Goal: Information Seeking & Learning: Learn about a topic

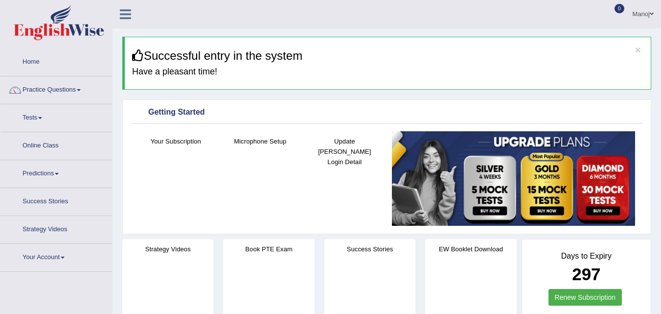
click at [156, 173] on div "Your Subscription" at bounding box center [175, 163] width 75 height 64
click at [60, 85] on link "Practice Questions" at bounding box center [56, 88] width 112 height 24
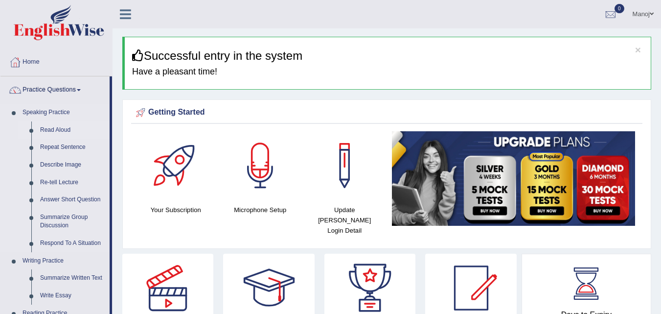
click at [61, 128] on link "Read Aloud" at bounding box center [73, 130] width 74 height 18
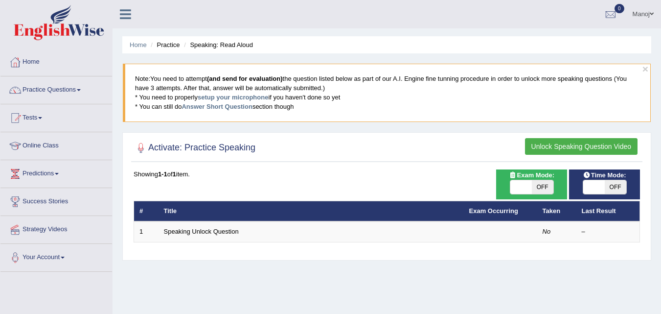
click at [528, 188] on span at bounding box center [521, 187] width 22 height 14
checkbox input "true"
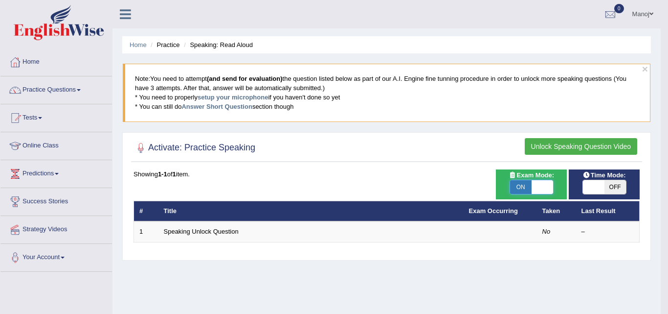
click at [0, 0] on div "Success Exam mode changed OK" at bounding box center [0, 0] width 0 height 0
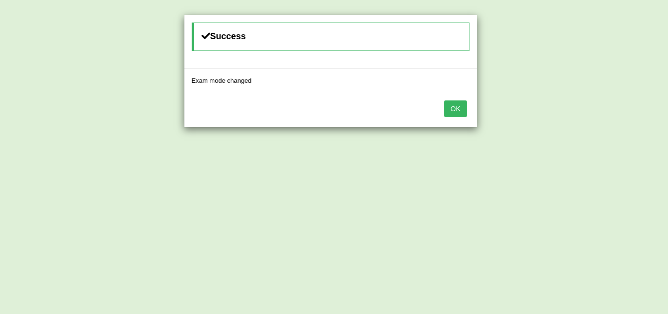
click at [455, 114] on button "OK" at bounding box center [455, 108] width 23 height 17
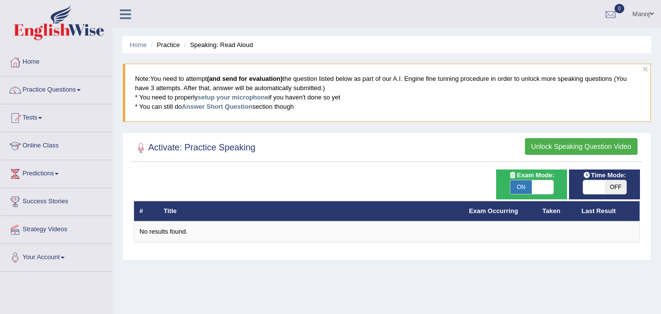
click at [612, 186] on span "OFF" at bounding box center [616, 187] width 22 height 14
checkbox input "true"
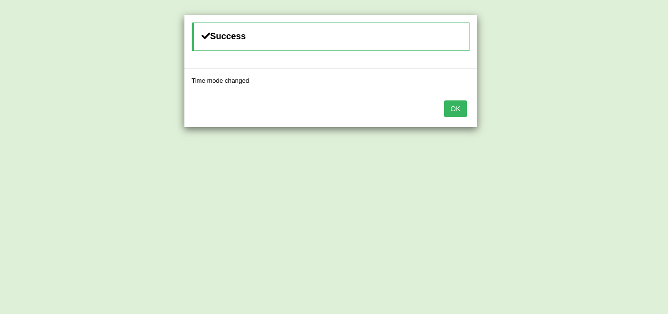
click at [456, 111] on button "OK" at bounding box center [455, 108] width 23 height 17
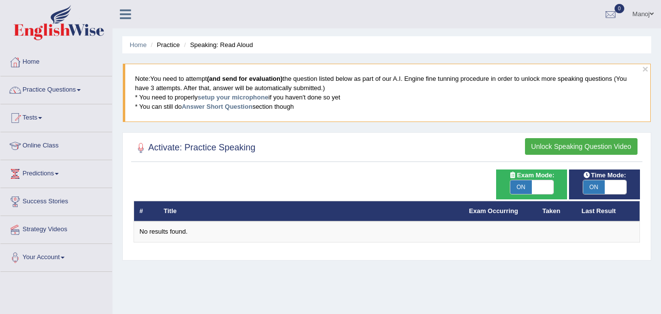
click at [537, 190] on span at bounding box center [543, 187] width 22 height 14
checkbox input "false"
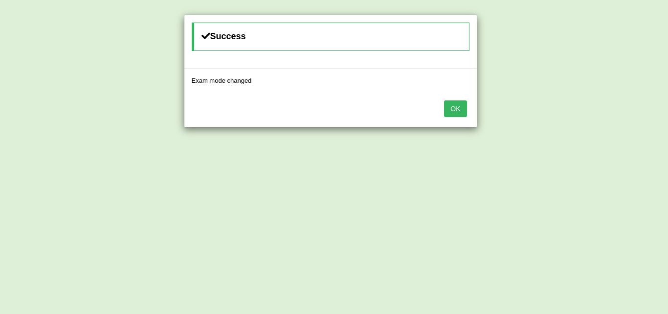
click at [457, 108] on button "OK" at bounding box center [455, 108] width 23 height 17
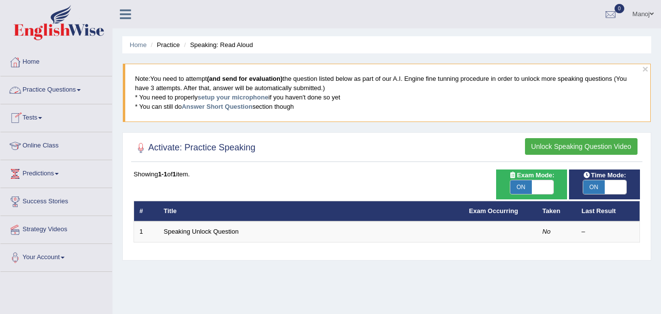
click at [51, 91] on link "Practice Questions" at bounding box center [56, 88] width 112 height 24
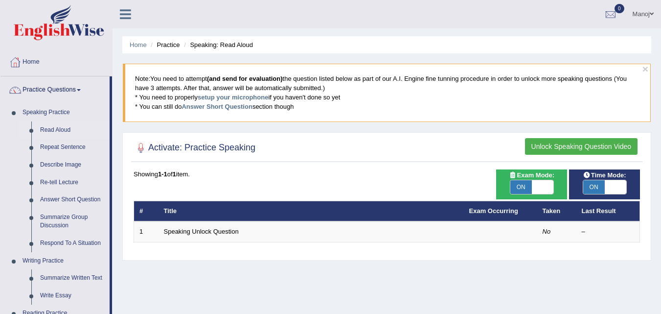
click at [396, 167] on div "Activate: Practice Speaking Unlock Speaking Question Video Time Mode: ON OFF Ex…" at bounding box center [386, 196] width 529 height 128
click at [246, 100] on link "setup your microphone" at bounding box center [233, 96] width 70 height 7
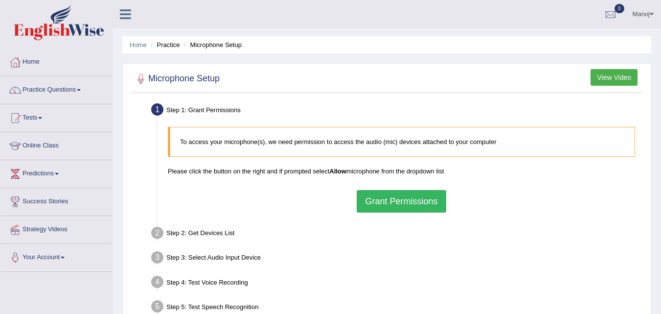
click at [414, 204] on button "Grant Permissions" at bounding box center [401, 201] width 89 height 23
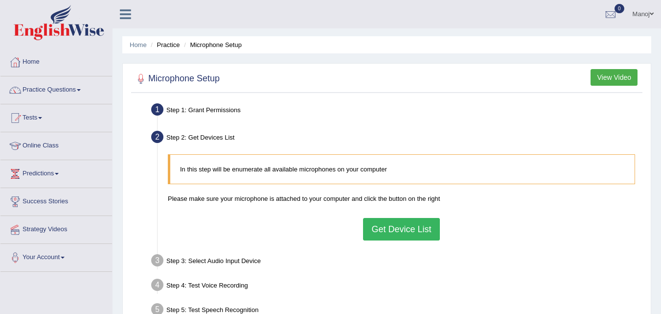
click at [383, 229] on button "Get Device List" at bounding box center [401, 229] width 76 height 23
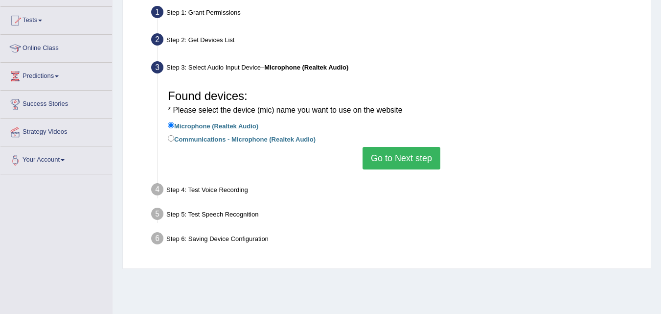
scroll to position [98, 0]
click at [395, 163] on button "Go to Next step" at bounding box center [402, 157] width 78 height 23
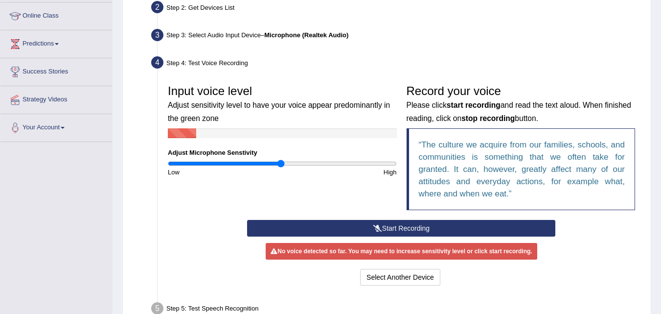
scroll to position [147, 0]
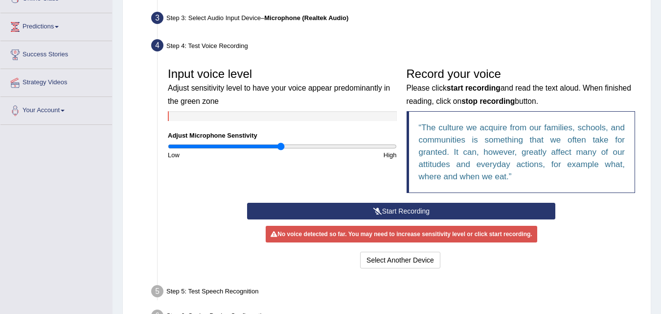
click at [413, 212] on button "Start Recording" at bounding box center [401, 211] width 308 height 17
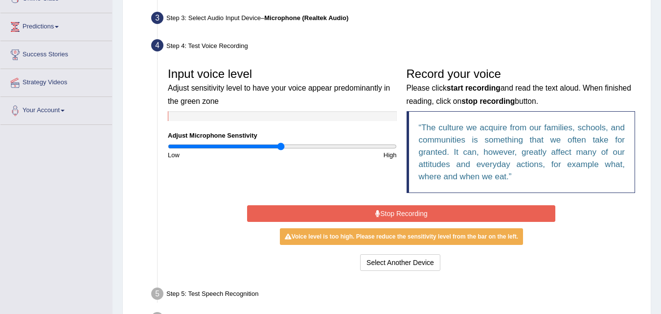
click at [413, 212] on button "Stop Recording" at bounding box center [401, 213] width 308 height 17
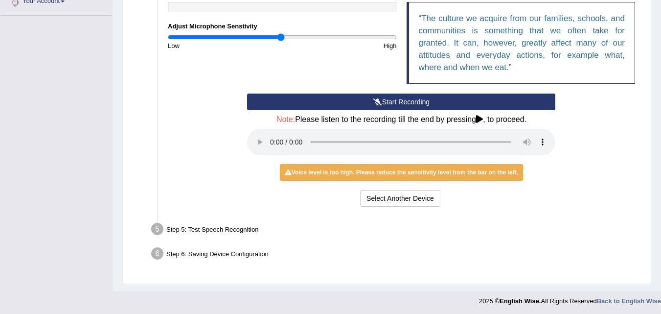
scroll to position [258, 0]
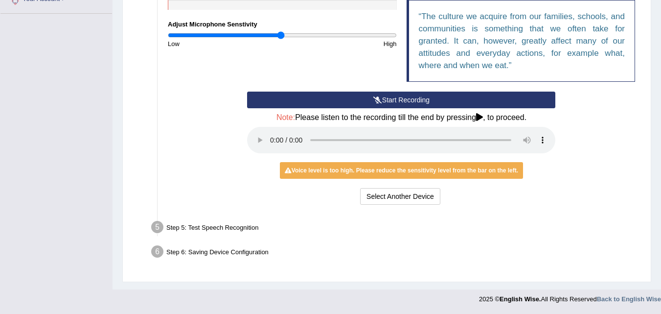
click at [250, 223] on div "Step 5: Test Speech Recognition" at bounding box center [397, 229] width 500 height 22
click at [248, 228] on div "Step 5: Test Speech Recognition" at bounding box center [397, 229] width 500 height 22
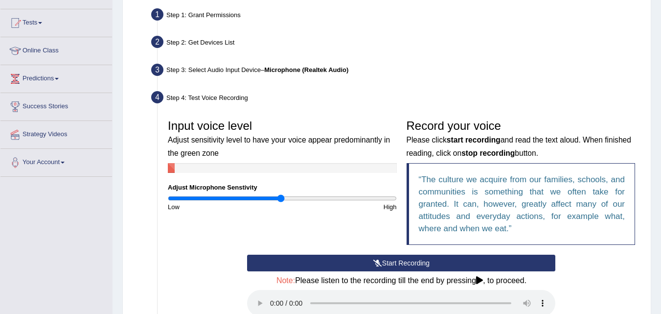
scroll to position [13, 0]
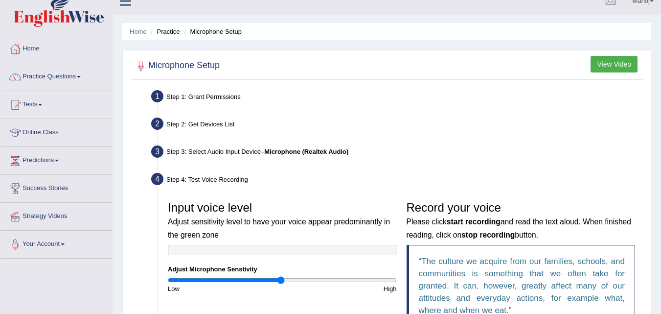
click at [203, 179] on div "Step 4: Test Voice Recording" at bounding box center [397, 181] width 500 height 22
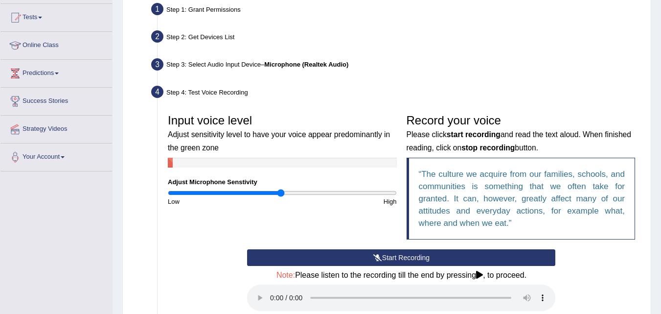
scroll to position [258, 0]
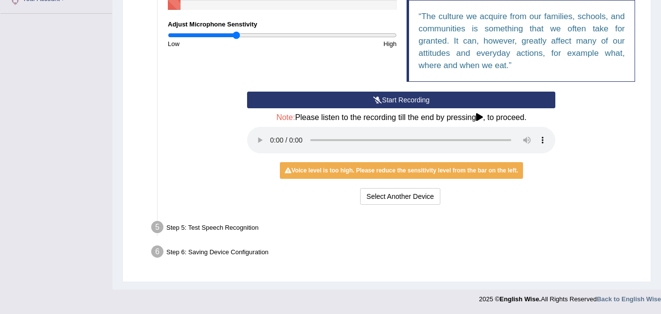
type input "0.6"
click at [236, 36] on input "range" at bounding box center [282, 35] width 229 height 8
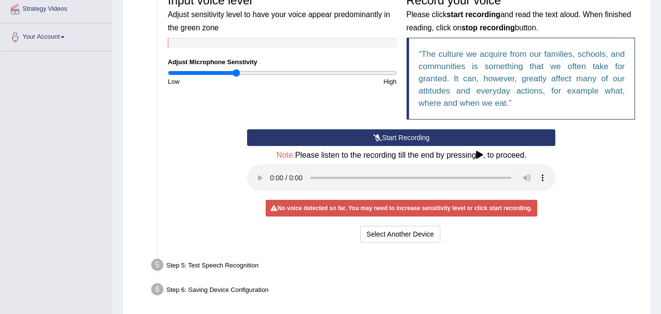
scroll to position [209, 0]
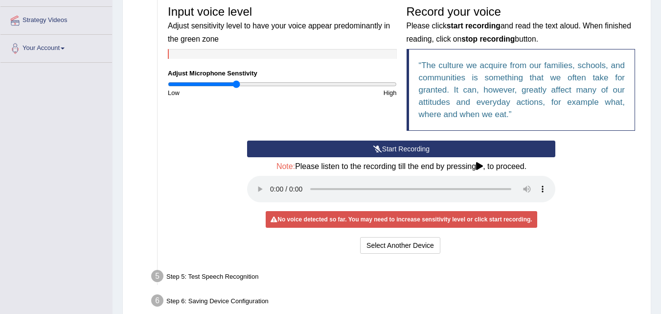
click at [373, 147] on icon at bounding box center [377, 148] width 9 height 7
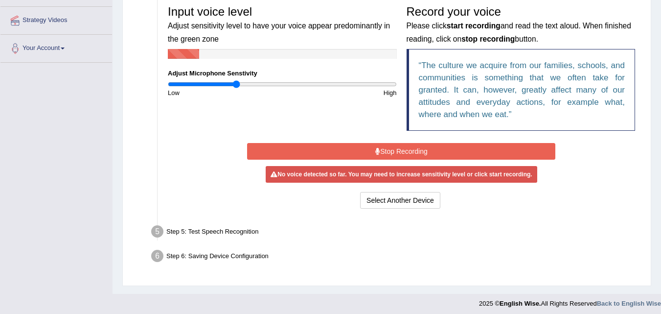
click at [372, 147] on button "Stop Recording" at bounding box center [401, 151] width 308 height 17
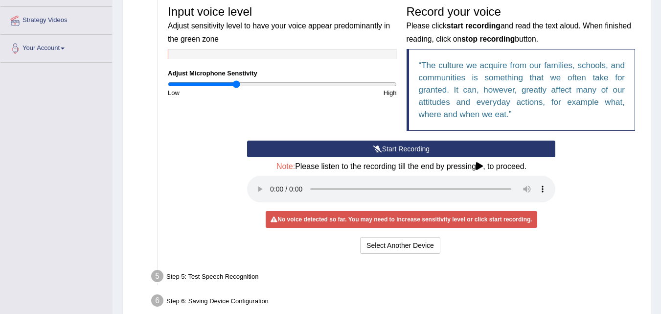
click at [401, 146] on button "Start Recording" at bounding box center [401, 148] width 308 height 17
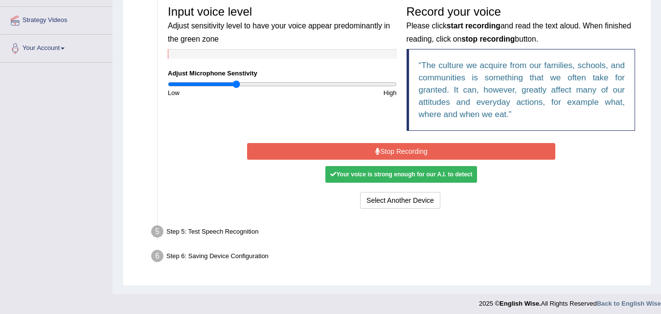
click at [412, 149] on button "Stop Recording" at bounding box center [401, 151] width 308 height 17
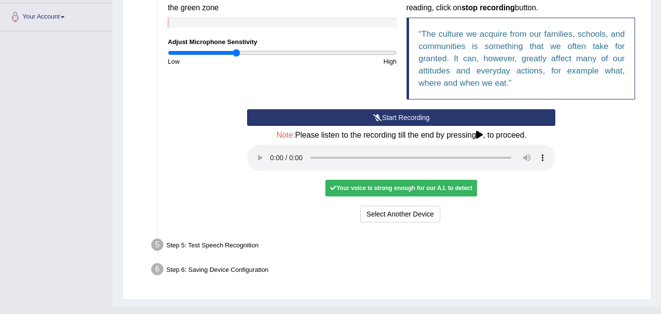
scroll to position [258, 0]
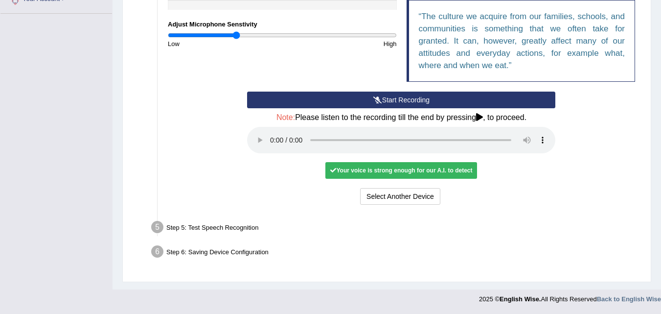
click at [366, 176] on div "Your voice is strong enough for our A.I. to detect" at bounding box center [401, 170] width 152 height 17
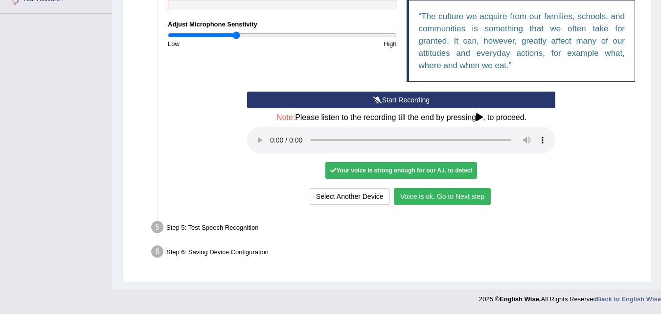
click at [438, 198] on button "Voice is ok. Go to Next step" at bounding box center [442, 196] width 97 height 17
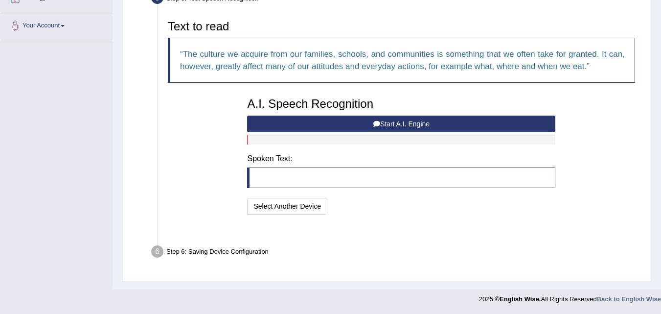
scroll to position [207, 0]
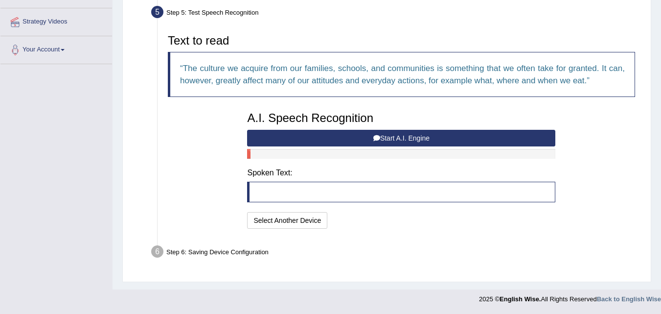
click at [437, 141] on button "Start A.I. Engine" at bounding box center [401, 138] width 308 height 17
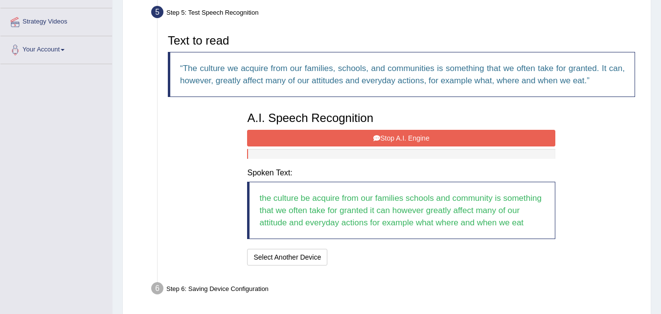
click at [397, 134] on button "Stop A.I. Engine" at bounding box center [401, 138] width 308 height 17
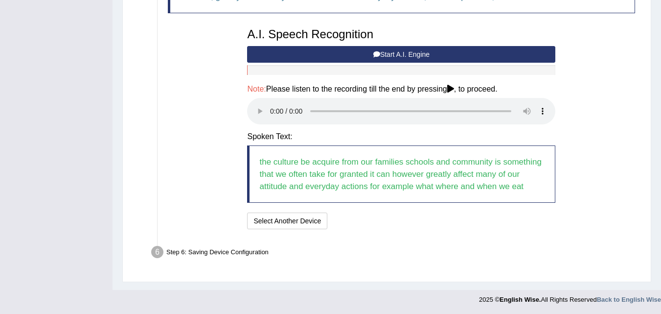
scroll to position [292, 0]
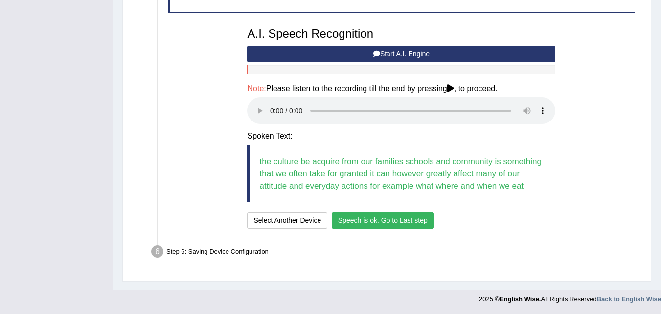
click at [403, 224] on button "Speech is ok. Go to Last step" at bounding box center [383, 220] width 102 height 17
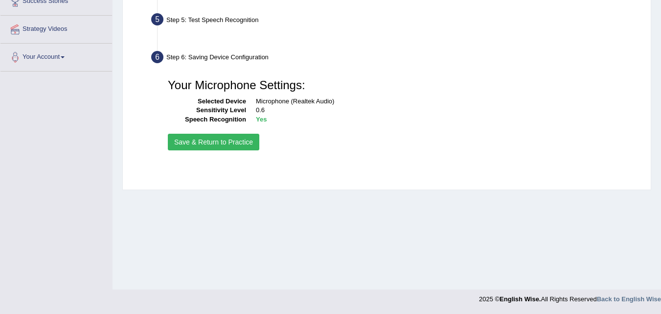
scroll to position [200, 0]
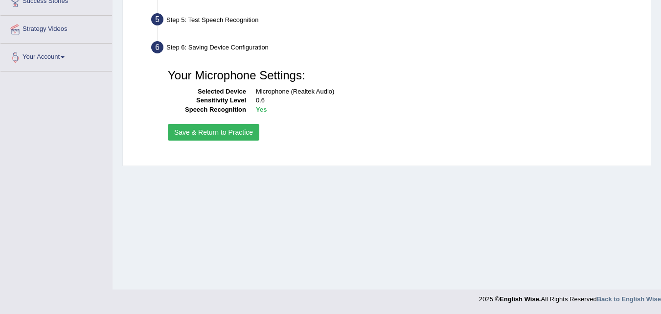
click at [228, 136] on button "Save & Return to Practice" at bounding box center [213, 132] width 91 height 17
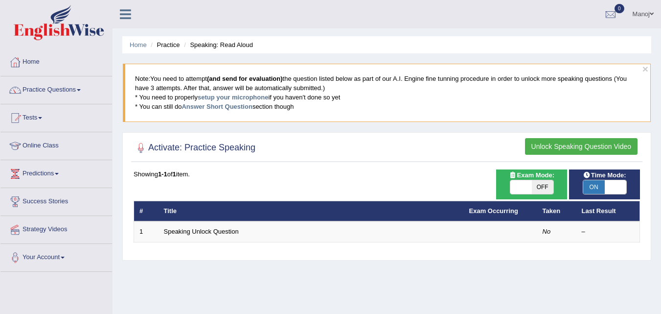
click at [545, 190] on span "OFF" at bounding box center [543, 187] width 22 height 14
checkbox input "true"
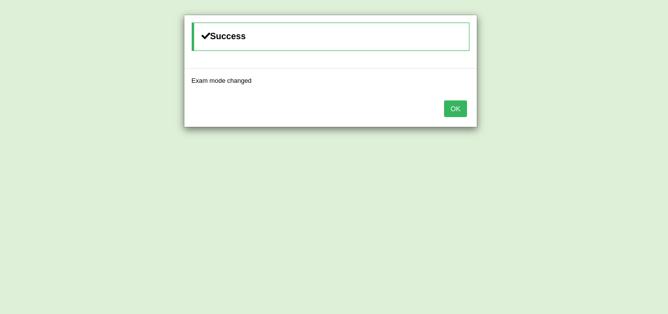
click at [451, 112] on button "OK" at bounding box center [455, 108] width 23 height 17
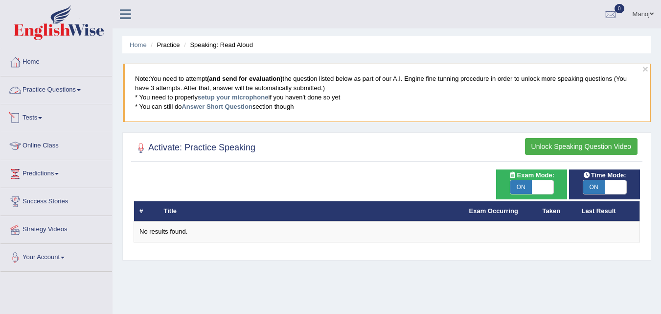
click at [57, 89] on link "Practice Questions" at bounding box center [56, 88] width 112 height 24
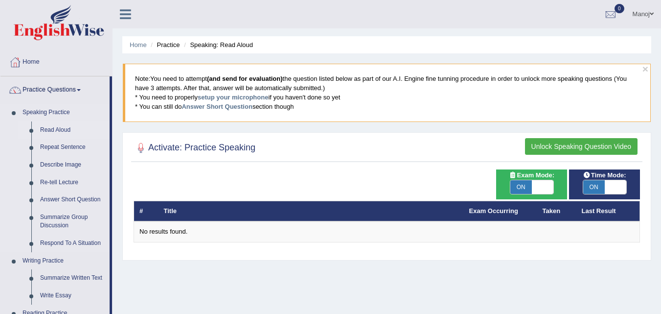
click at [60, 129] on link "Read Aloud" at bounding box center [73, 130] width 74 height 18
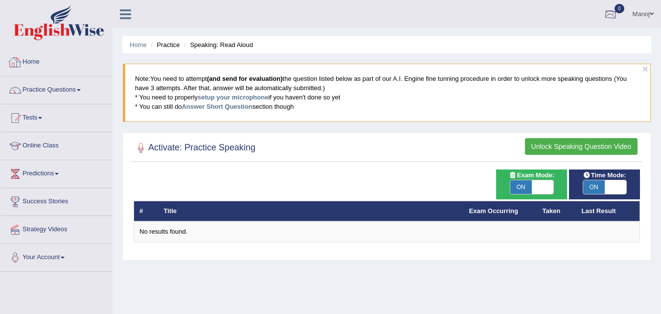
click at [646, 11] on link "Manoj" at bounding box center [643, 12] width 36 height 25
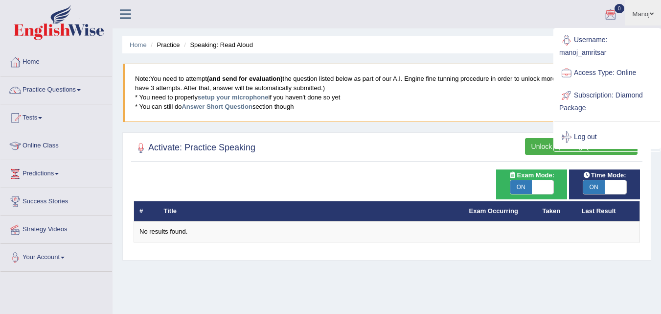
click at [365, 104] on blockquote "Note: You need to attempt (and send for evaluation) the question listed below a…" at bounding box center [387, 93] width 528 height 58
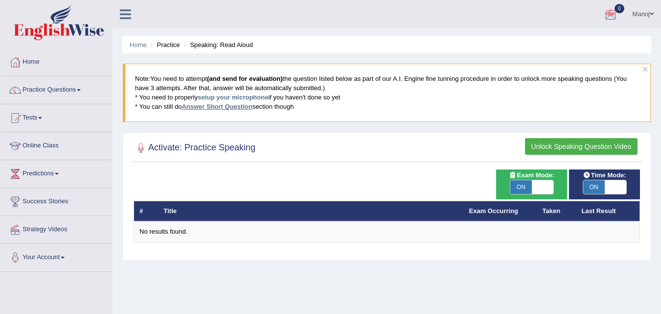
click at [220, 109] on link "Answer Short Question" at bounding box center [217, 106] width 70 height 7
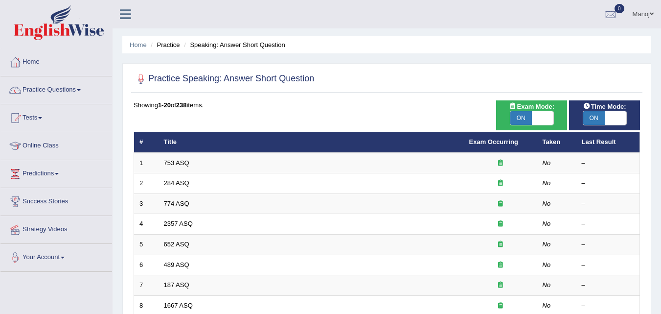
click at [60, 94] on link "Practice Questions" at bounding box center [56, 88] width 112 height 24
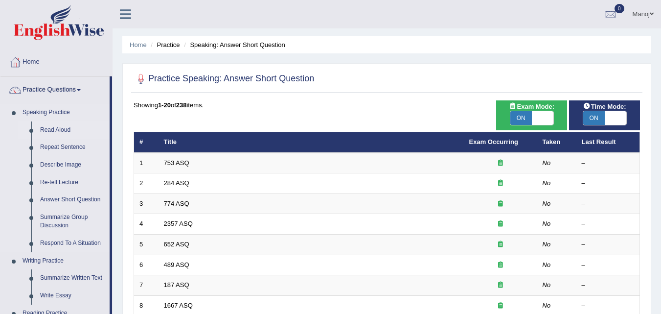
click at [58, 125] on link "Read Aloud" at bounding box center [73, 130] width 74 height 18
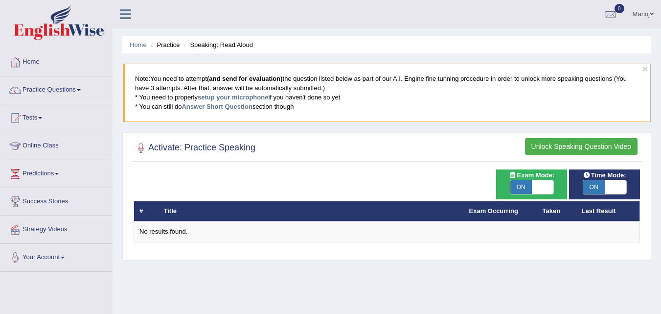
click at [594, 152] on button "Unlock Speaking Question Video" at bounding box center [581, 146] width 113 height 17
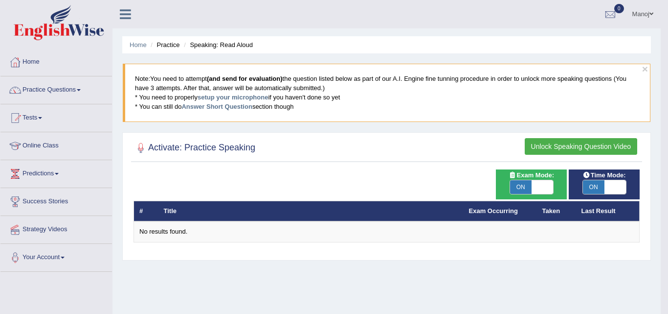
click at [0, 0] on div "× Speaking Unlock Question OK" at bounding box center [0, 0] width 0 height 0
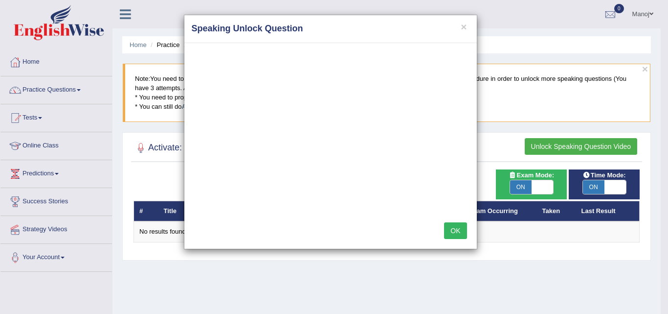
click at [452, 230] on button "OK" at bounding box center [455, 230] width 23 height 17
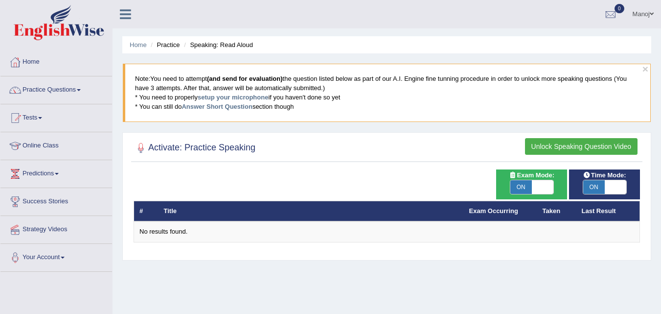
click at [646, 2] on link "Manoj" at bounding box center [643, 12] width 36 height 25
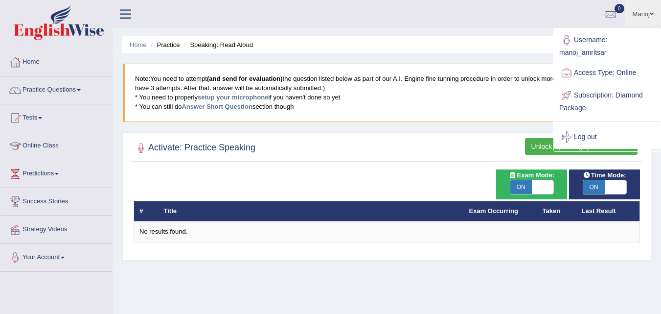
click at [609, 96] on link "Subscription: Diamond Package" at bounding box center [607, 100] width 106 height 33
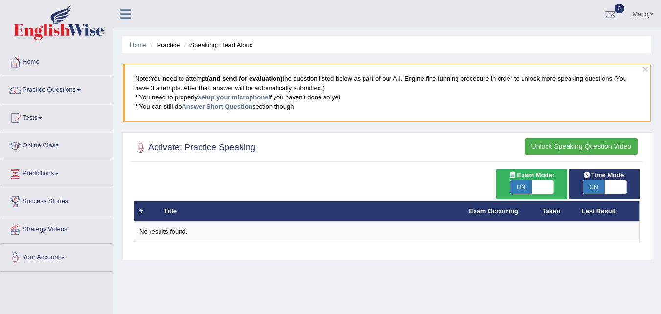
click at [637, 19] on link "Manoj" at bounding box center [643, 12] width 36 height 25
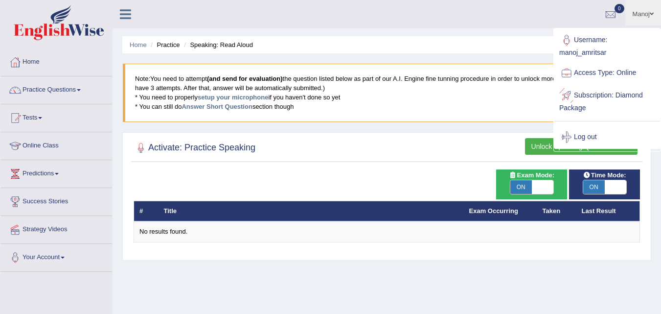
click at [585, 98] on link "Subscription: Diamond Package" at bounding box center [607, 100] width 106 height 33
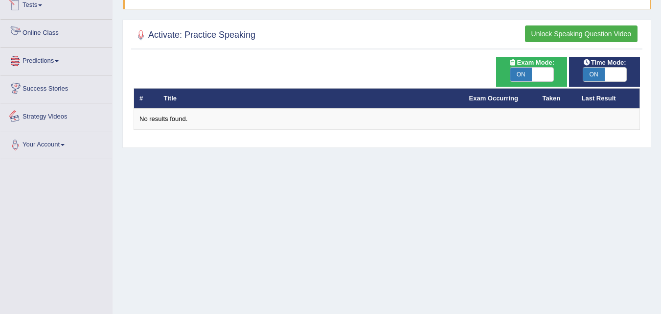
scroll to position [147, 0]
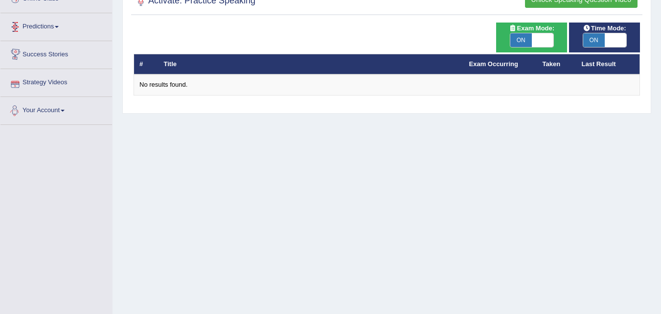
click at [62, 114] on link "Your Account" at bounding box center [56, 109] width 112 height 24
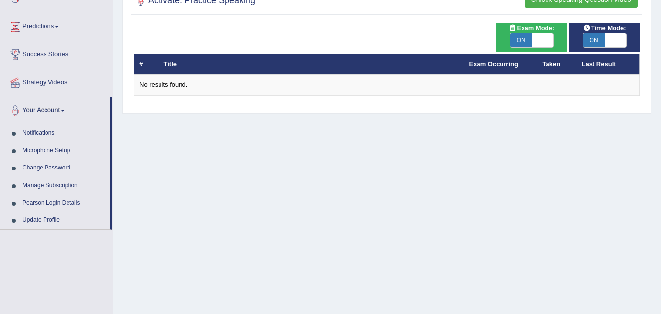
scroll to position [0, 0]
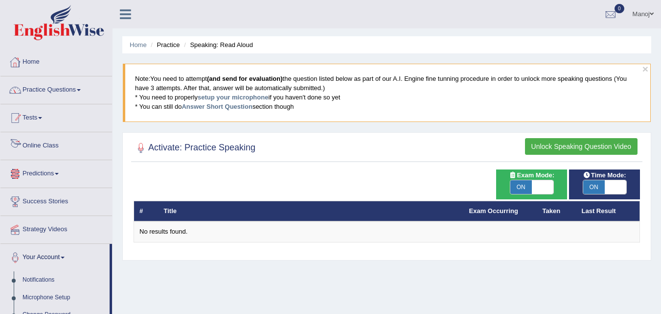
click at [50, 63] on link "Home" at bounding box center [56, 60] width 112 height 24
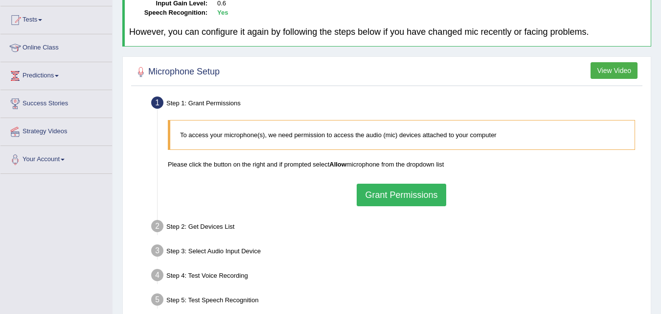
click at [399, 195] on button "Grant Permissions" at bounding box center [401, 194] width 89 height 23
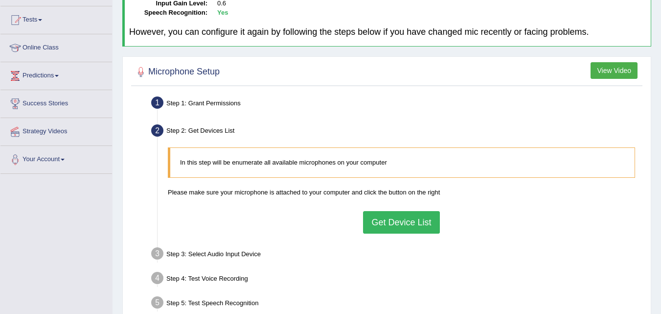
click at [404, 220] on button "Get Device List" at bounding box center [401, 222] width 76 height 23
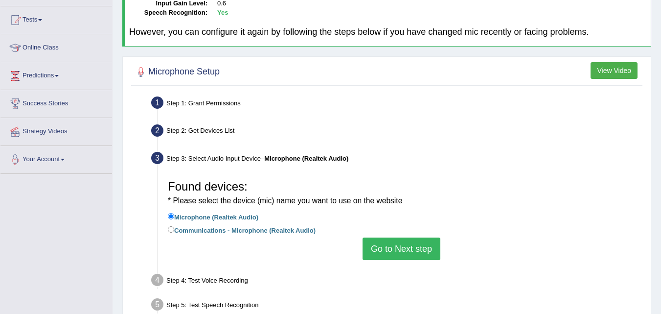
click at [402, 244] on button "Go to Next step" at bounding box center [402, 248] width 78 height 23
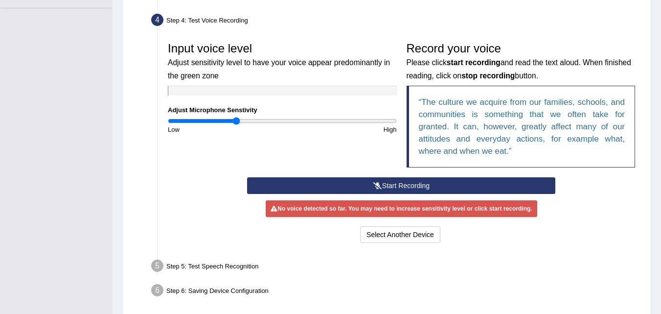
scroll to position [294, 0]
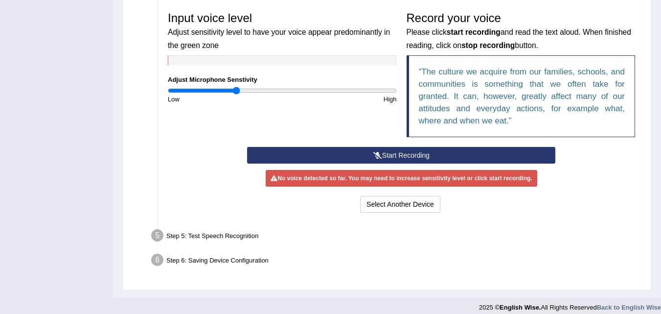
click at [298, 226] on div "Step 5: Test Speech Recognition" at bounding box center [397, 237] width 500 height 22
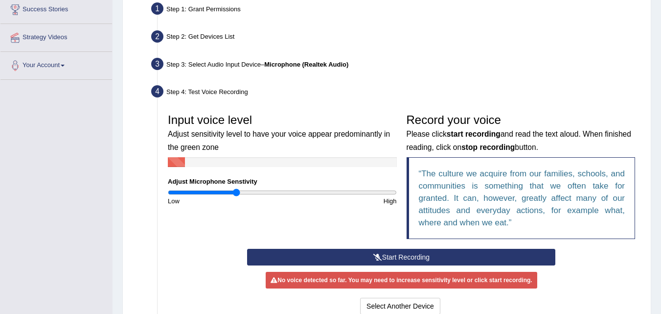
scroll to position [245, 0]
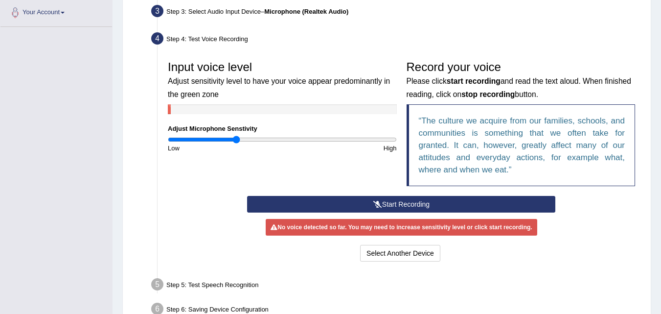
click at [387, 207] on button "Start Recording" at bounding box center [401, 204] width 308 height 17
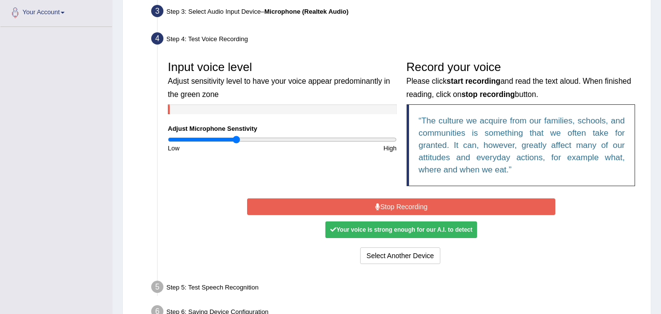
click at [387, 207] on button "Stop Recording" at bounding box center [401, 206] width 308 height 17
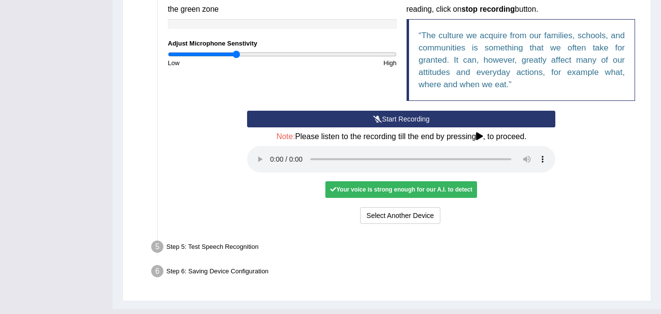
scroll to position [342, 0]
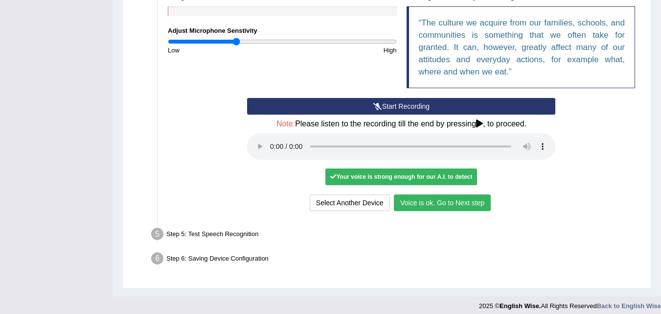
click at [470, 204] on button "Voice is ok. Go to Next step" at bounding box center [442, 202] width 97 height 17
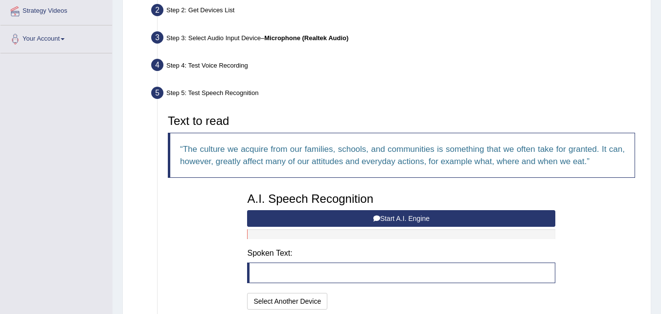
scroll to position [201, 0]
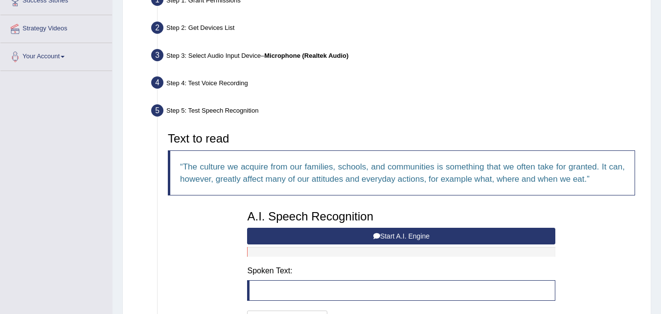
click at [397, 238] on button "Start A.I. Engine" at bounding box center [401, 236] width 308 height 17
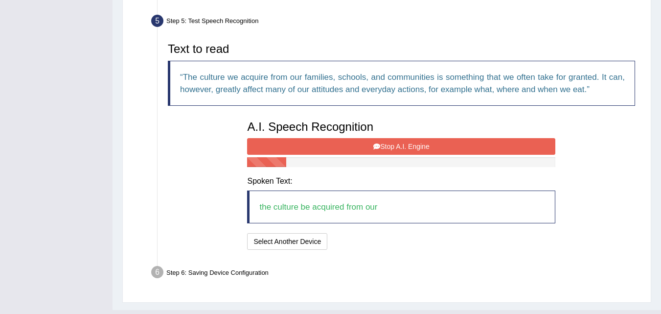
scroll to position [298, 0]
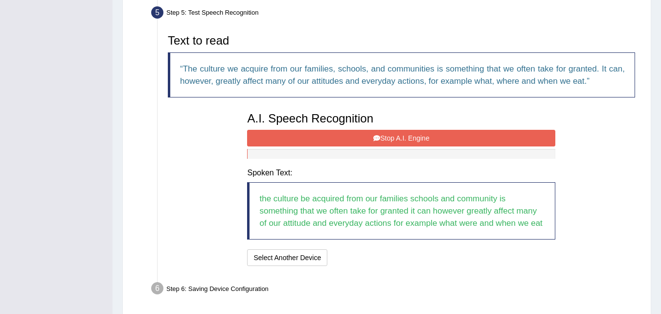
click at [386, 130] on button "Stop A.I. Engine" at bounding box center [401, 138] width 308 height 17
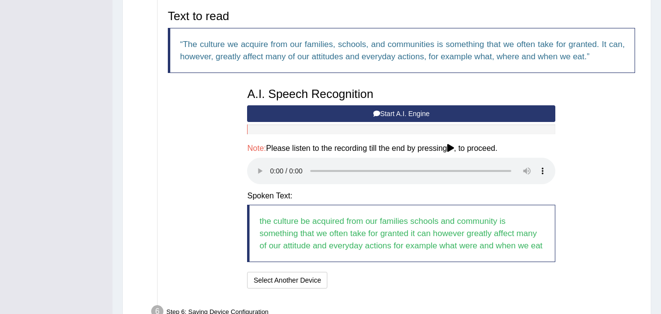
scroll to position [347, 0]
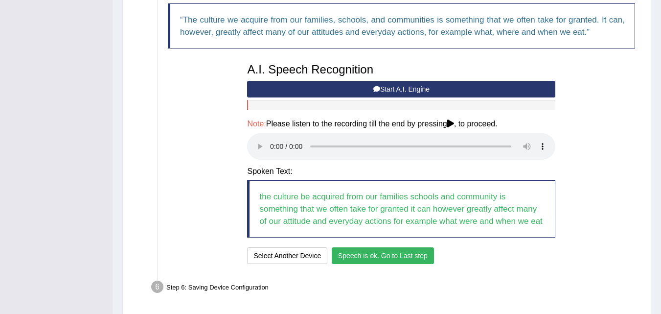
click at [386, 260] on button "Speech is ok. Go to Last step" at bounding box center [383, 255] width 102 height 17
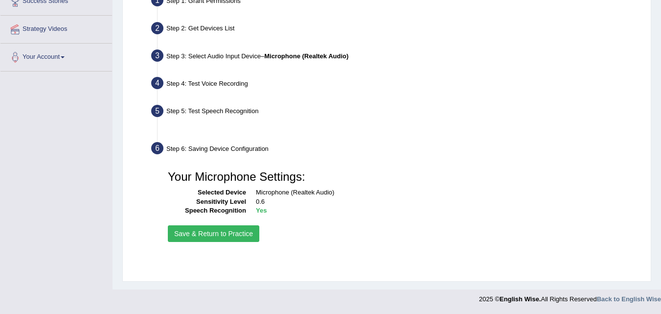
scroll to position [200, 0]
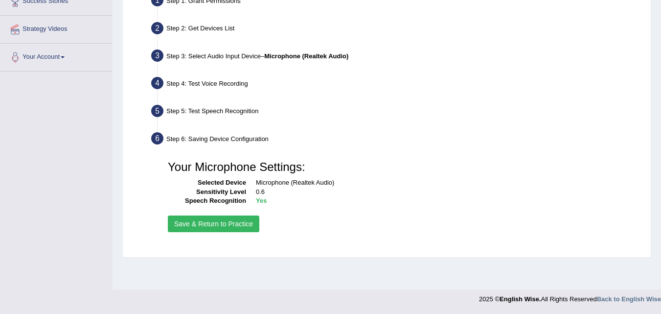
click at [232, 221] on button "Save & Return to Practice" at bounding box center [213, 223] width 91 height 17
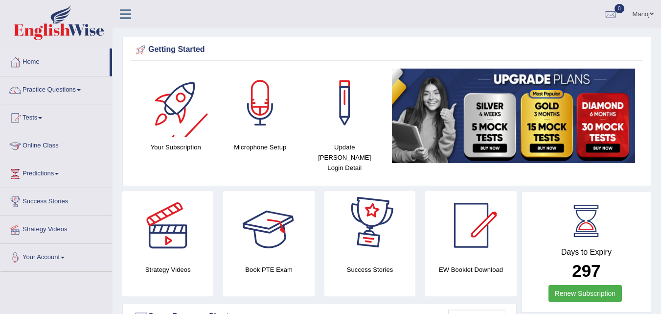
click at [166, 137] on div at bounding box center [175, 102] width 68 height 68
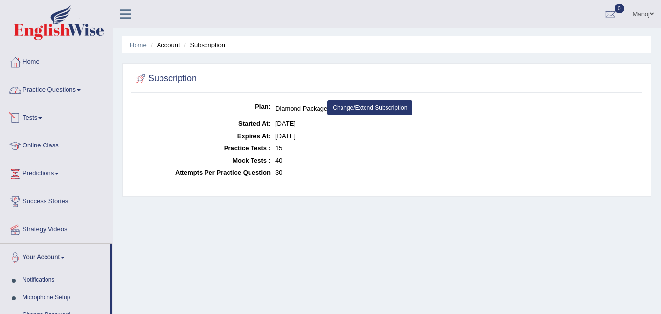
click at [41, 88] on link "Practice Questions" at bounding box center [56, 88] width 112 height 24
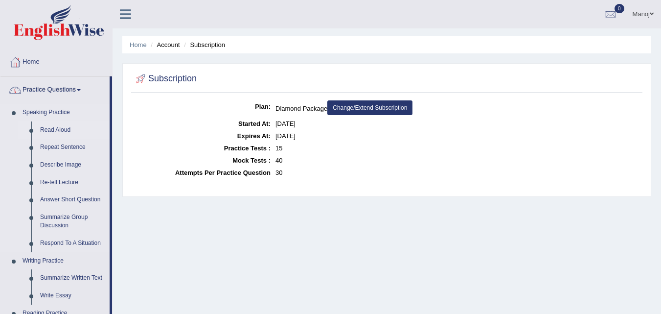
click at [52, 128] on link "Read Aloud" at bounding box center [73, 130] width 74 height 18
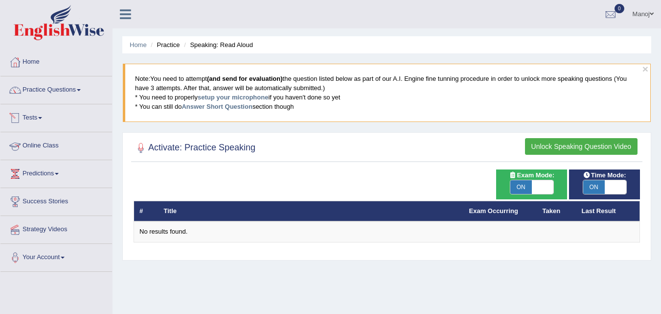
click at [43, 119] on link "Tests" at bounding box center [56, 116] width 112 height 24
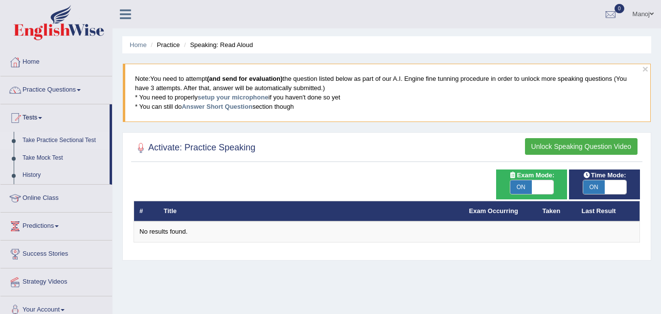
click at [74, 141] on link "Take Practice Sectional Test" at bounding box center [63, 141] width 91 height 18
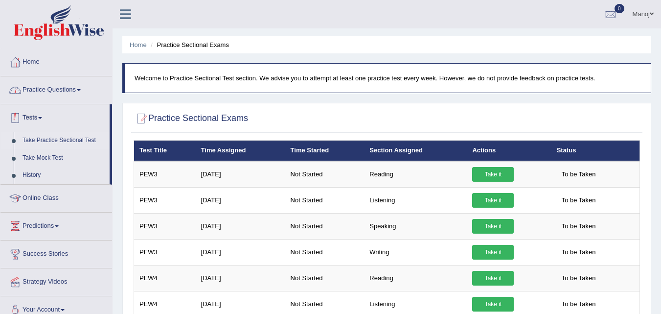
click at [62, 95] on link "Practice Questions" at bounding box center [56, 88] width 112 height 24
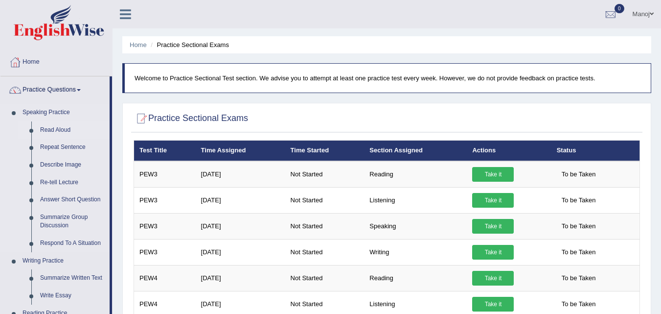
click at [63, 126] on link "Read Aloud" at bounding box center [73, 130] width 74 height 18
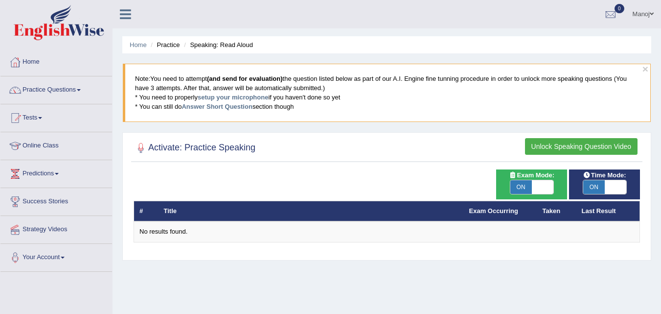
click at [541, 186] on span at bounding box center [543, 187] width 22 height 14
checkbox input "false"
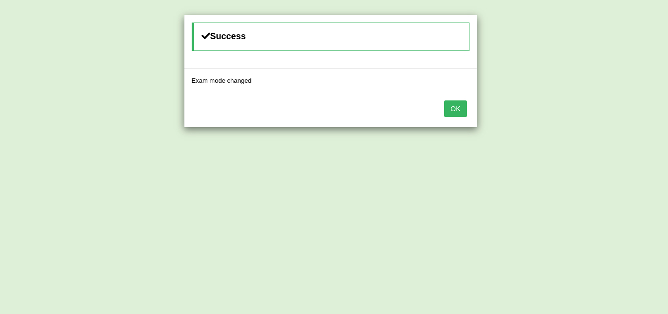
click at [451, 109] on button "OK" at bounding box center [455, 108] width 23 height 17
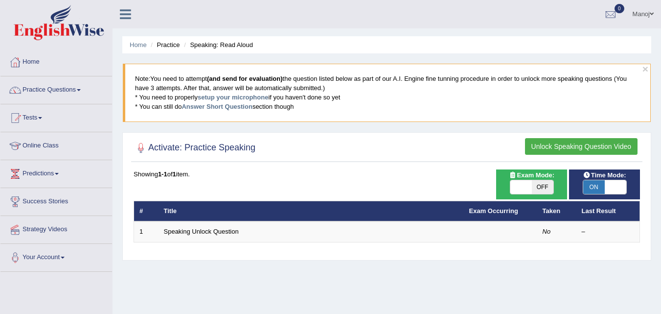
click at [286, 139] on div at bounding box center [387, 148] width 506 height 20
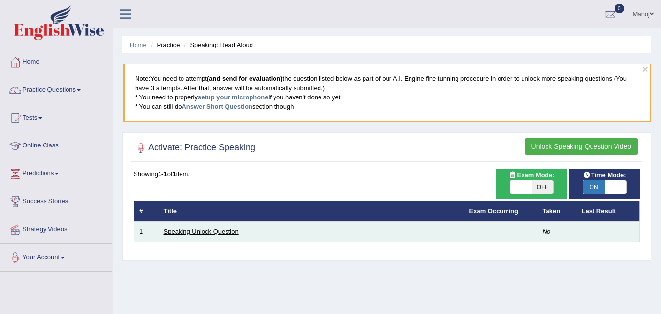
click at [214, 234] on link "Speaking Unlock Question" at bounding box center [201, 231] width 75 height 7
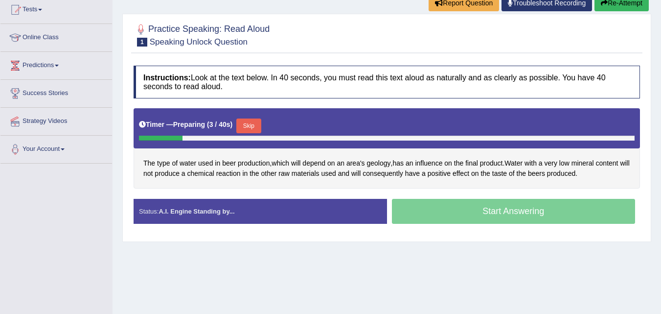
scroll to position [111, 0]
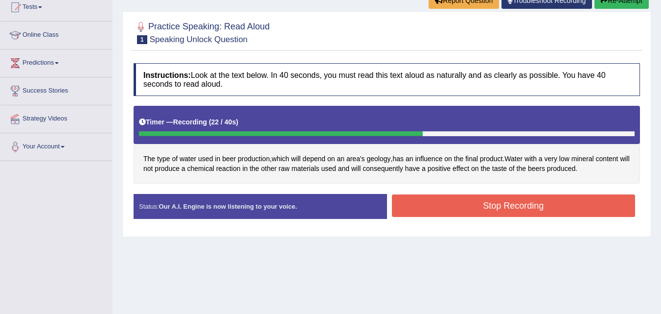
click at [576, 199] on button "Stop Recording" at bounding box center [514, 205] width 244 height 23
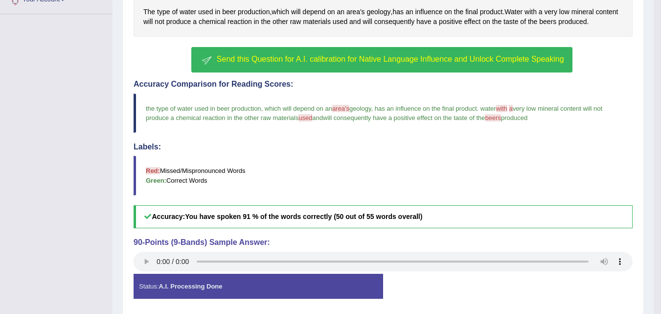
scroll to position [208, 0]
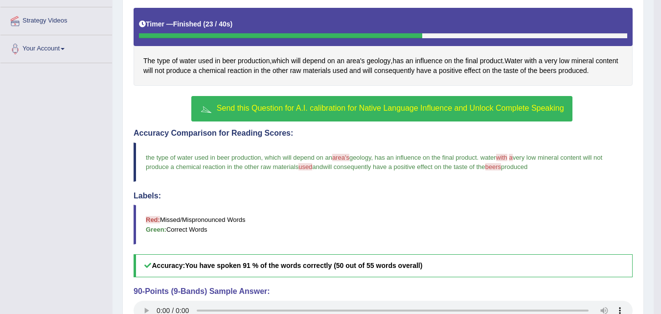
click at [307, 101] on button "Send this Question for A.I. calibration for Native Language Influence and Unloc…" at bounding box center [381, 108] width 381 height 25
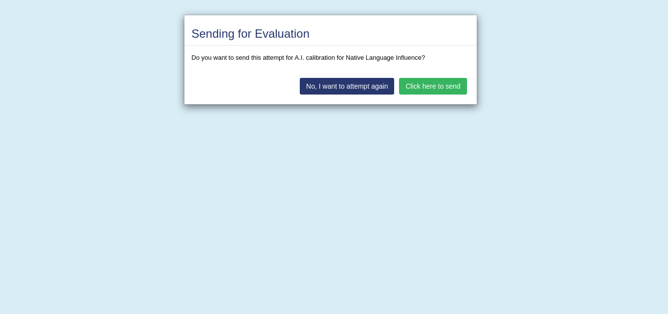
click at [358, 90] on button "No, I want to attempt again" at bounding box center [347, 86] width 94 height 17
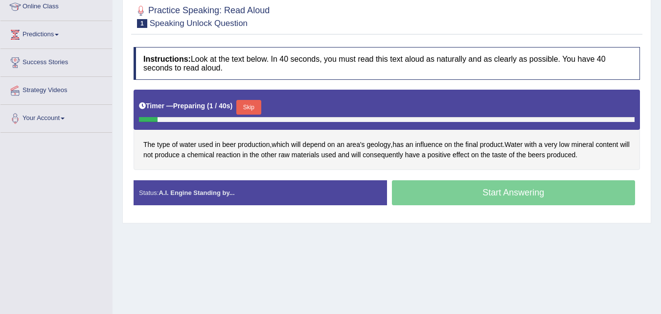
scroll to position [147, 0]
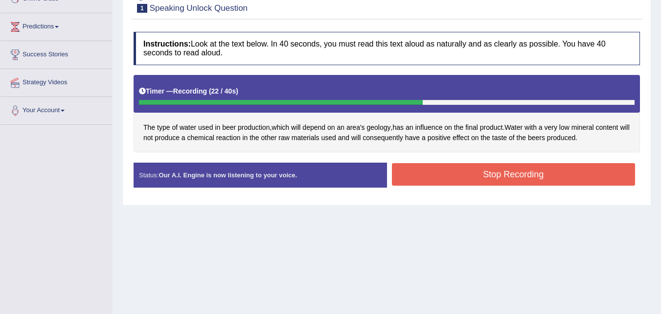
click at [547, 171] on button "Stop Recording" at bounding box center [514, 174] width 244 height 23
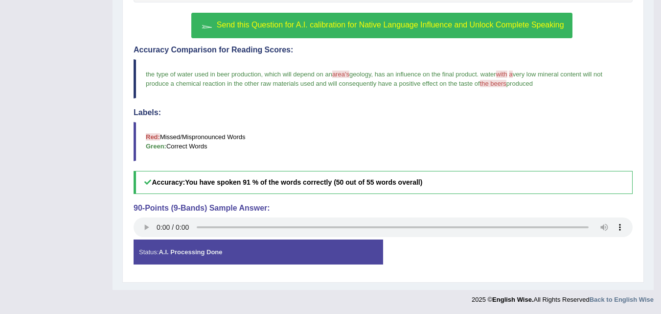
scroll to position [297, 0]
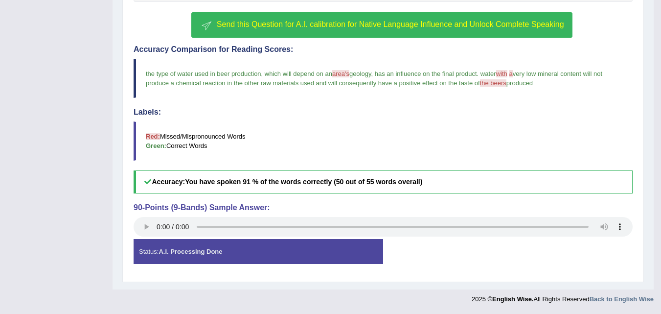
click at [326, 27] on span "Send this Question for A.I. calibration for Native Language Influence and Unloc…" at bounding box center [390, 24] width 347 height 8
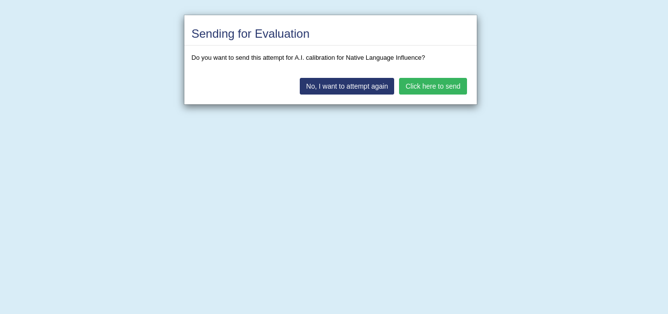
click at [437, 84] on button "Click here to send" at bounding box center [433, 86] width 68 height 17
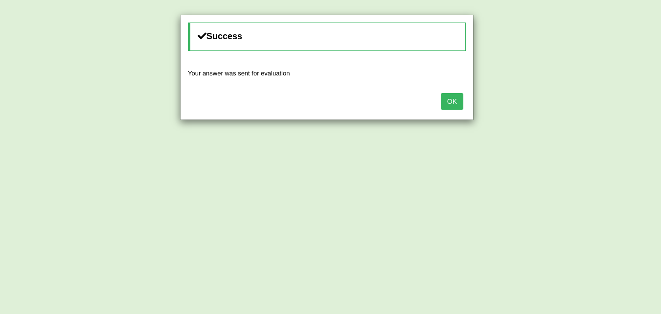
click at [461, 98] on button "OK" at bounding box center [452, 101] width 23 height 17
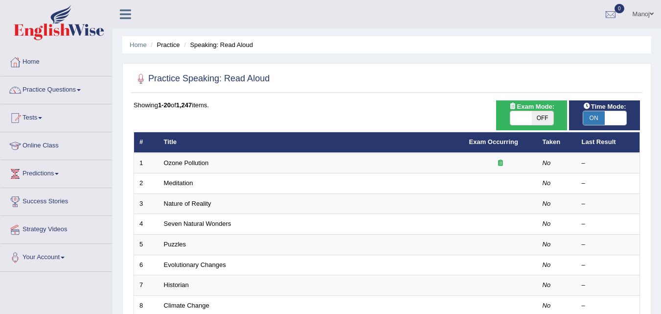
scroll to position [49, 0]
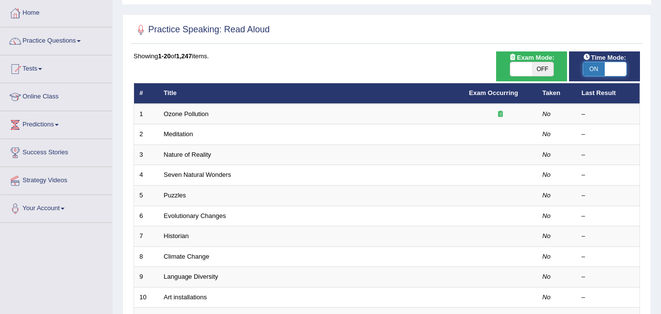
click at [610, 68] on span at bounding box center [616, 69] width 22 height 14
checkbox input "false"
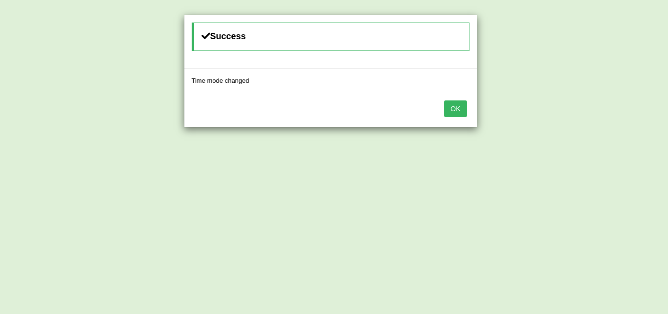
click at [459, 109] on button "OK" at bounding box center [455, 108] width 23 height 17
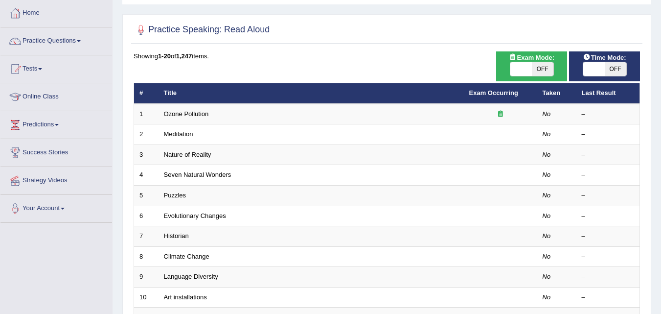
click at [552, 69] on span "OFF" at bounding box center [543, 69] width 22 height 14
checkbox input "true"
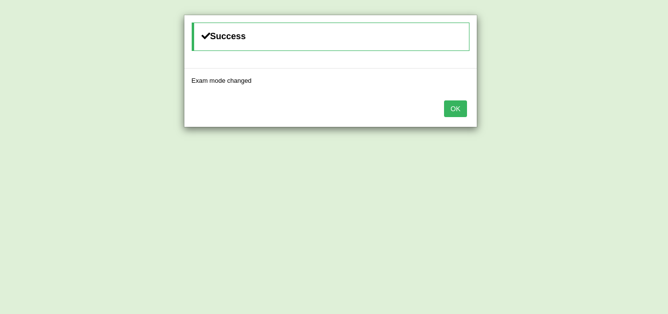
click at [466, 107] on button "OK" at bounding box center [455, 108] width 23 height 17
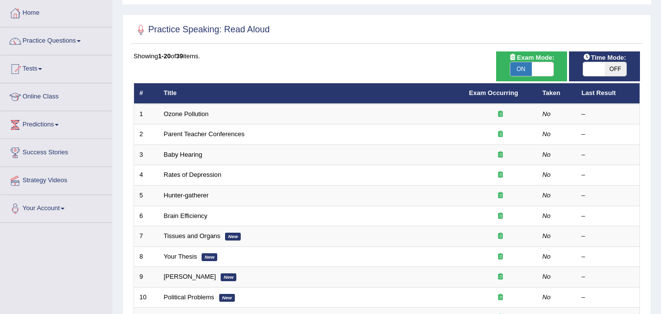
click at [613, 70] on span "OFF" at bounding box center [616, 69] width 22 height 14
checkbox input "true"
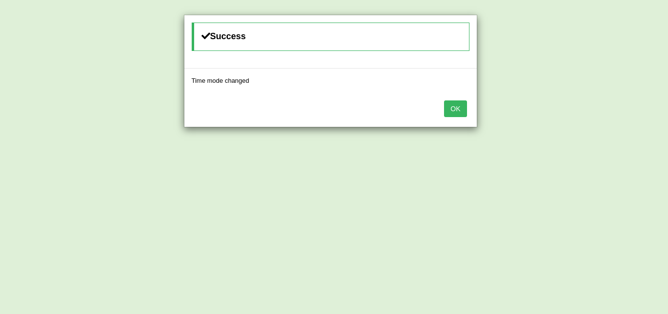
click at [454, 103] on button "OK" at bounding box center [455, 108] width 23 height 17
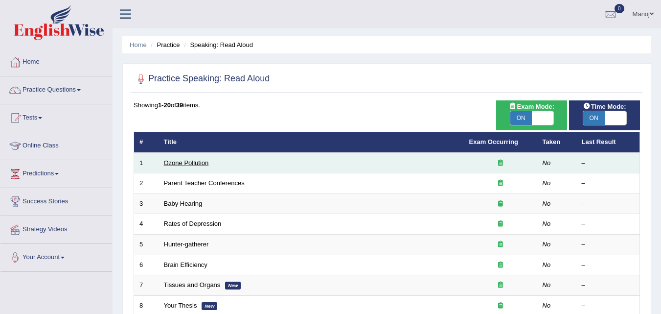
click at [187, 159] on link "Ozone Pollution" at bounding box center [186, 162] width 45 height 7
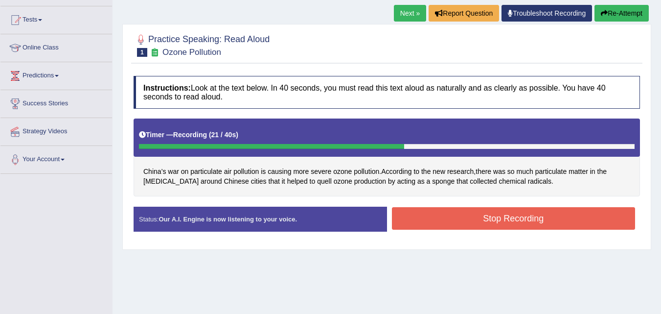
click at [483, 214] on button "Stop Recording" at bounding box center [514, 218] width 244 height 23
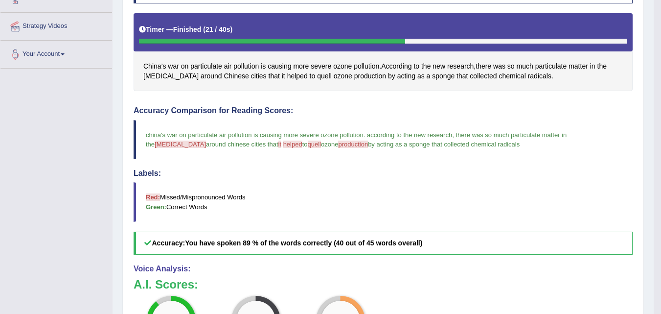
scroll to position [21, 0]
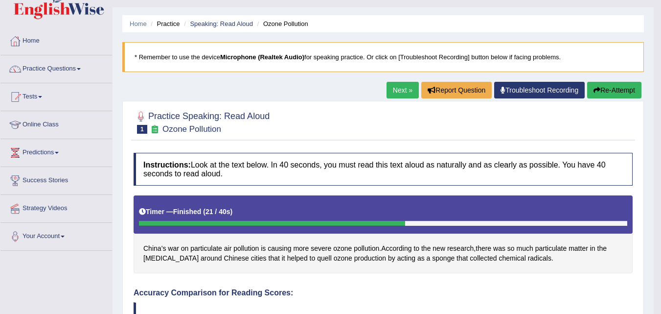
click at [623, 89] on button "Re-Attempt" at bounding box center [614, 90] width 54 height 17
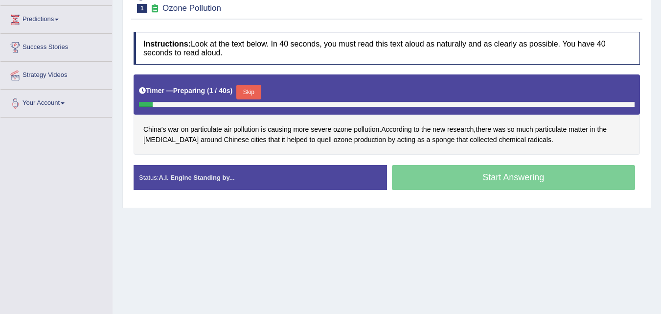
scroll to position [168, 0]
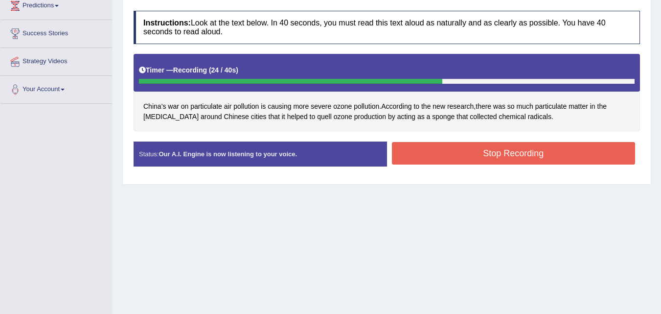
click at [540, 156] on button "Stop Recording" at bounding box center [514, 153] width 244 height 23
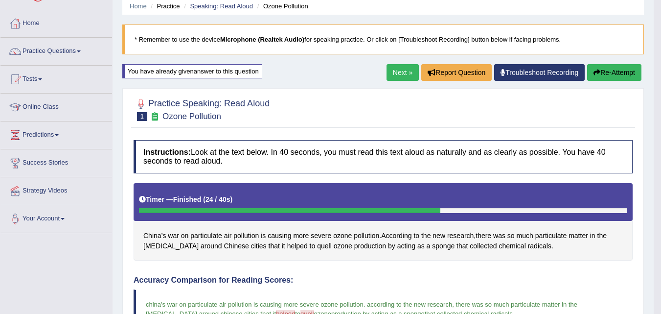
scroll to position [21, 0]
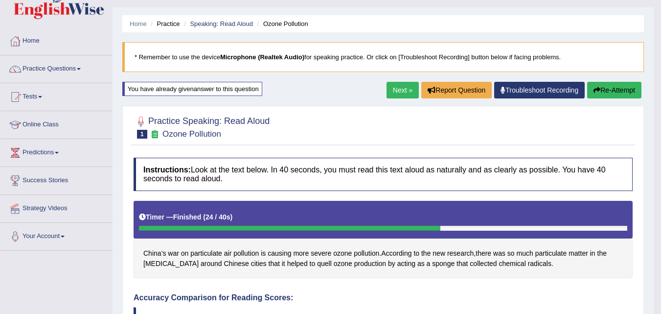
click at [631, 88] on button "Re-Attempt" at bounding box center [614, 90] width 54 height 17
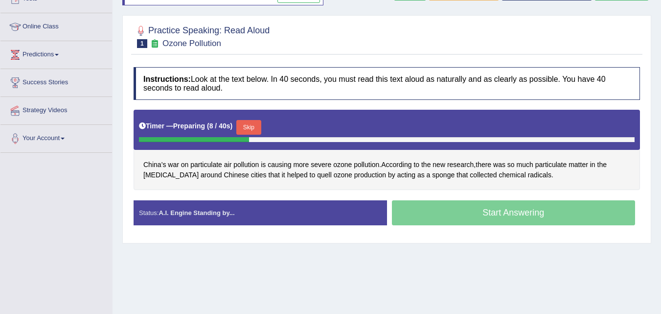
drag, startPoint x: 141, startPoint y: 160, endPoint x: 251, endPoint y: 177, distance: 110.3
click at [251, 177] on div "China’s war on particulate air pollution is causing more severe ozone pollution…" at bounding box center [387, 150] width 506 height 80
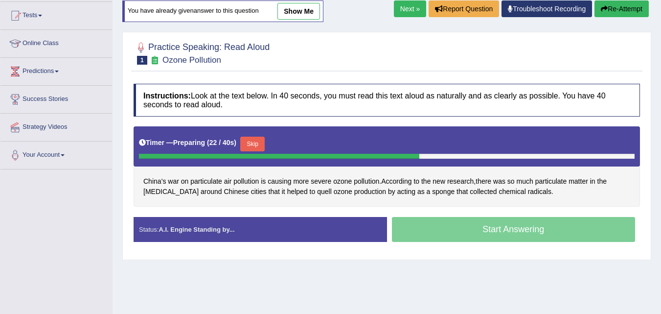
scroll to position [151, 0]
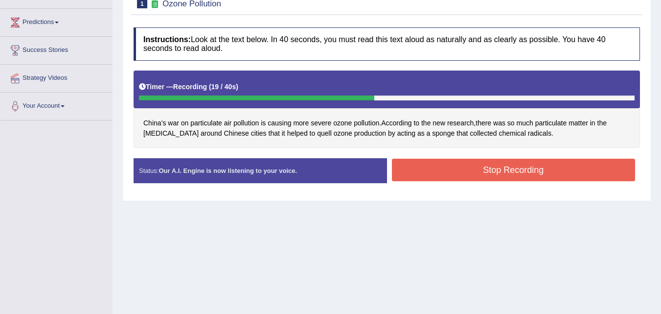
click at [507, 169] on button "Stop Recording" at bounding box center [514, 170] width 244 height 23
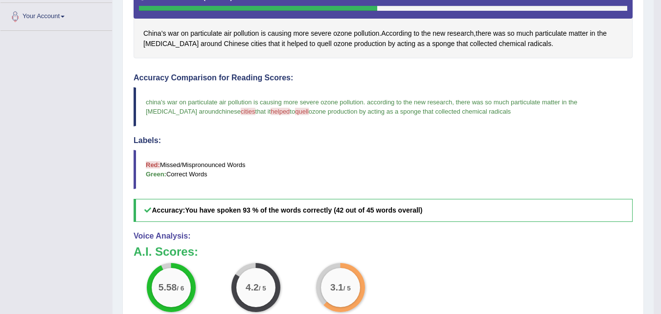
scroll to position [0, 0]
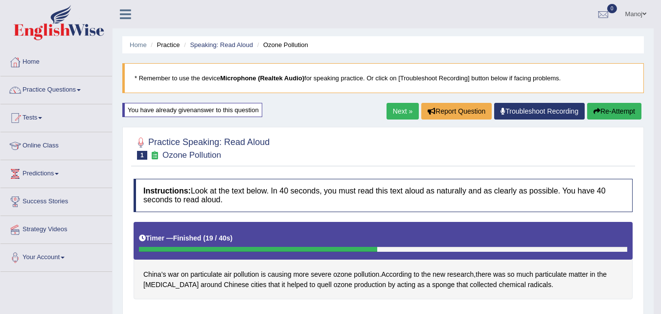
click at [393, 108] on link "Next »" at bounding box center [403, 111] width 32 height 17
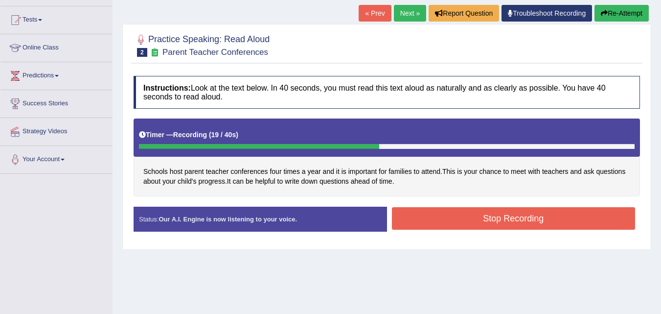
click at [463, 215] on button "Stop Recording" at bounding box center [514, 218] width 244 height 23
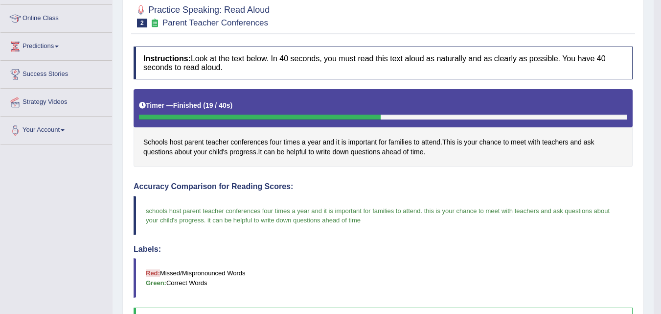
scroll to position [21, 0]
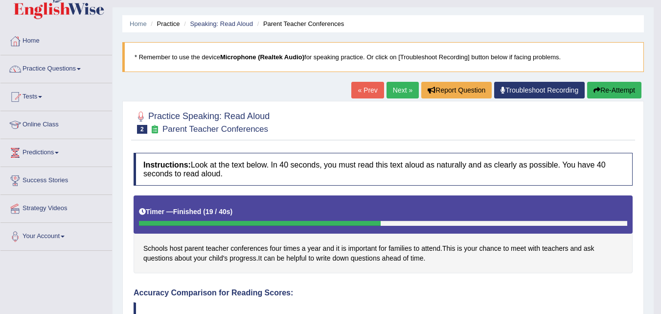
click at [397, 89] on link "Next »" at bounding box center [403, 90] width 32 height 17
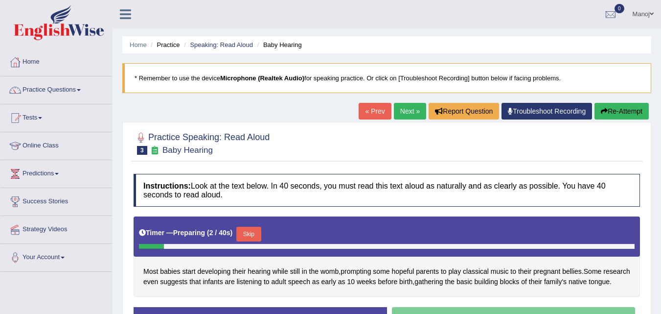
click at [361, 114] on link "« Prev" at bounding box center [375, 111] width 32 height 17
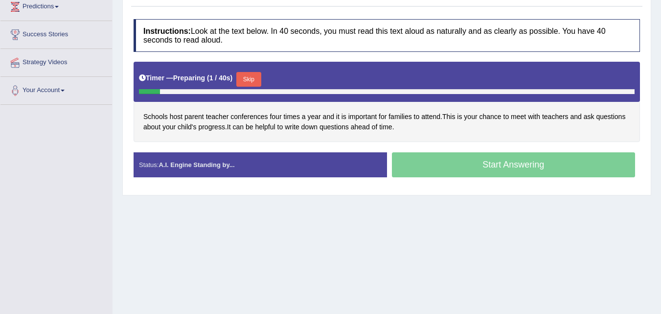
scroll to position [49, 0]
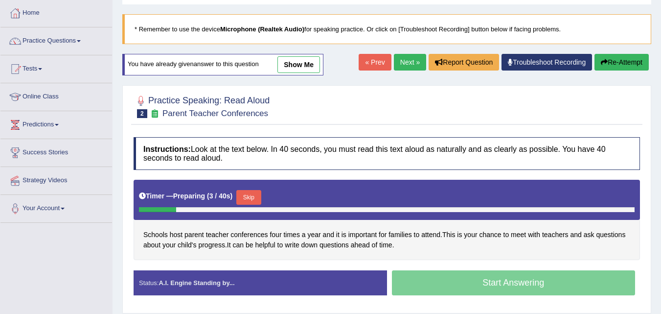
click at [395, 61] on link "Next »" at bounding box center [410, 62] width 32 height 17
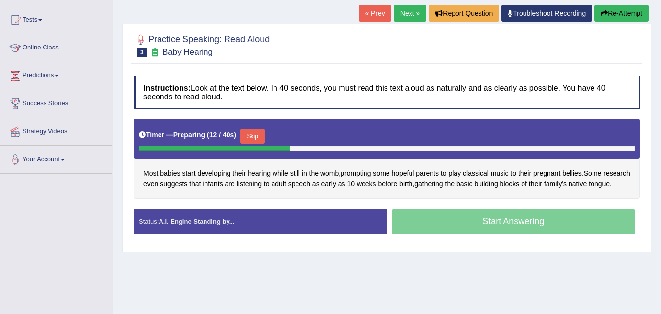
click at [365, 15] on link "« Prev" at bounding box center [375, 13] width 32 height 17
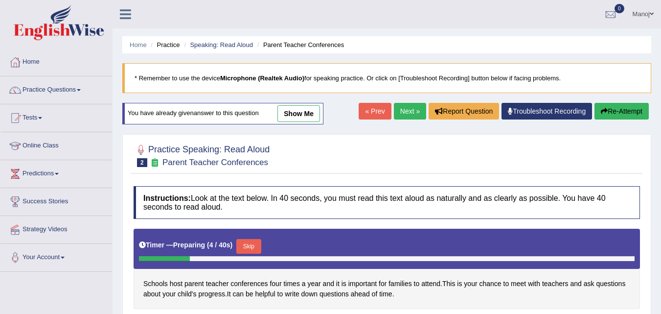
click at [408, 115] on link "Next »" at bounding box center [410, 111] width 32 height 17
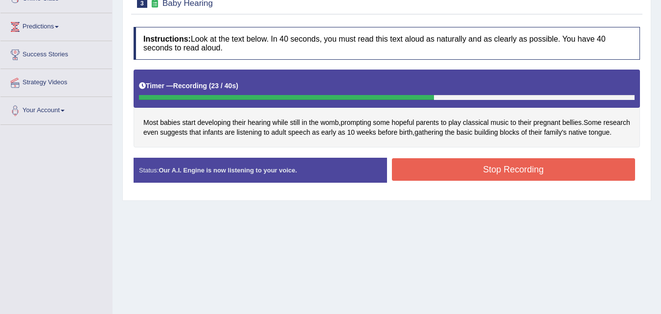
click at [475, 179] on button "Stop Recording" at bounding box center [514, 169] width 244 height 23
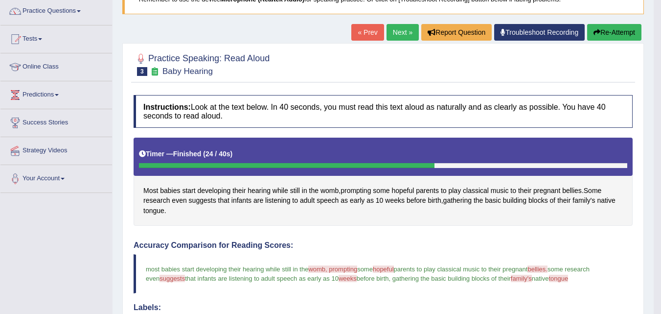
scroll to position [49, 0]
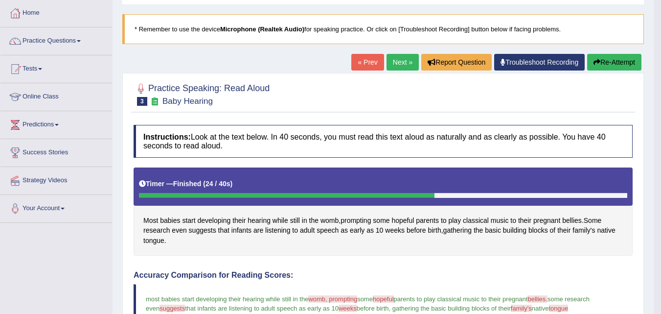
click at [626, 62] on button "Re-Attempt" at bounding box center [614, 62] width 54 height 17
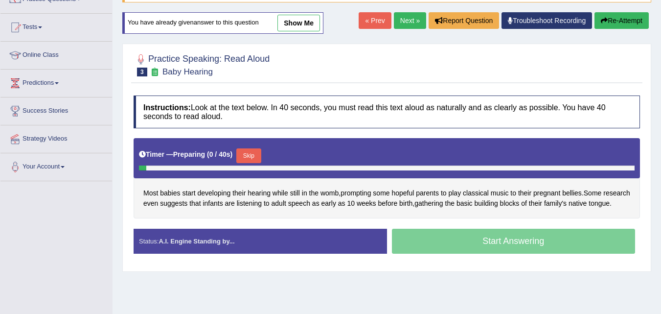
scroll to position [147, 0]
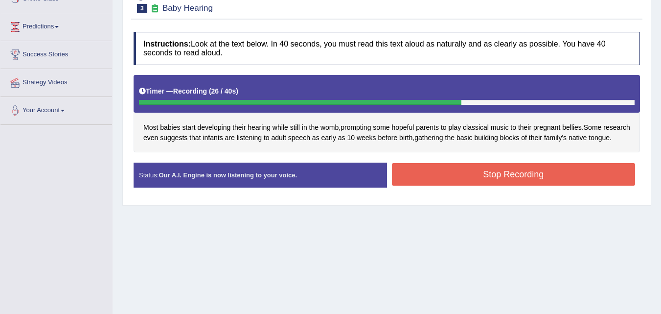
click at [440, 185] on button "Stop Recording" at bounding box center [514, 174] width 244 height 23
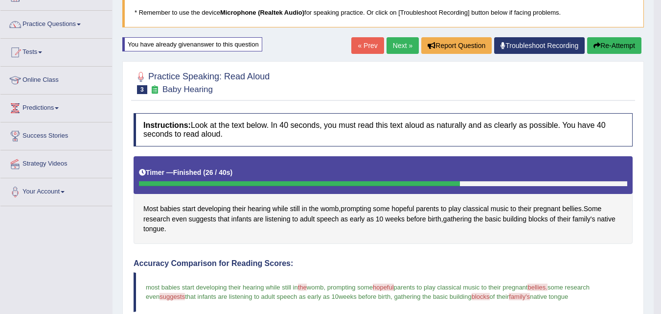
scroll to position [0, 0]
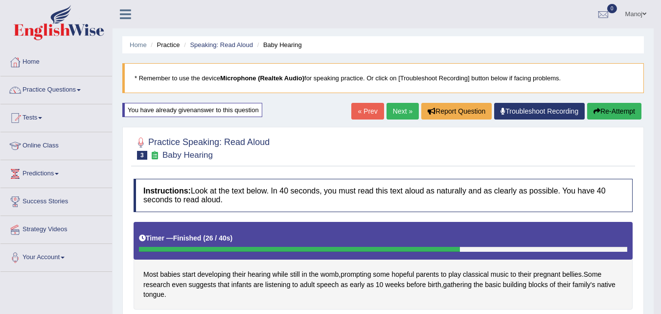
click at [613, 112] on button "Re-Attempt" at bounding box center [614, 111] width 54 height 17
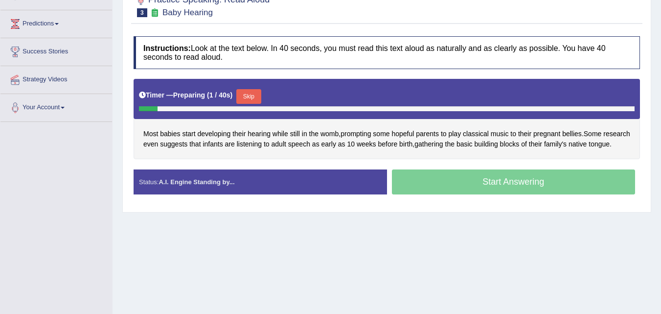
scroll to position [151, 0]
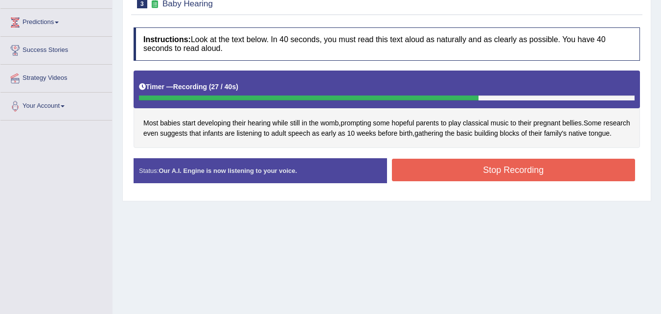
click at [495, 178] on button "Stop Recording" at bounding box center [514, 170] width 244 height 23
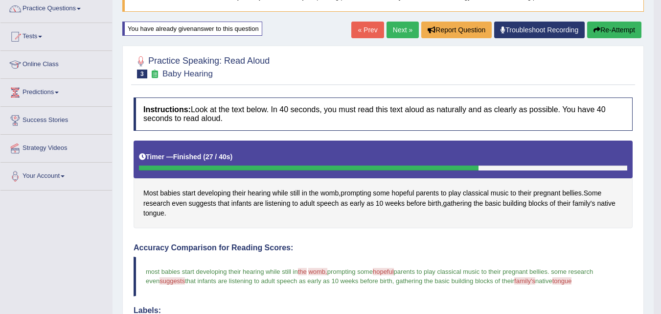
scroll to position [0, 0]
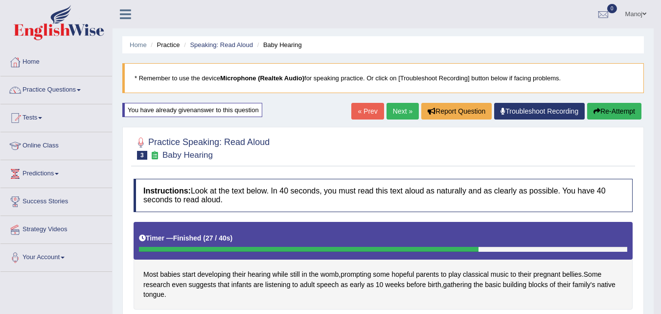
click at [612, 106] on button "Re-Attempt" at bounding box center [614, 111] width 54 height 17
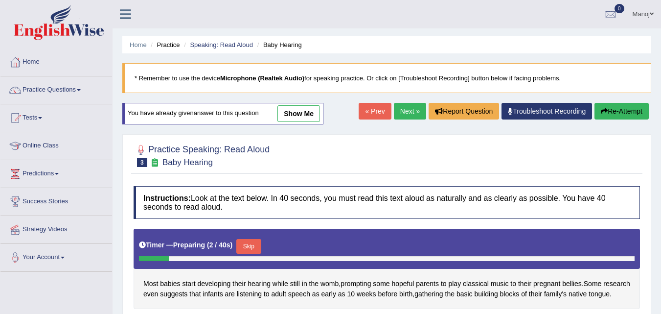
click at [410, 118] on link "Next »" at bounding box center [410, 111] width 32 height 17
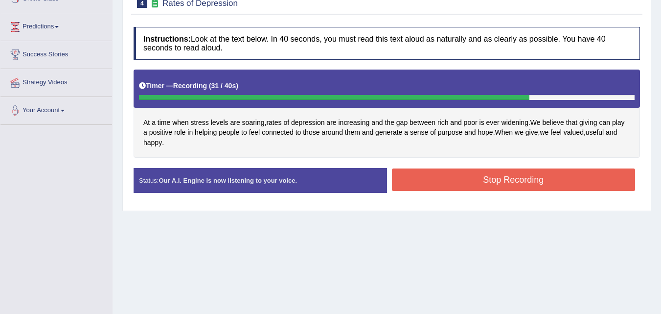
click at [513, 176] on button "Stop Recording" at bounding box center [514, 179] width 244 height 23
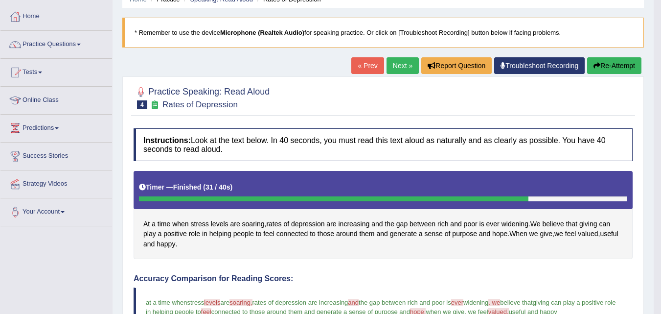
scroll to position [31, 0]
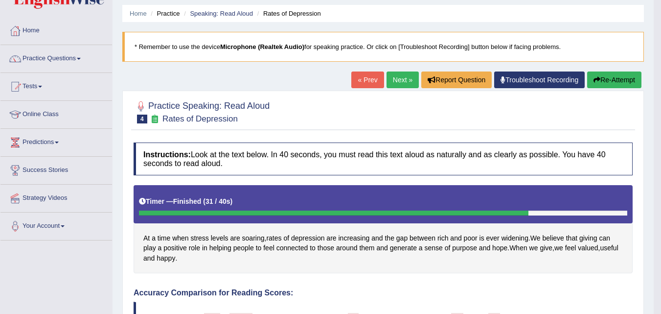
click at [600, 78] on button "Re-Attempt" at bounding box center [614, 79] width 54 height 17
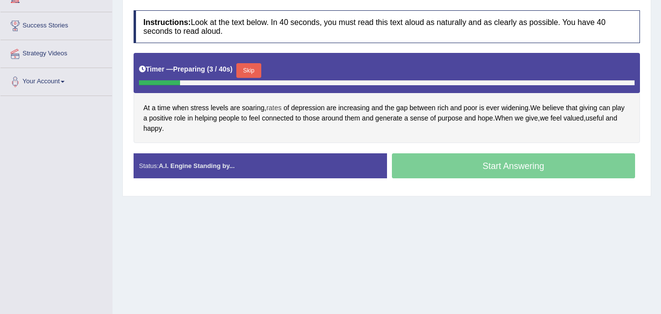
scroll to position [178, 0]
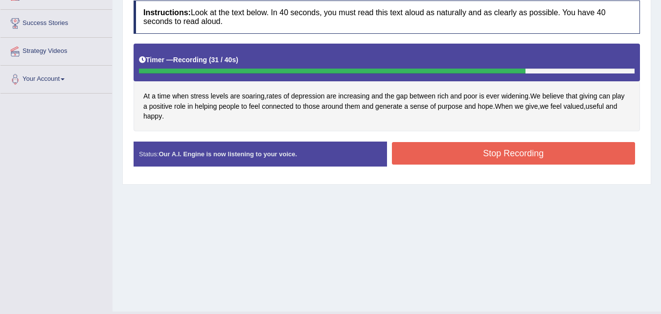
click at [557, 149] on button "Stop Recording" at bounding box center [514, 153] width 244 height 23
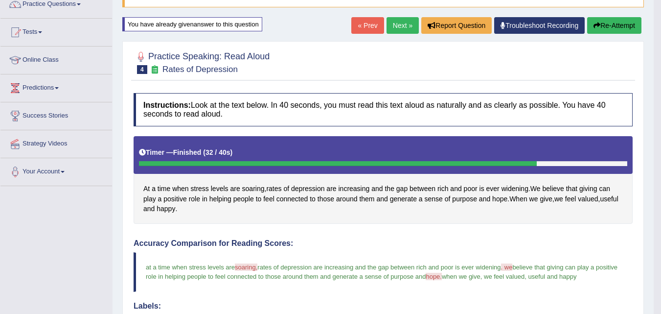
scroll to position [0, 0]
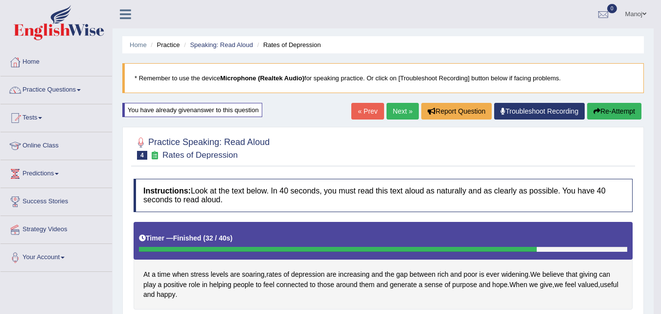
click at [403, 115] on link "Next »" at bounding box center [403, 111] width 32 height 17
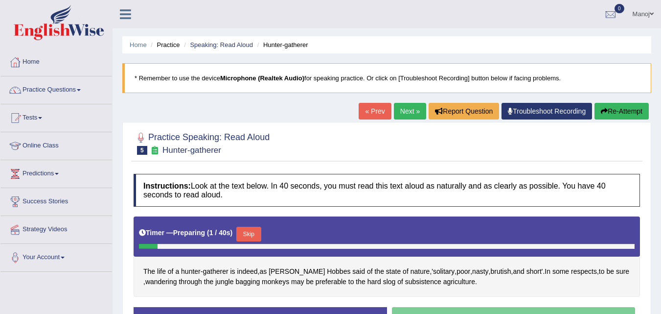
click at [376, 115] on link "« Prev" at bounding box center [375, 111] width 32 height 17
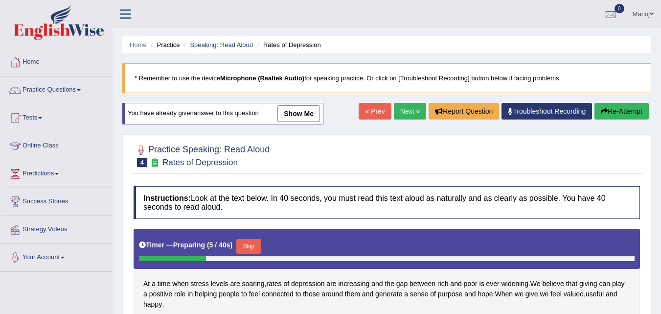
click at [399, 112] on link "Next »" at bounding box center [410, 111] width 32 height 17
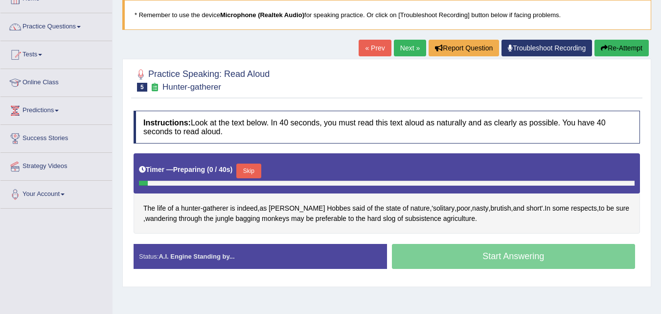
scroll to position [49, 0]
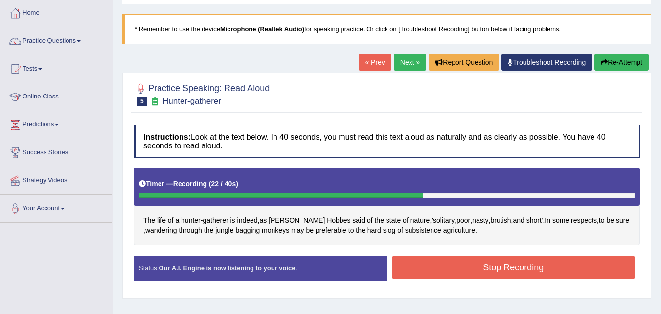
click at [459, 268] on button "Stop Recording" at bounding box center [514, 267] width 244 height 23
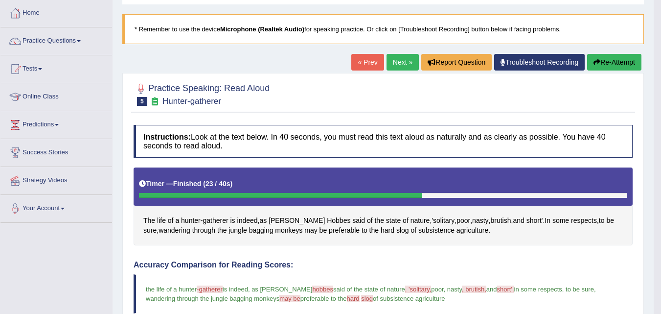
click at [603, 59] on button "Re-Attempt" at bounding box center [614, 62] width 54 height 17
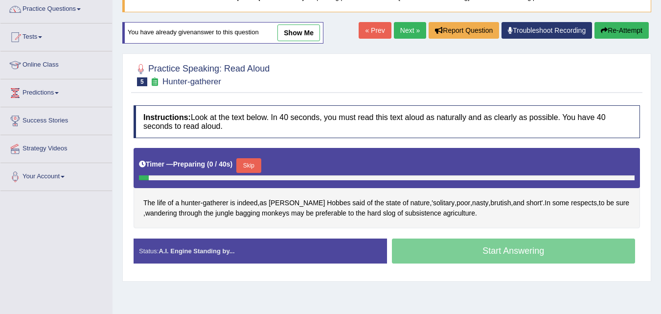
scroll to position [98, 0]
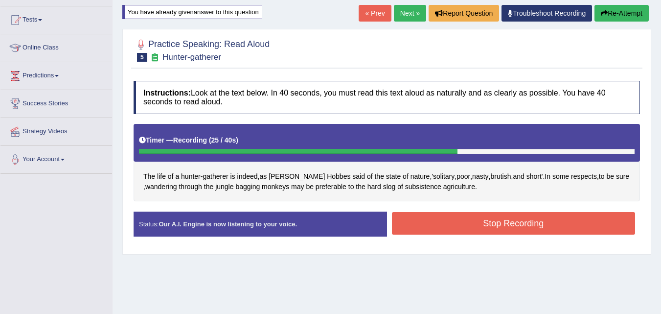
click at [471, 228] on button "Stop Recording" at bounding box center [514, 223] width 244 height 23
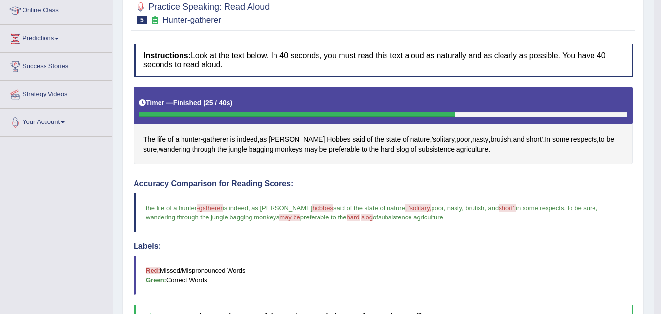
scroll to position [49, 0]
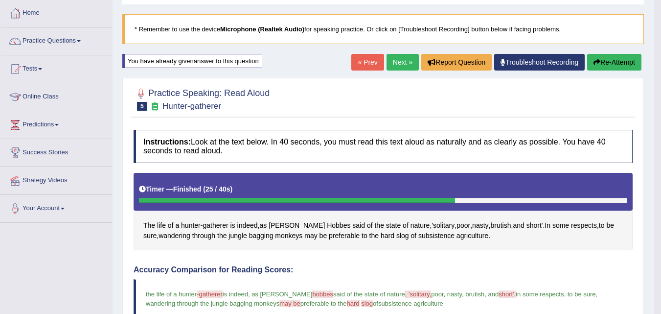
click at [598, 58] on button "Re-Attempt" at bounding box center [614, 62] width 54 height 17
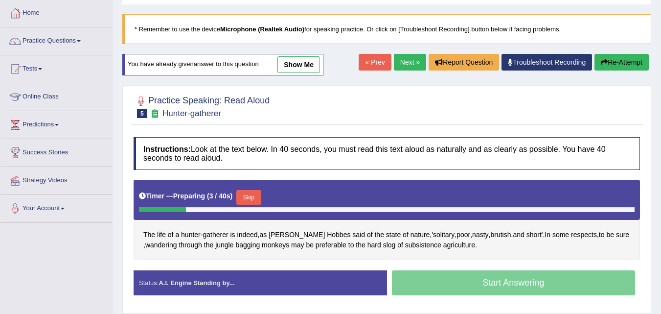
click at [252, 194] on button "Skip" at bounding box center [248, 197] width 24 height 15
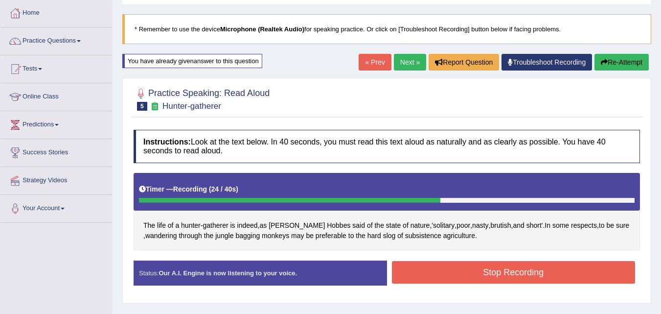
click at [453, 274] on button "Stop Recording" at bounding box center [514, 272] width 244 height 23
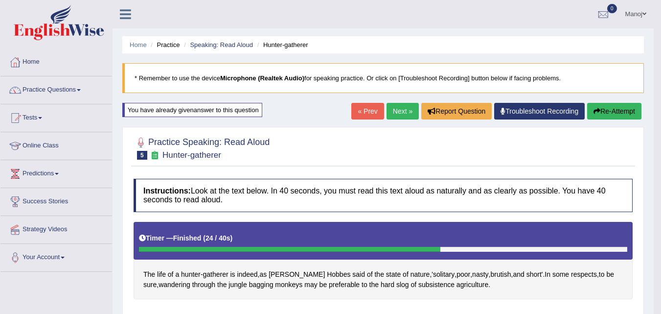
click at [603, 112] on button "Re-Attempt" at bounding box center [614, 111] width 54 height 17
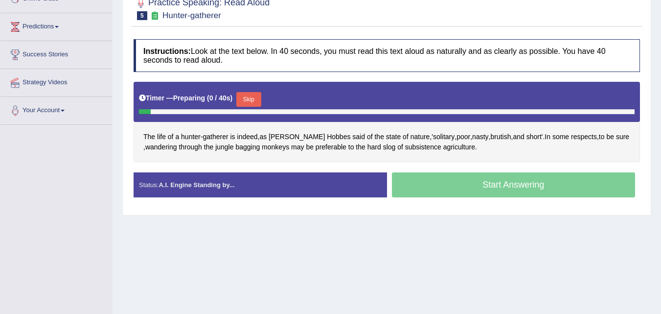
scroll to position [147, 0]
click at [261, 96] on button "Skip" at bounding box center [252, 99] width 24 height 15
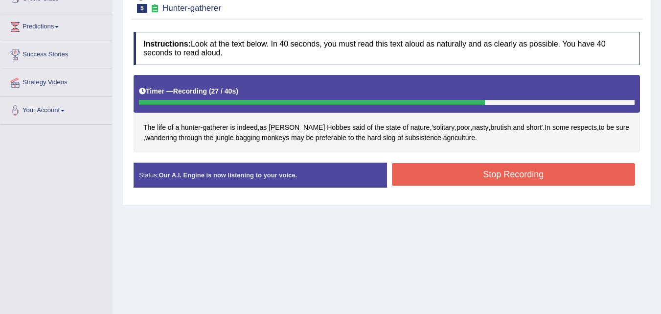
click at [479, 168] on button "Stop Recording" at bounding box center [514, 174] width 244 height 23
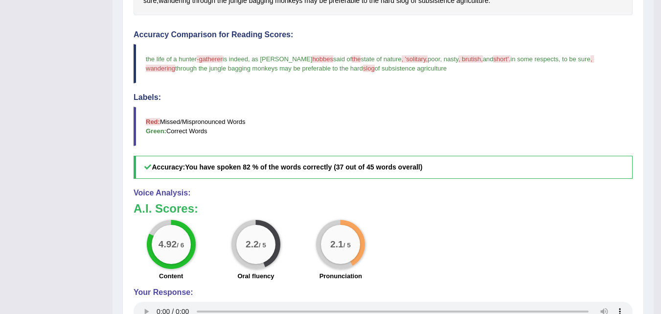
scroll to position [98, 0]
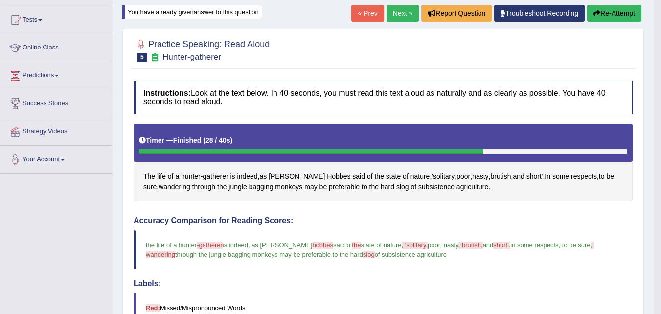
click at [402, 19] on link "Next »" at bounding box center [403, 13] width 32 height 17
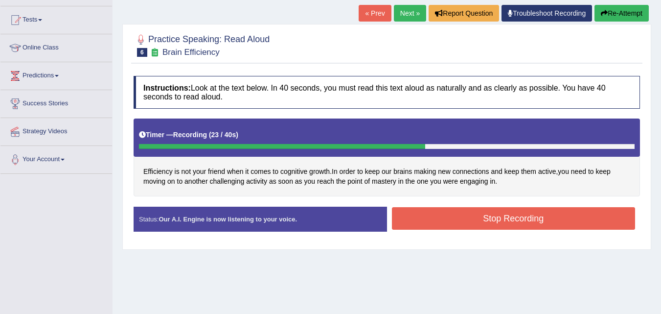
click at [499, 213] on button "Stop Recording" at bounding box center [514, 218] width 244 height 23
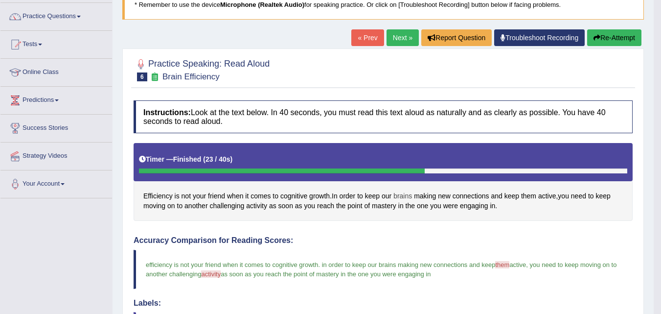
scroll to position [70, 0]
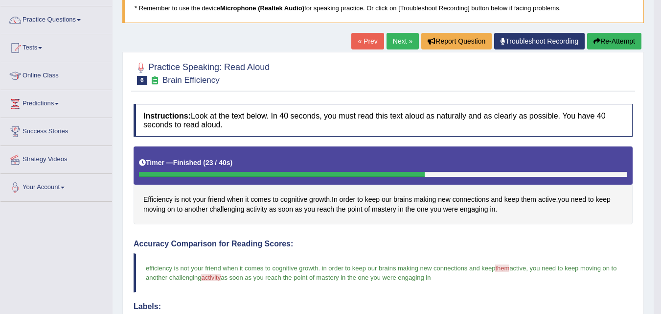
click at [616, 43] on button "Re-Attempt" at bounding box center [614, 41] width 54 height 17
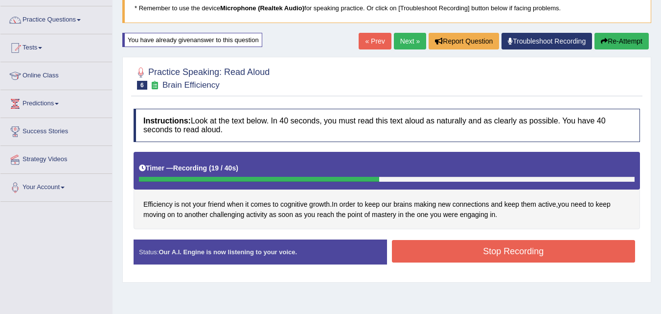
click at [473, 250] on button "Stop Recording" at bounding box center [514, 251] width 244 height 23
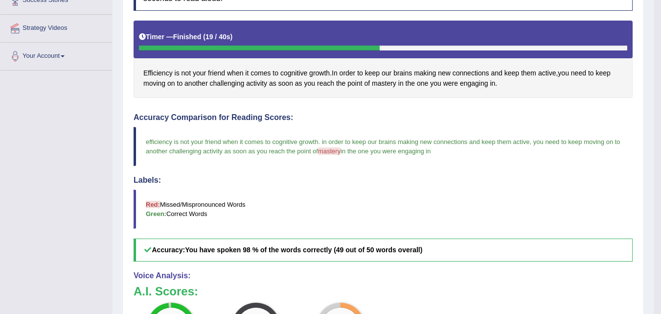
scroll to position [26, 0]
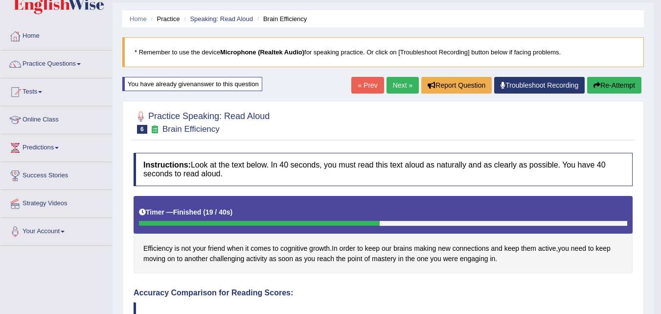
click at [620, 82] on button "Re-Attempt" at bounding box center [614, 85] width 54 height 17
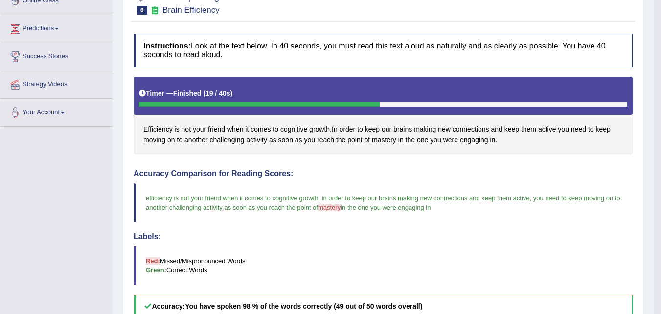
scroll to position [173, 0]
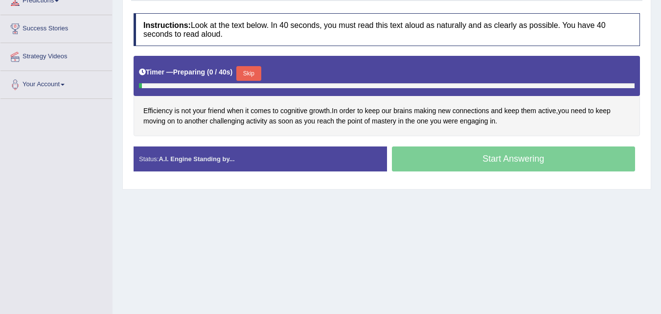
scroll to position [173, 0]
click at [252, 72] on button "Skip" at bounding box center [248, 73] width 24 height 15
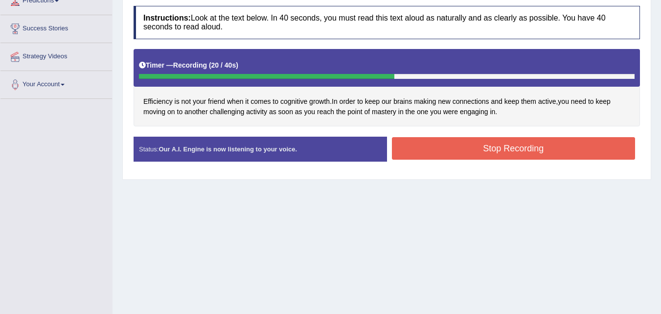
click at [495, 142] on button "Stop Recording" at bounding box center [514, 148] width 244 height 23
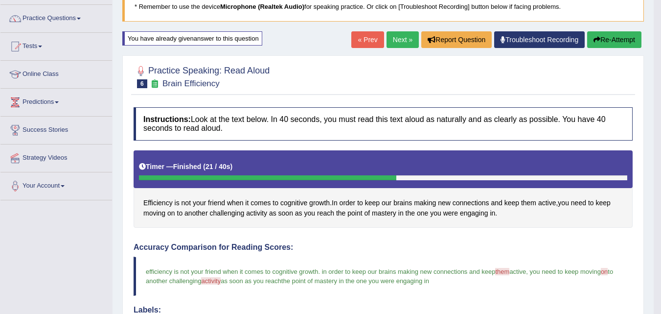
scroll to position [0, 0]
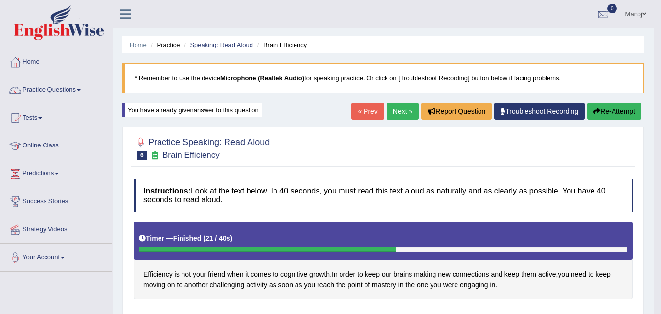
click at [403, 108] on link "Next »" at bounding box center [403, 111] width 32 height 17
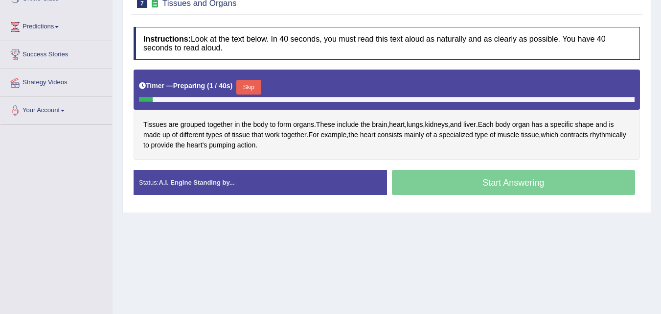
scroll to position [147, 0]
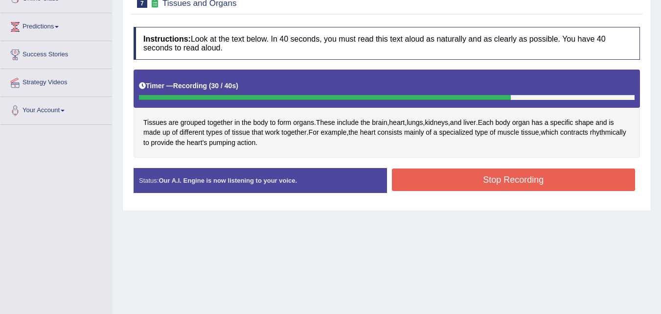
click at [429, 179] on button "Stop Recording" at bounding box center [514, 179] width 244 height 23
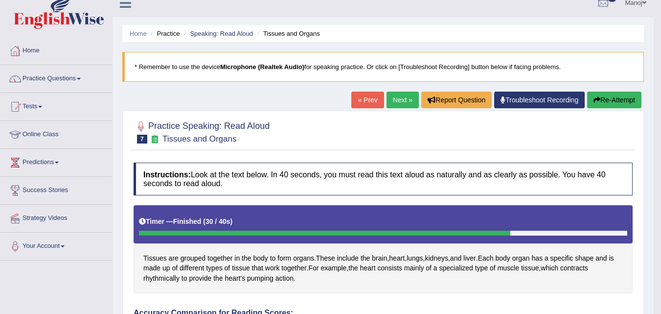
scroll to position [0, 0]
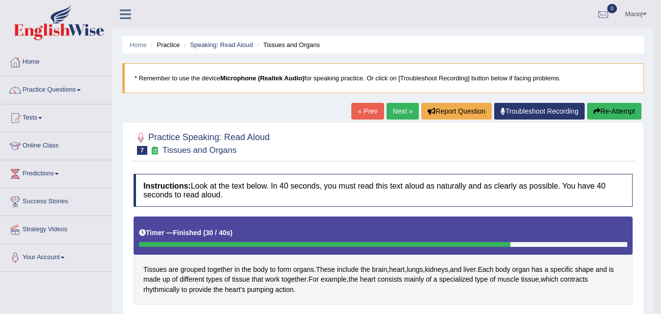
click at [610, 108] on button "Re-Attempt" at bounding box center [614, 111] width 54 height 17
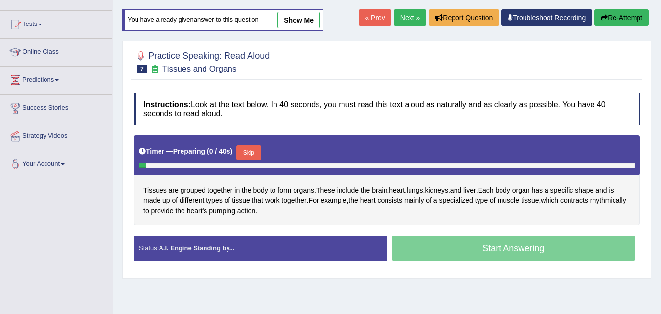
scroll to position [98, 0]
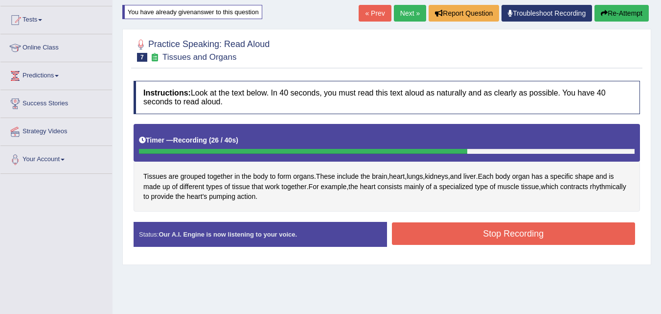
click at [420, 237] on button "Stop Recording" at bounding box center [514, 233] width 244 height 23
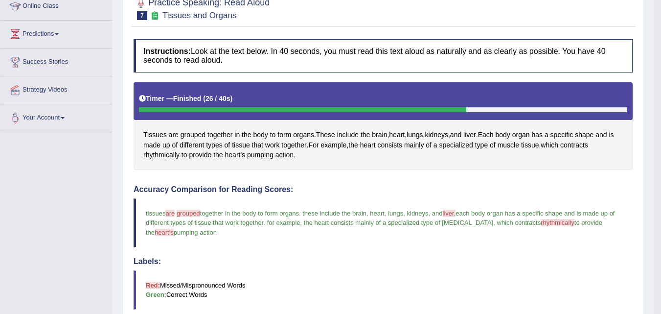
scroll to position [105, 0]
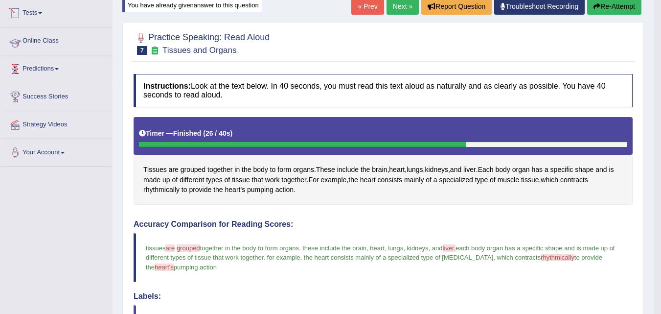
click at [42, 69] on link "Predictions" at bounding box center [56, 67] width 112 height 24
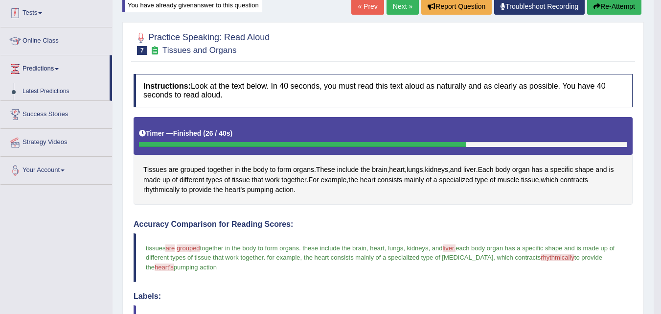
click at [41, 13] on link "Tests" at bounding box center [56, 12] width 112 height 24
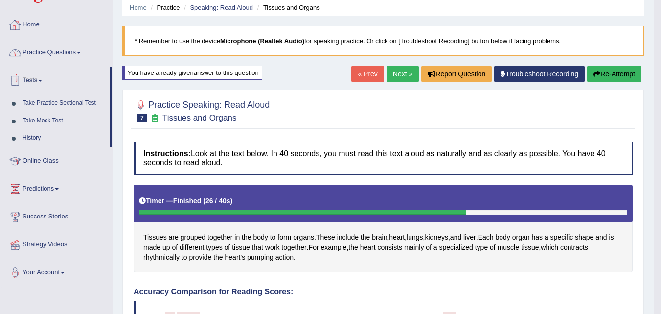
scroll to position [7, 0]
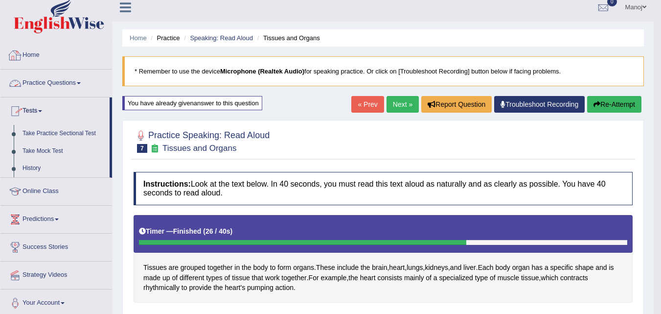
click at [38, 80] on link "Practice Questions" at bounding box center [56, 81] width 112 height 24
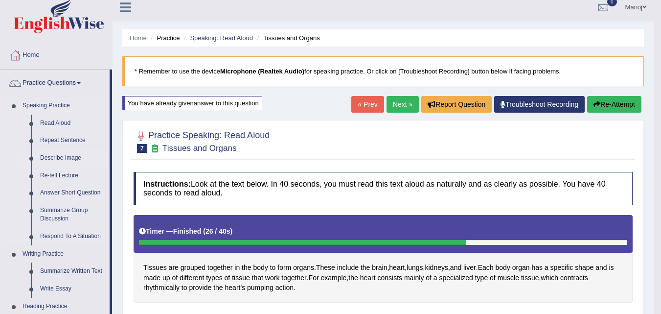
click at [57, 160] on link "Describe Image" at bounding box center [73, 158] width 74 height 18
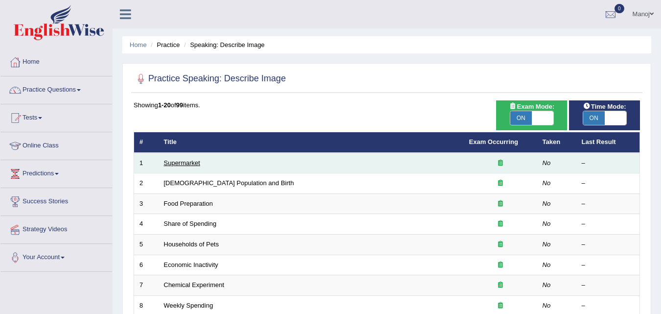
click at [185, 164] on link "Supermarket" at bounding box center [182, 162] width 36 height 7
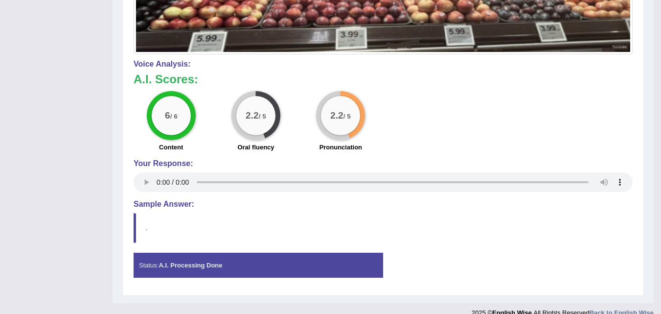
scroll to position [392, 0]
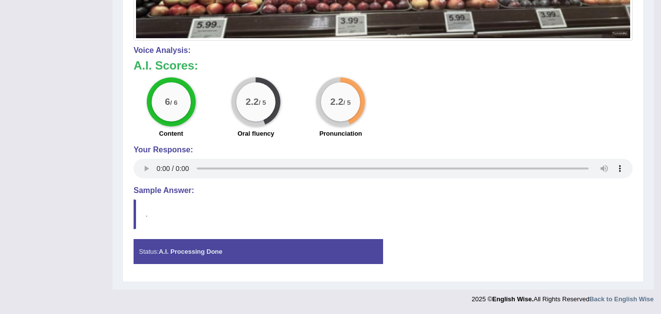
click at [194, 251] on strong "A.I. Processing Done" at bounding box center [191, 251] width 64 height 7
click at [141, 217] on blockquote "." at bounding box center [383, 214] width 499 height 30
click at [153, 222] on blockquote "." at bounding box center [383, 214] width 499 height 30
click at [131, 214] on div "Instructions: Look at the image below. In 25 seconds, please speak into the mic…" at bounding box center [383, 26] width 504 height 500
click at [137, 213] on blockquote "." at bounding box center [383, 214] width 499 height 30
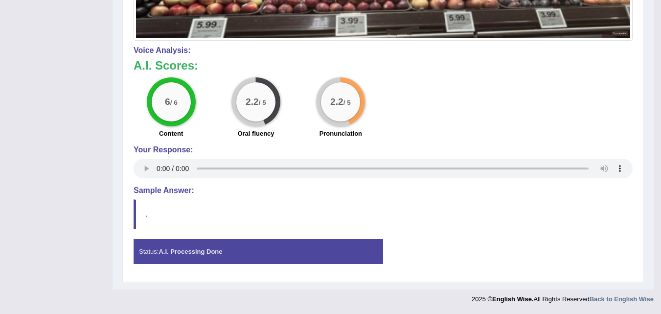
click at [385, 210] on blockquote "." at bounding box center [383, 214] width 499 height 30
click at [137, 203] on blockquote "." at bounding box center [383, 214] width 499 height 30
click at [134, 209] on blockquote "." at bounding box center [383, 214] width 499 height 30
click at [159, 214] on blockquote "." at bounding box center [383, 214] width 499 height 30
drag, startPoint x: 160, startPoint y: 214, endPoint x: 240, endPoint y: 223, distance: 80.7
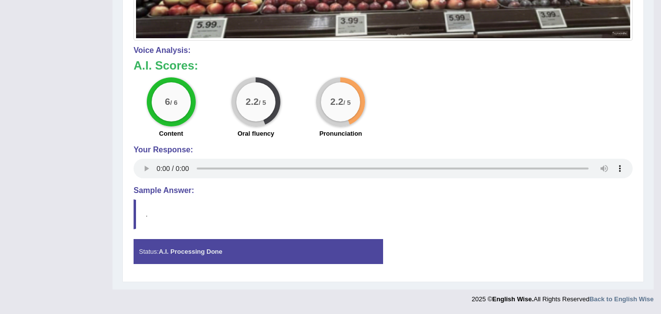
click at [163, 214] on blockquote "." at bounding box center [383, 214] width 499 height 30
click at [222, 255] on strong "A.I. Processing Done" at bounding box center [191, 251] width 64 height 7
click at [224, 256] on div "Status: A.I. Processing Done" at bounding box center [259, 251] width 250 height 25
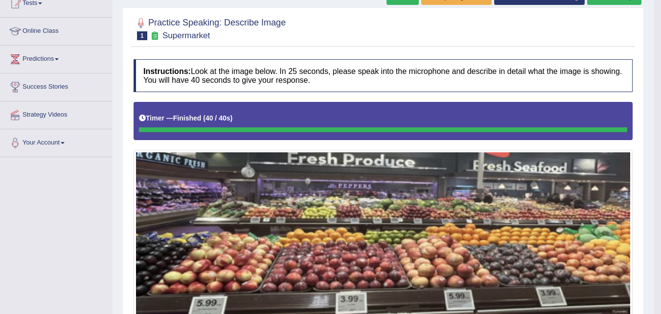
scroll to position [99, 0]
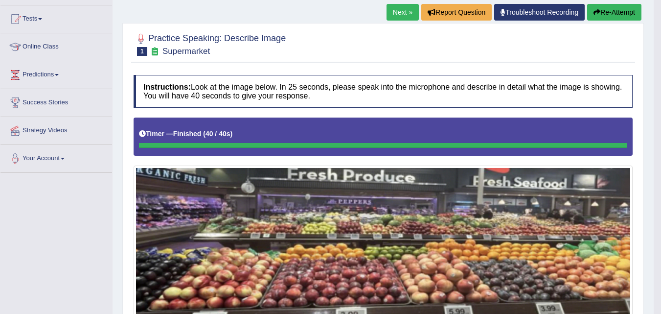
click at [395, 10] on link "Next »" at bounding box center [403, 12] width 32 height 17
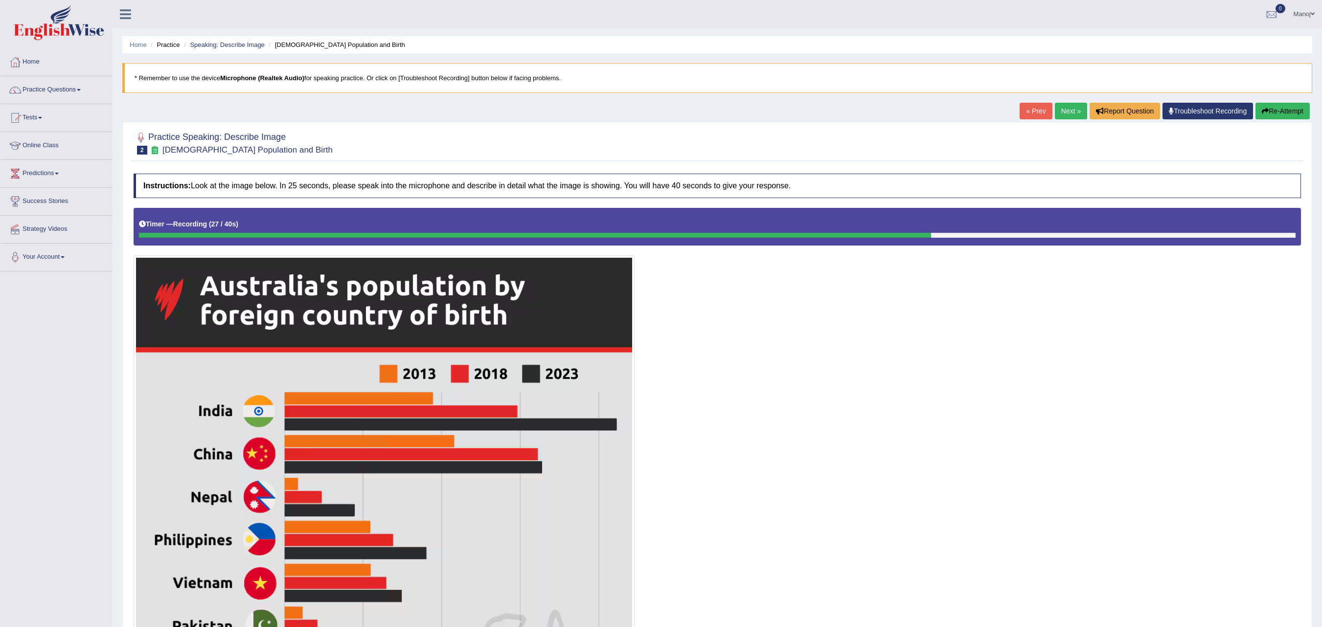
click at [661, 113] on link "« Prev" at bounding box center [1036, 111] width 32 height 17
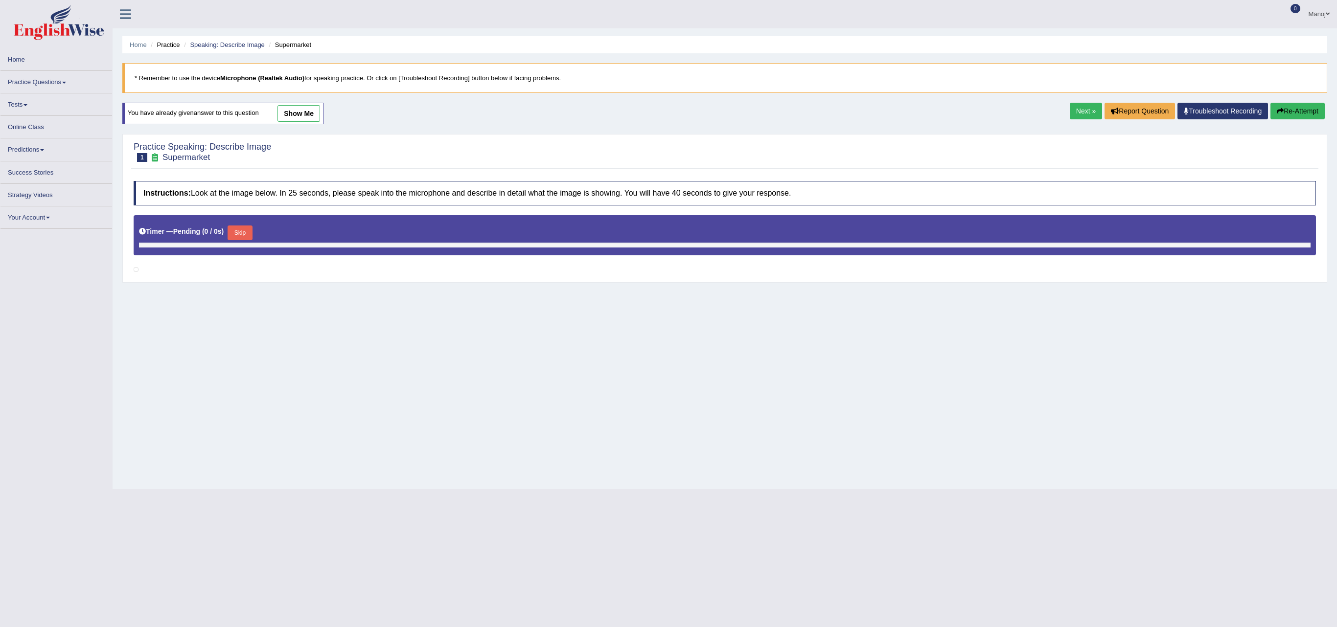
click at [1085, 112] on link "Next »" at bounding box center [1086, 111] width 32 height 17
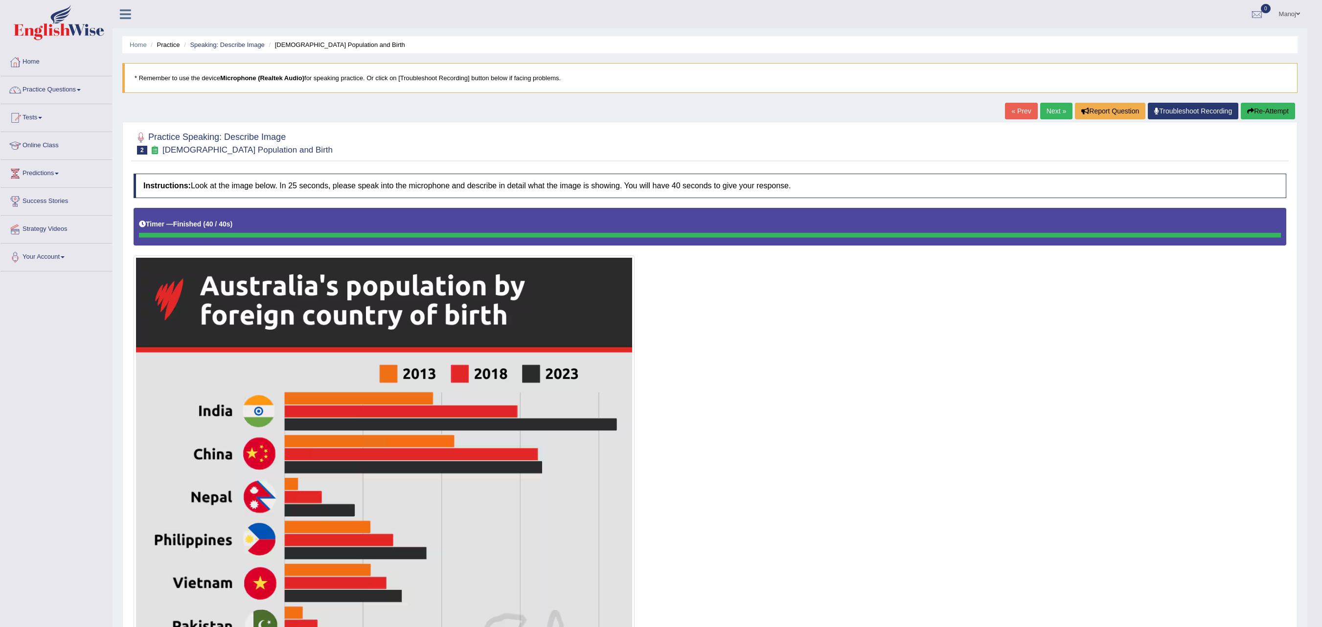
click at [1049, 107] on link "Next »" at bounding box center [1056, 111] width 32 height 17
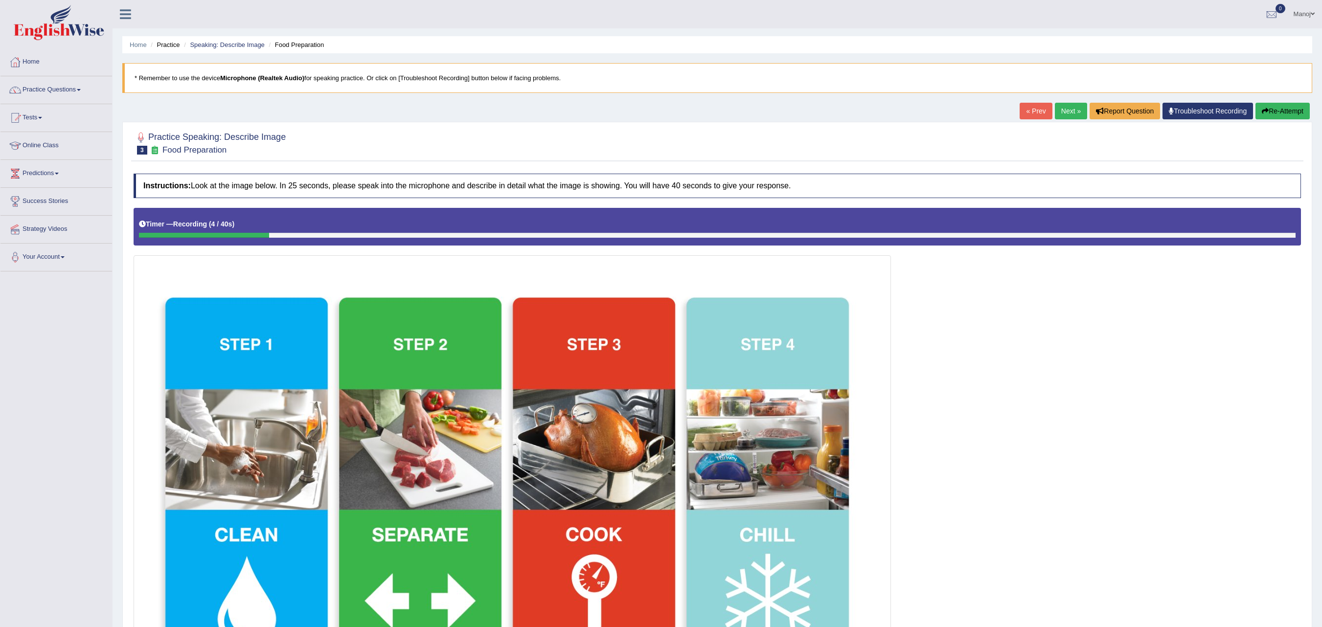
click at [1024, 109] on link "« Prev" at bounding box center [1036, 111] width 32 height 17
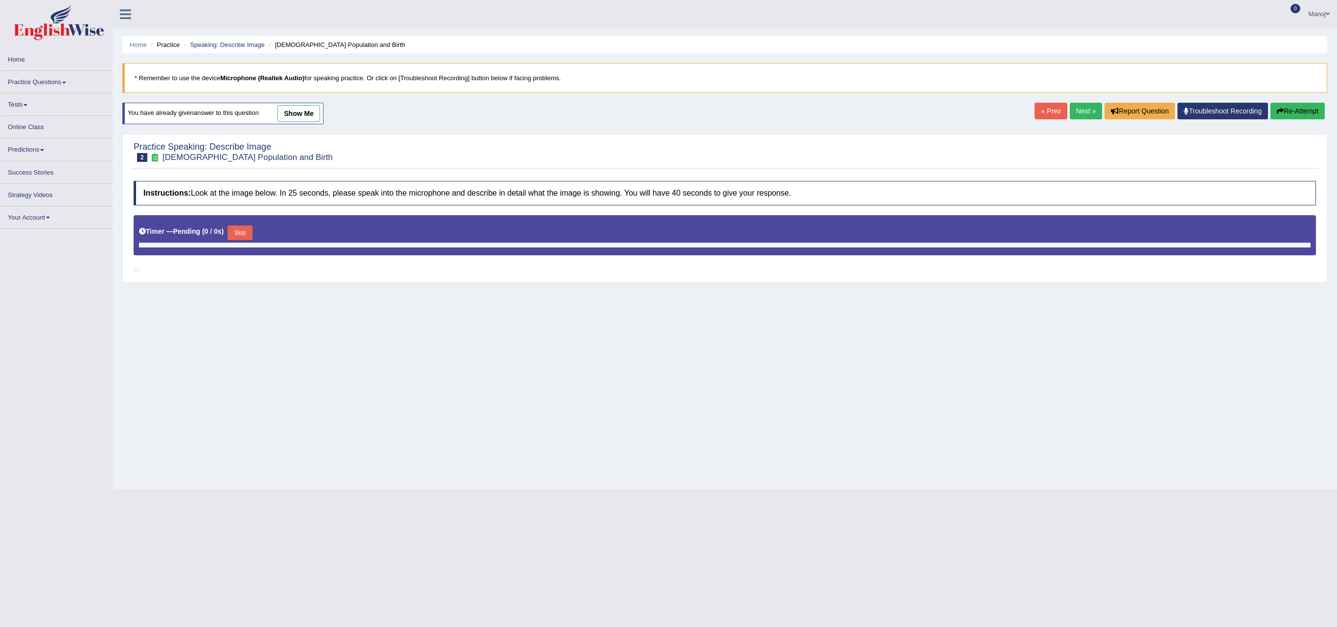
click at [1072, 113] on link "Next »" at bounding box center [1086, 111] width 32 height 17
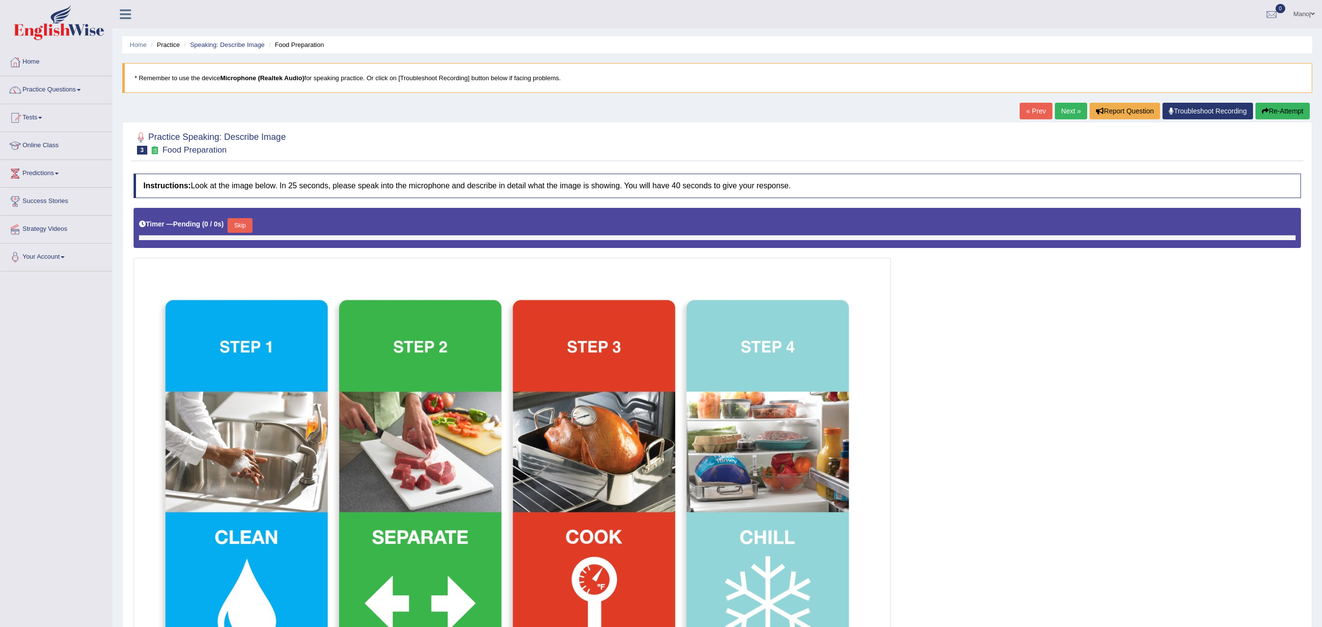
scroll to position [98, 0]
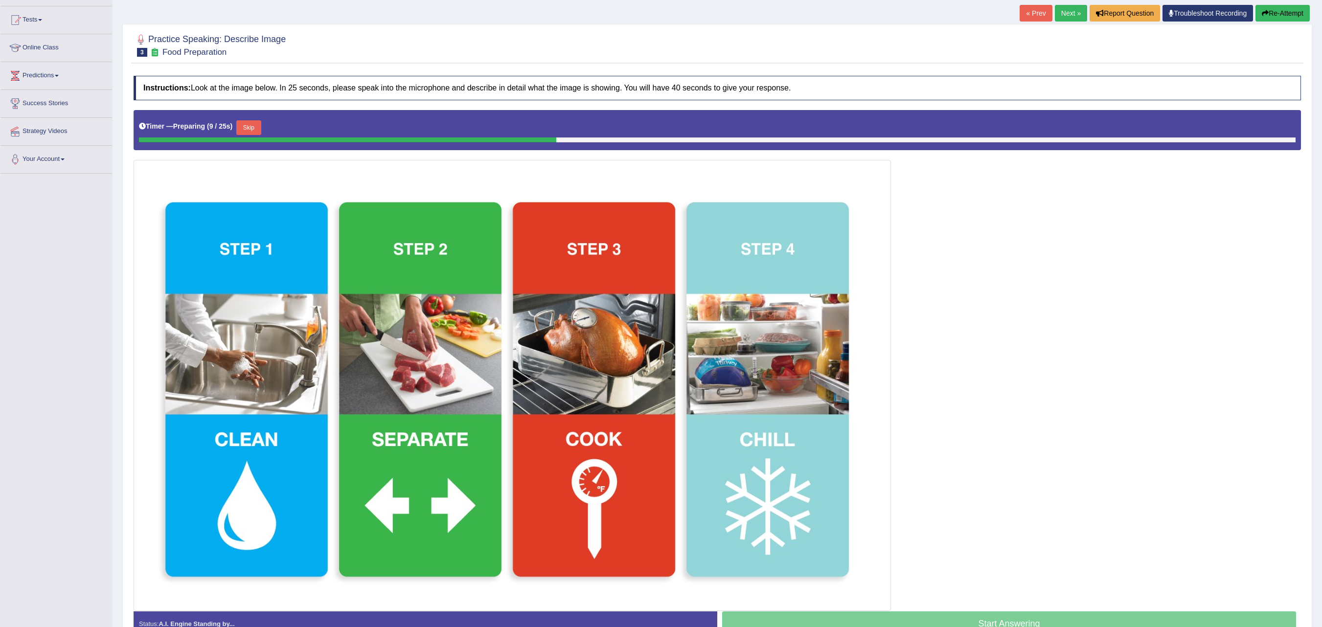
click at [254, 126] on button "Skip" at bounding box center [248, 127] width 24 height 15
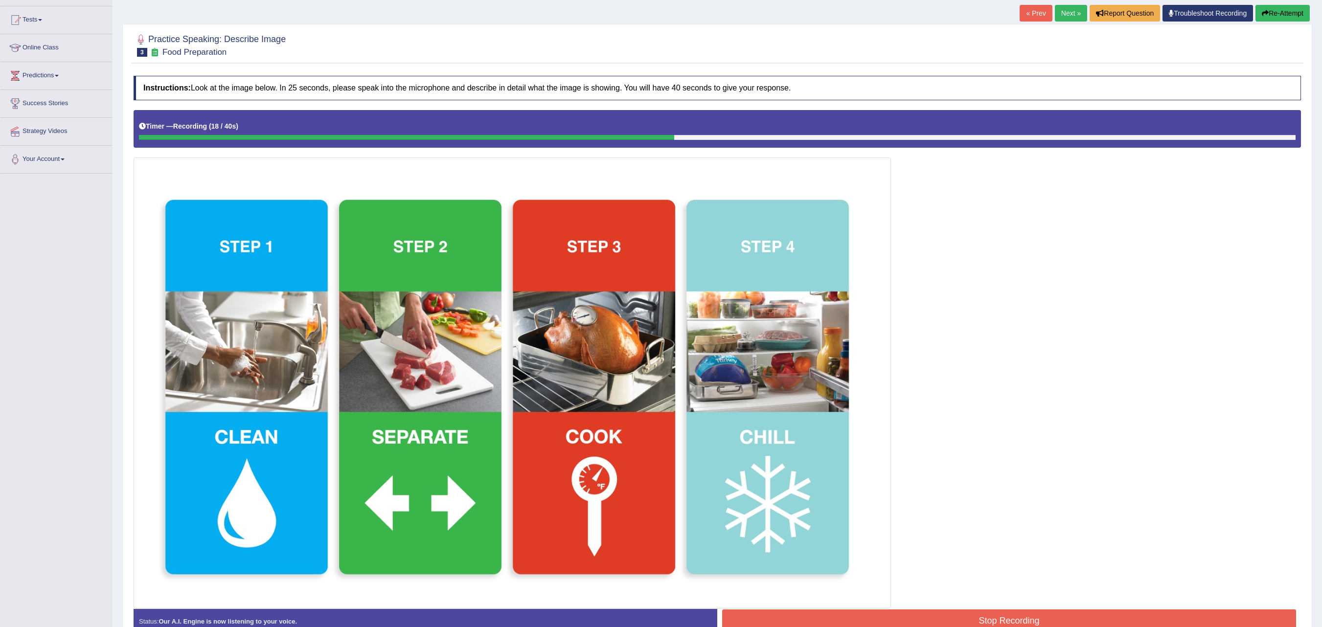
scroll to position [0, 0]
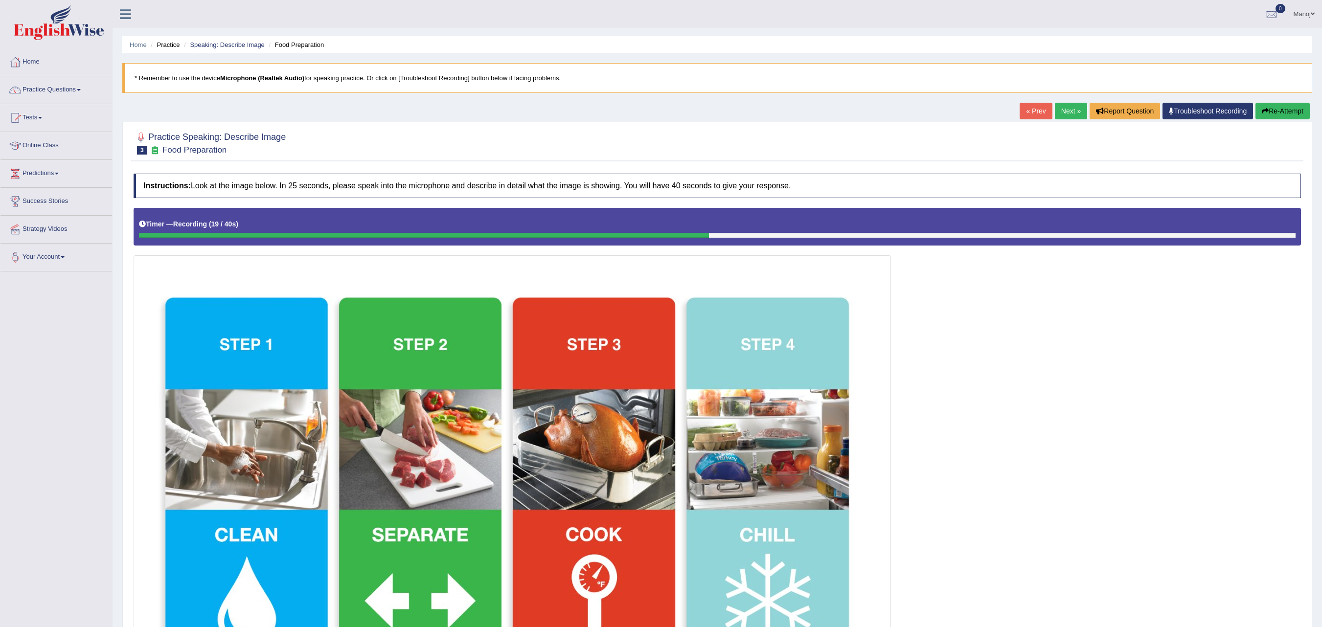
click at [1020, 108] on link "« Prev" at bounding box center [1036, 111] width 32 height 17
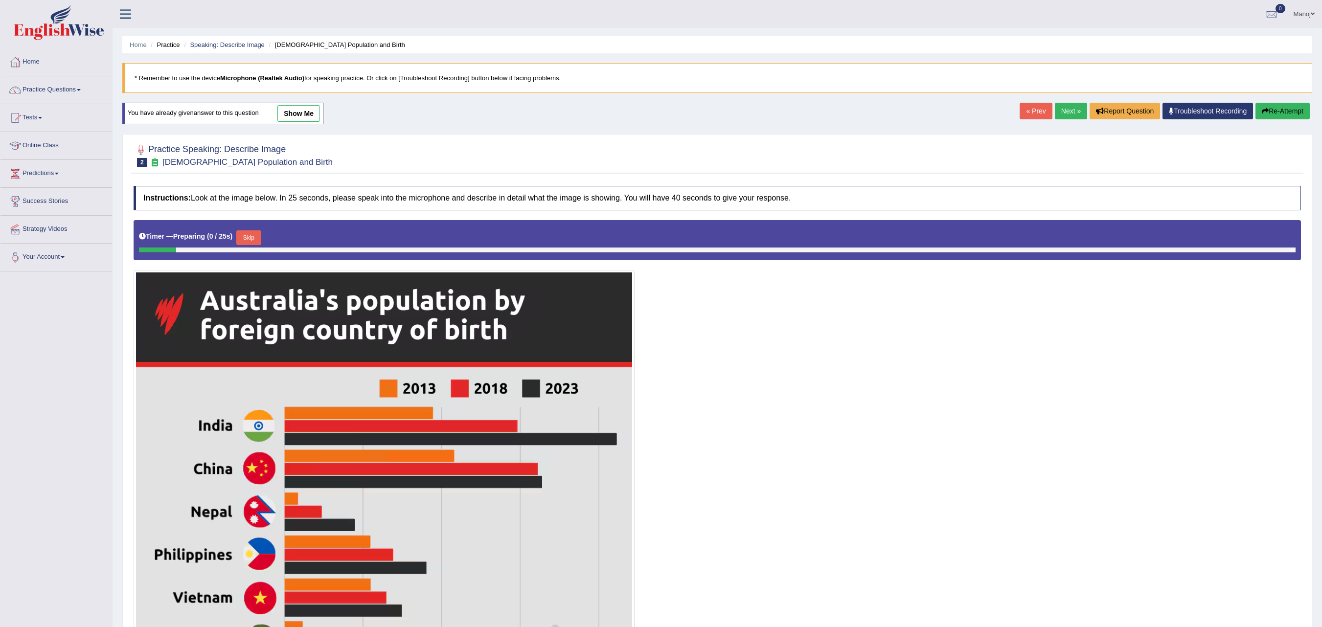
click at [1073, 113] on link "Next »" at bounding box center [1071, 111] width 32 height 17
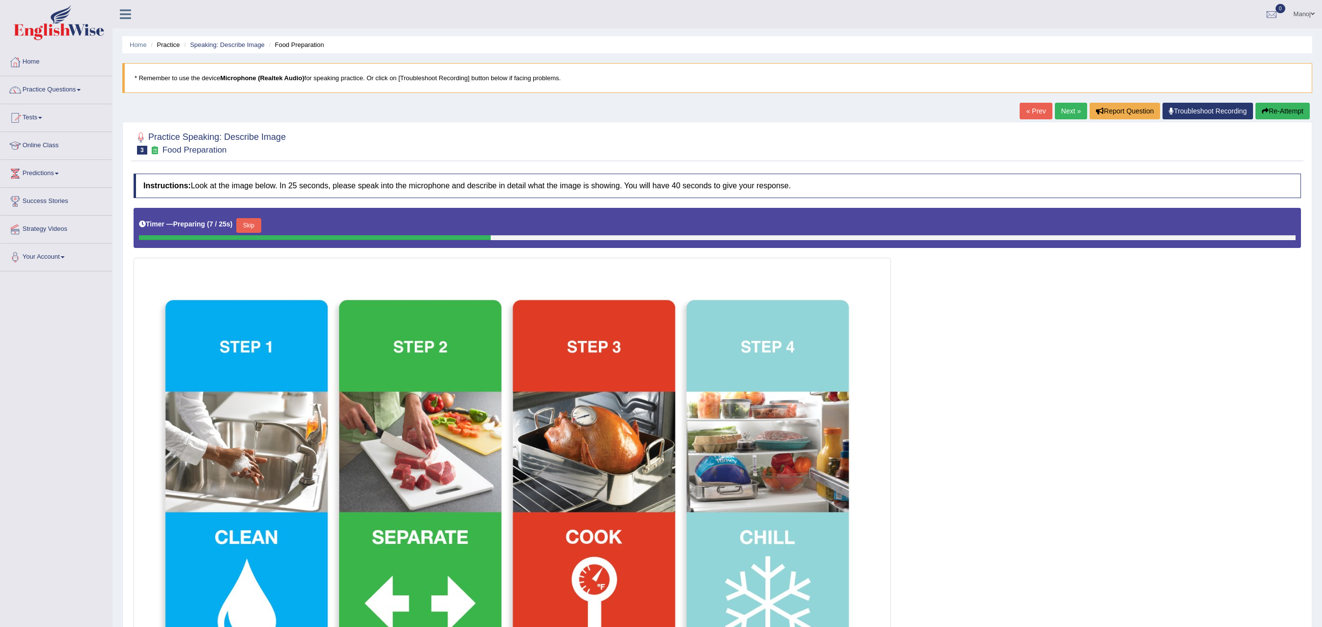
click at [248, 227] on button "Skip" at bounding box center [248, 225] width 24 height 15
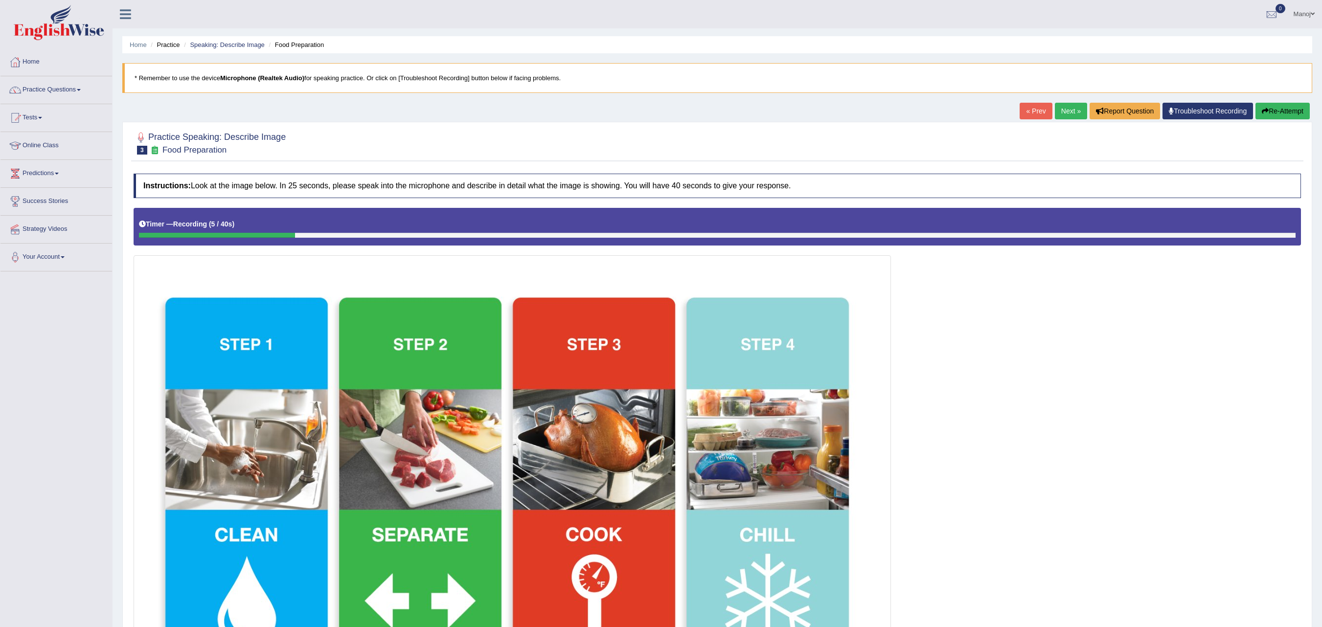
click at [1034, 113] on link "« Prev" at bounding box center [1036, 111] width 32 height 17
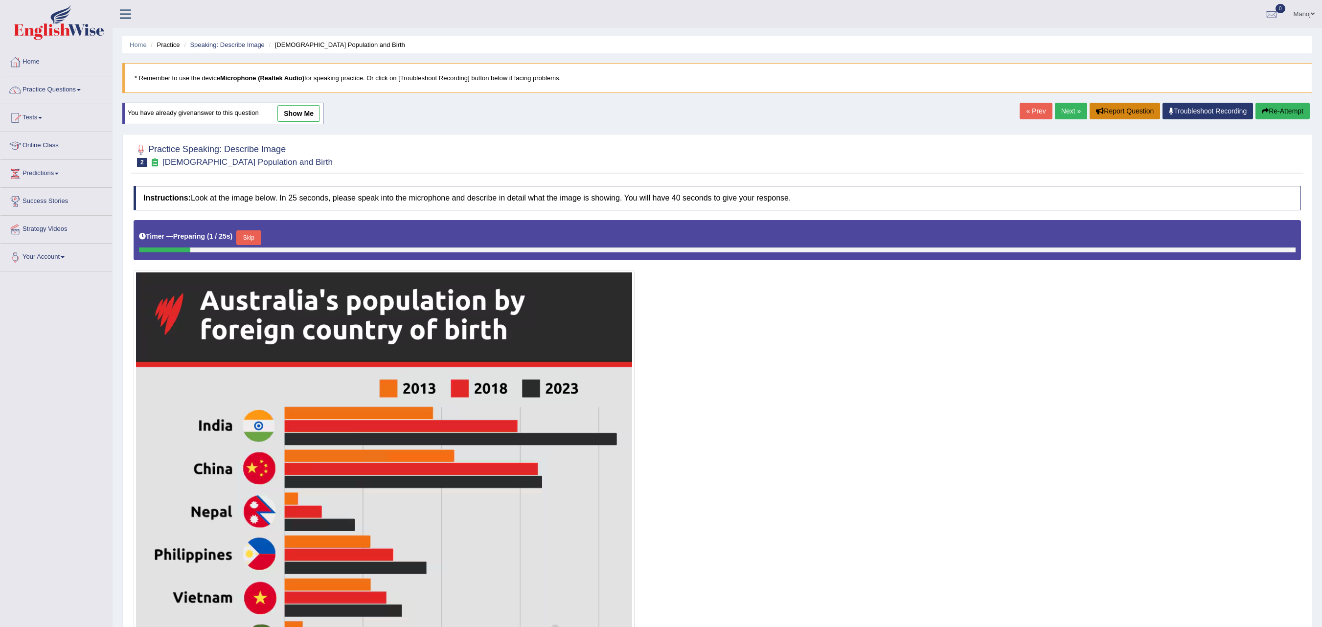
click at [1090, 112] on button "Report Question" at bounding box center [1125, 111] width 70 height 17
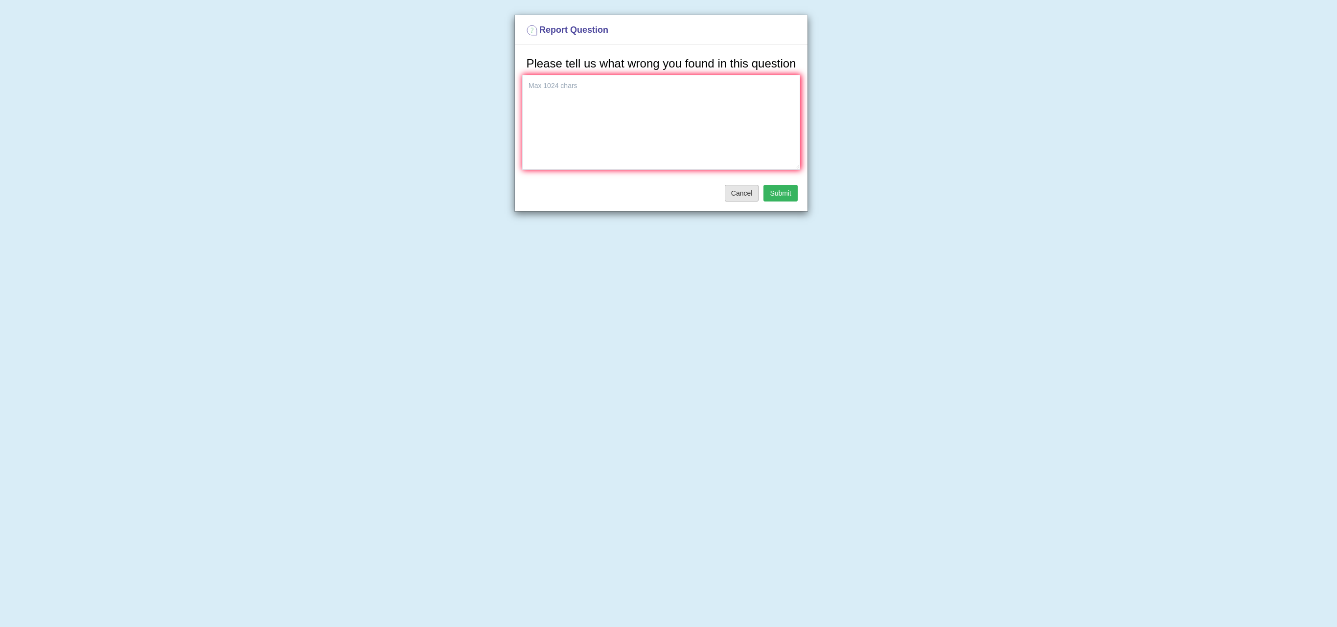
click at [733, 202] on button "Cancel" at bounding box center [742, 193] width 34 height 17
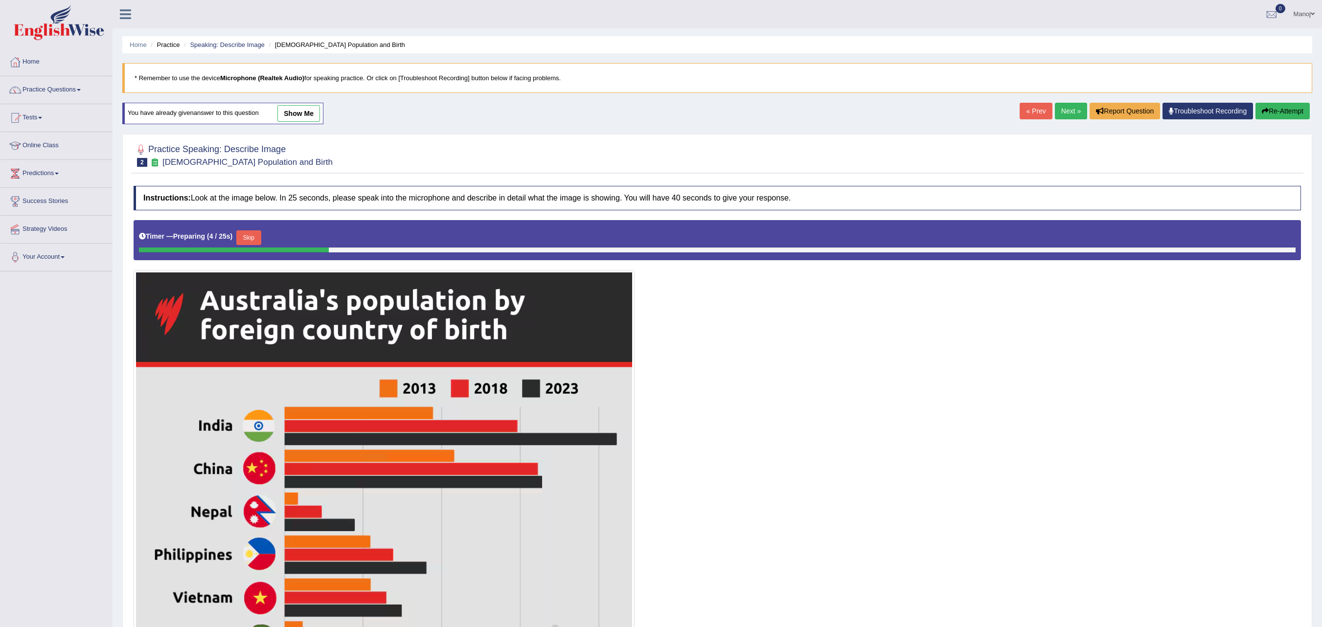
click at [1056, 116] on link "Next »" at bounding box center [1071, 111] width 32 height 17
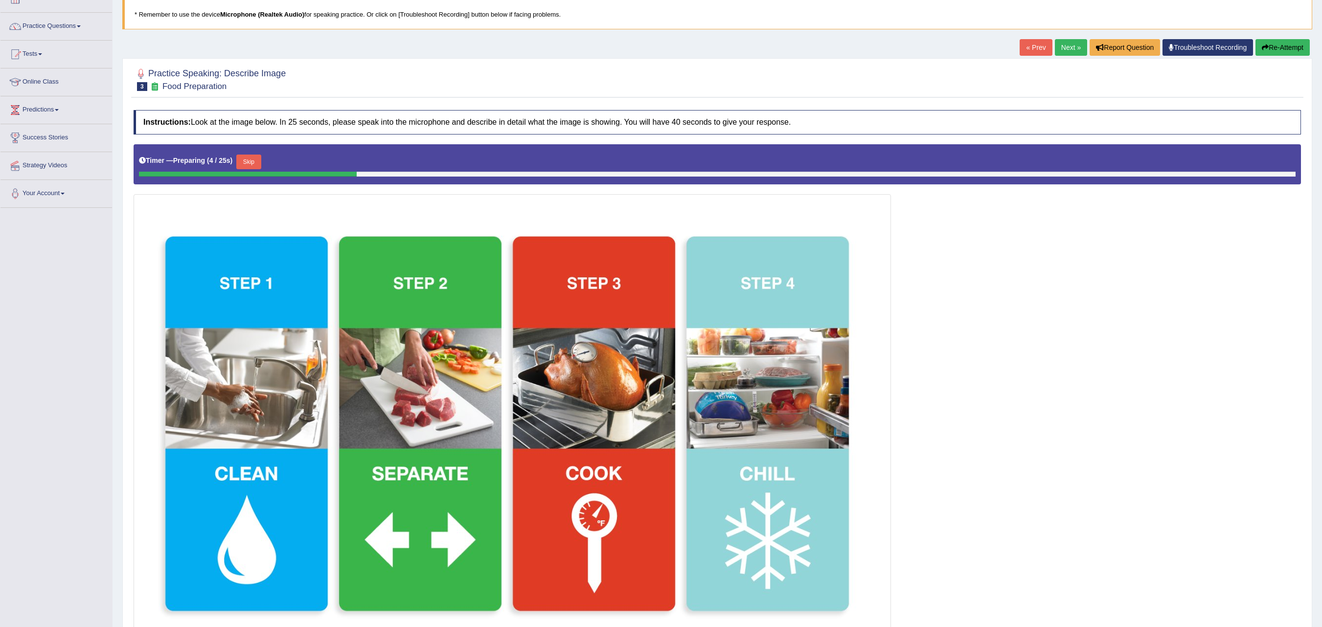
scroll to position [98, 0]
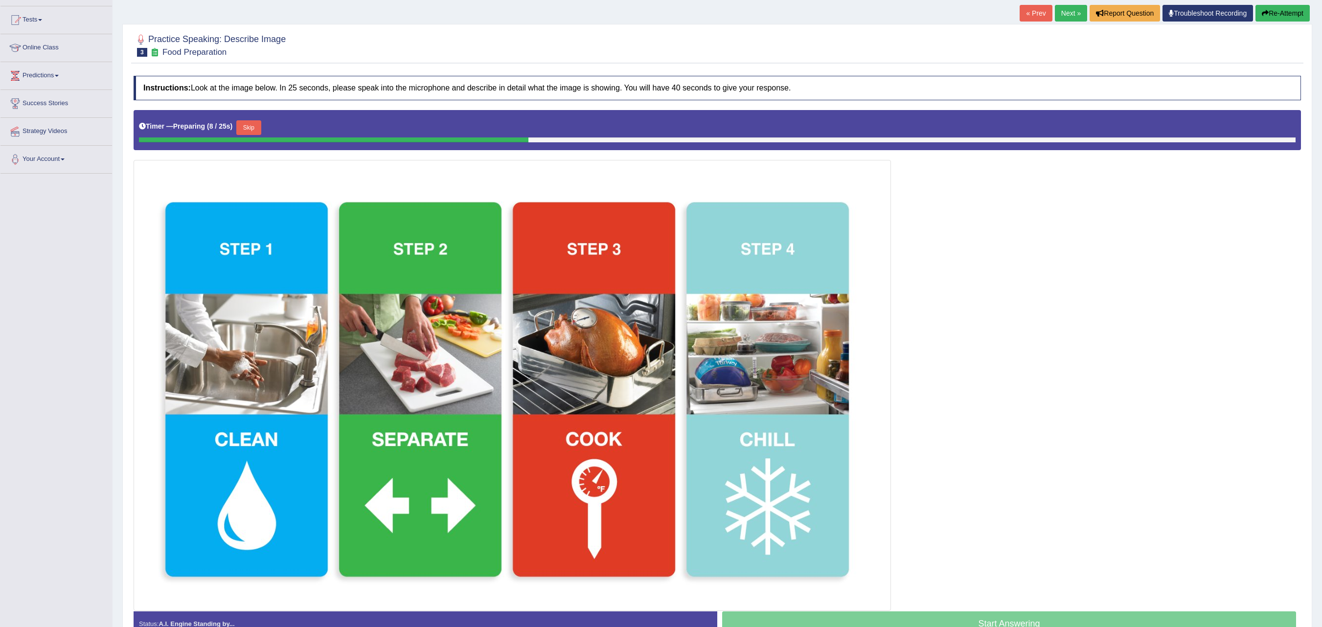
click at [258, 128] on button "Skip" at bounding box center [248, 127] width 24 height 15
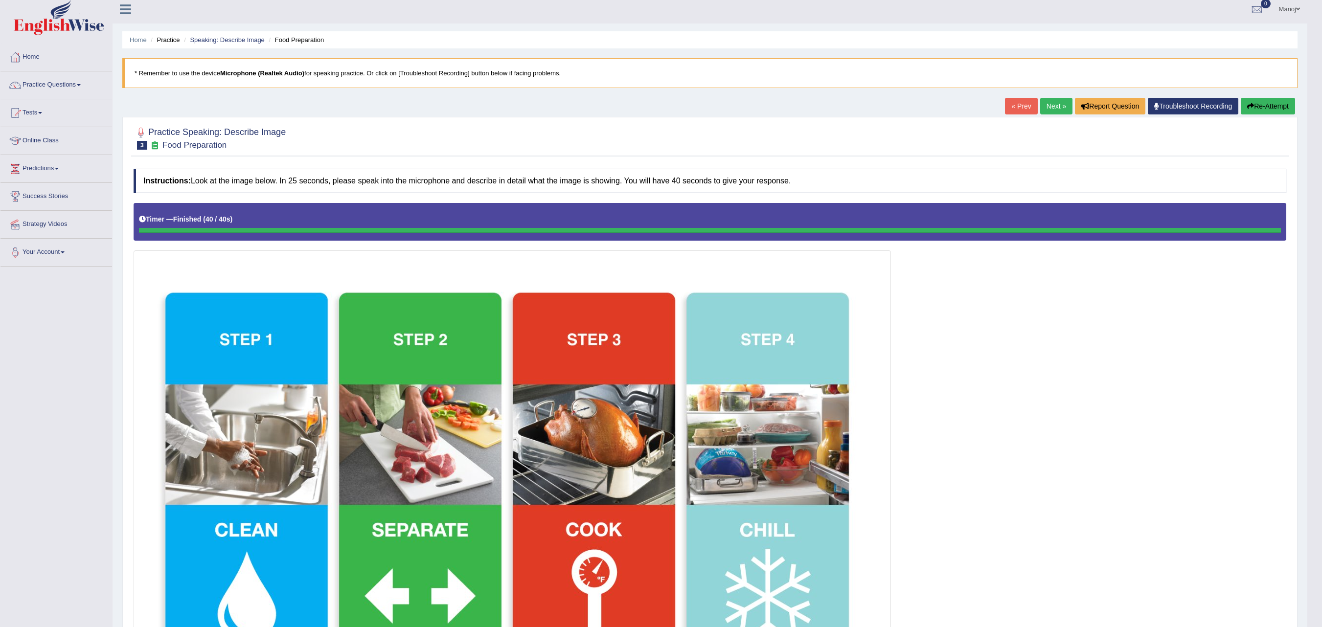
scroll to position [0, 0]
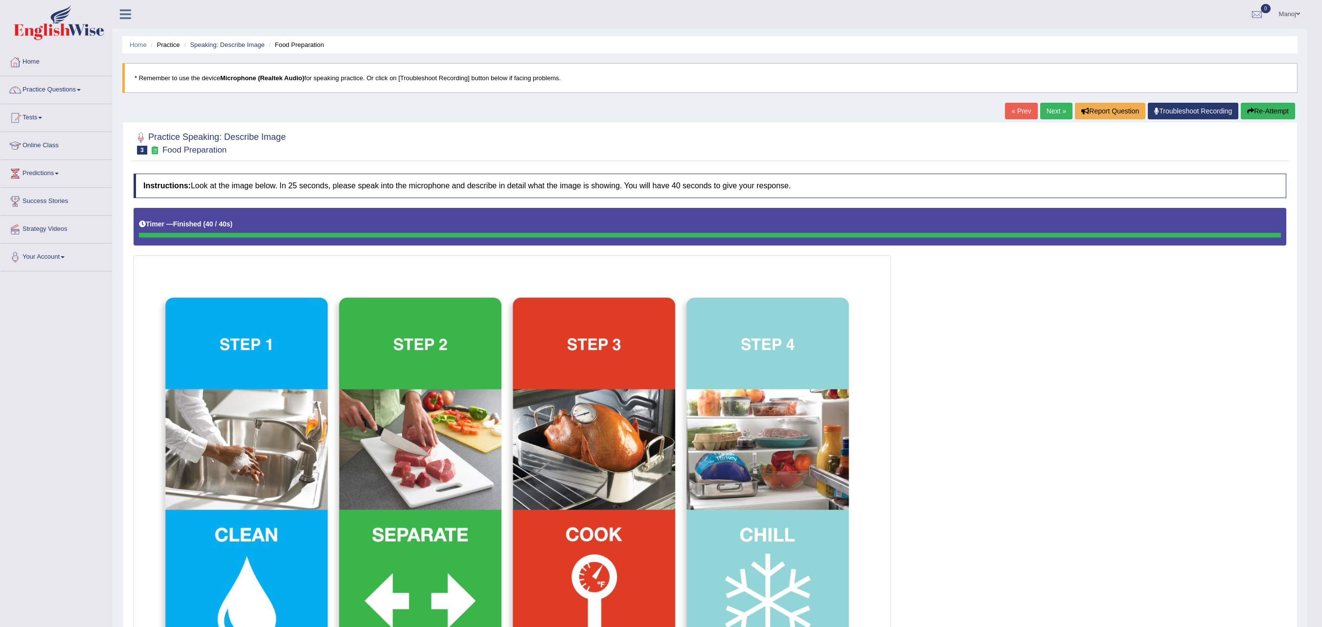
click at [1015, 113] on link "« Prev" at bounding box center [1021, 111] width 32 height 17
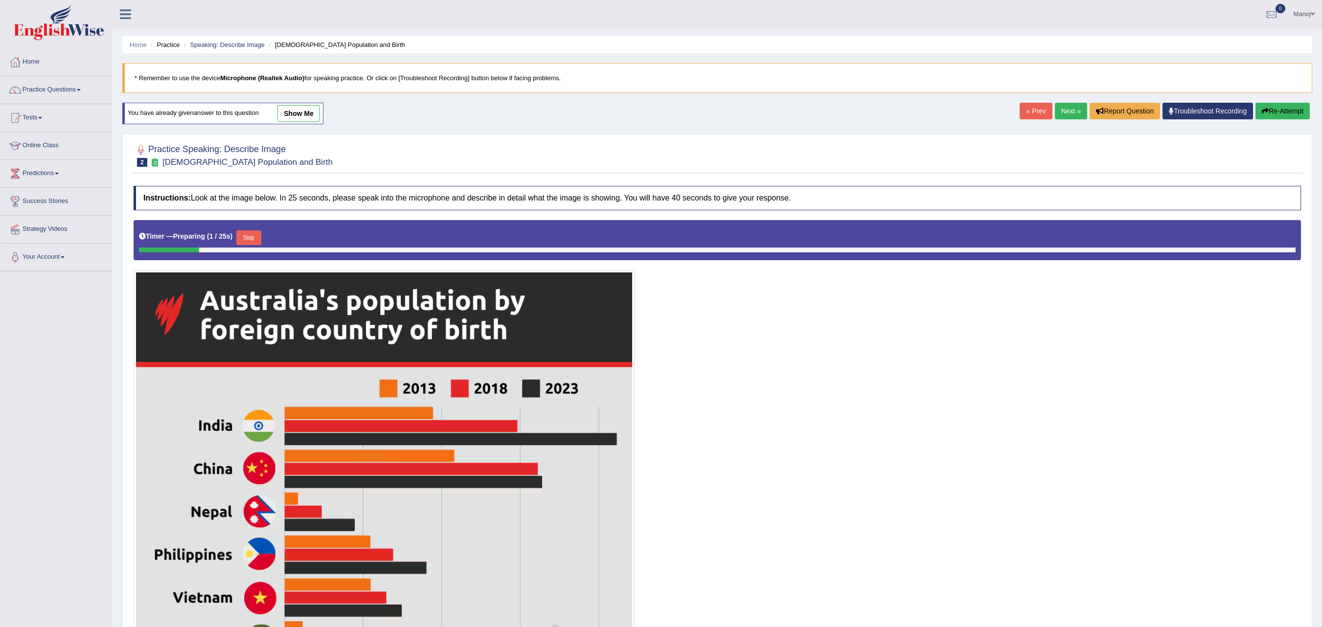
click at [1068, 110] on link "Next »" at bounding box center [1071, 111] width 32 height 17
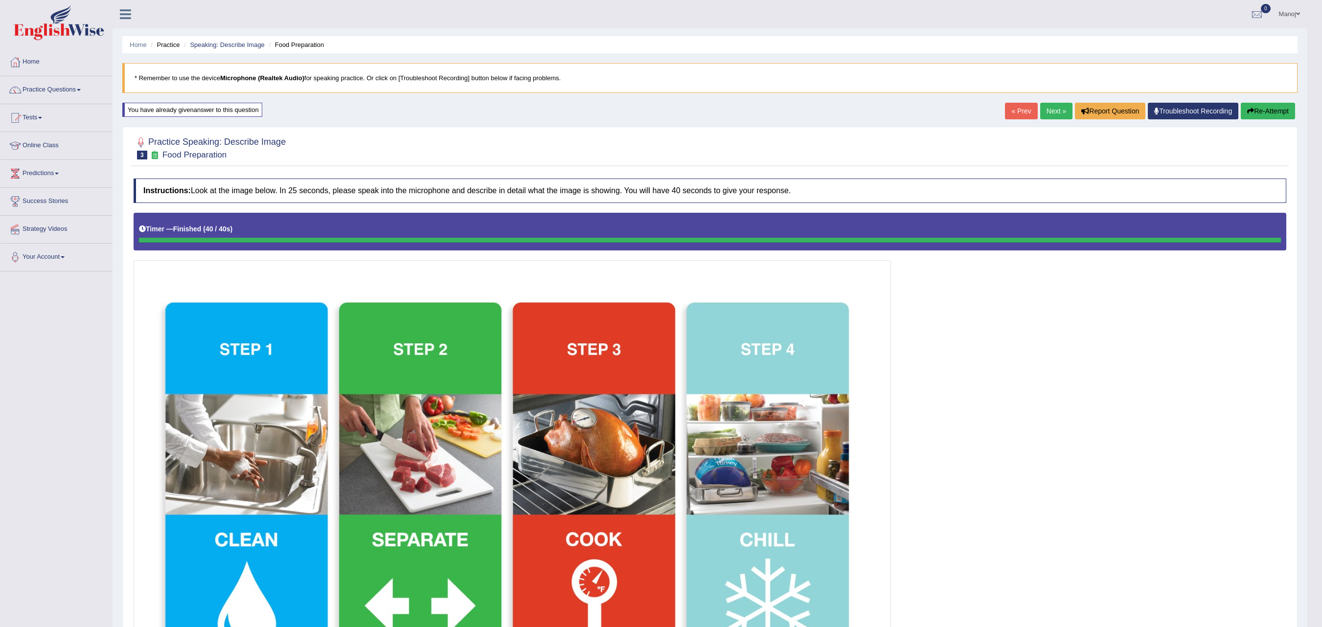
click at [1057, 117] on link "Next »" at bounding box center [1056, 111] width 32 height 17
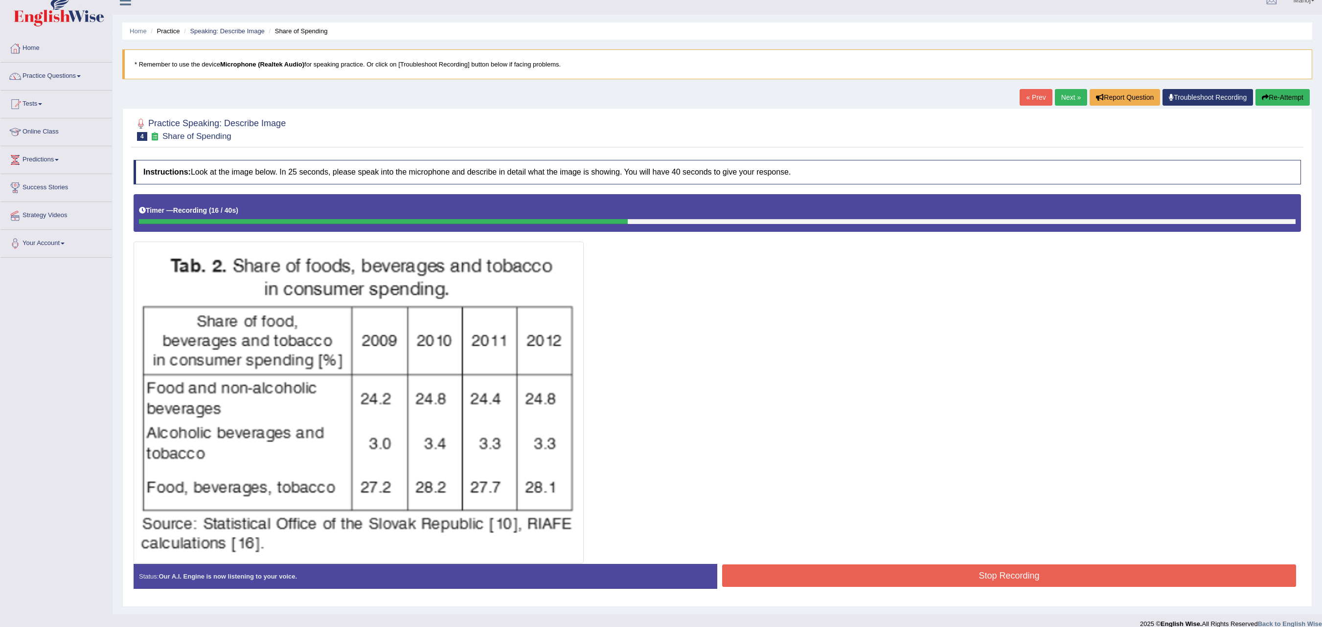
scroll to position [2, 0]
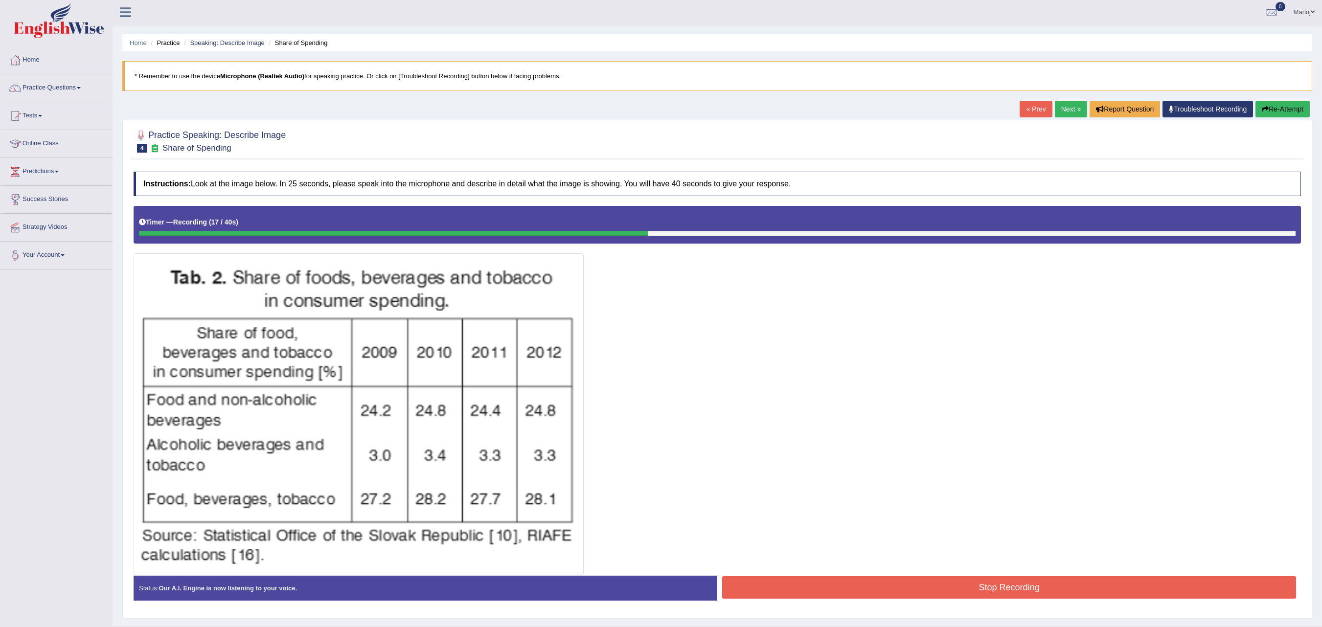
click at [1026, 114] on link "« Prev" at bounding box center [1036, 109] width 32 height 17
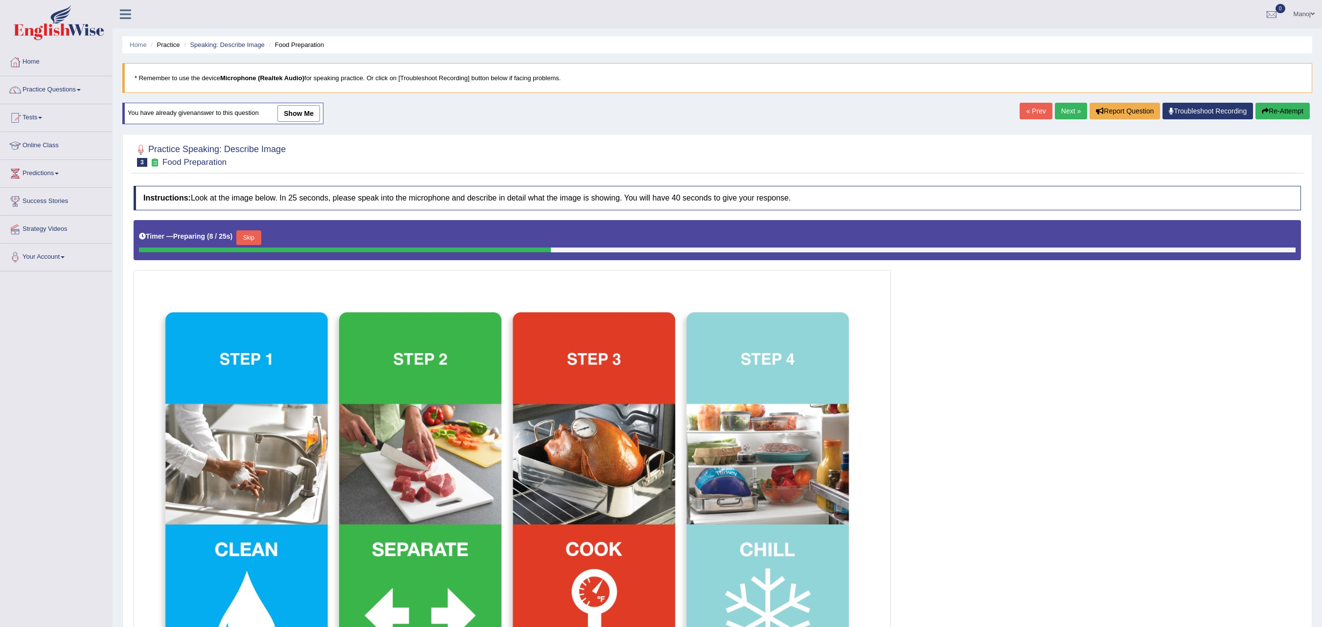
click at [1057, 109] on link "Next »" at bounding box center [1071, 111] width 32 height 17
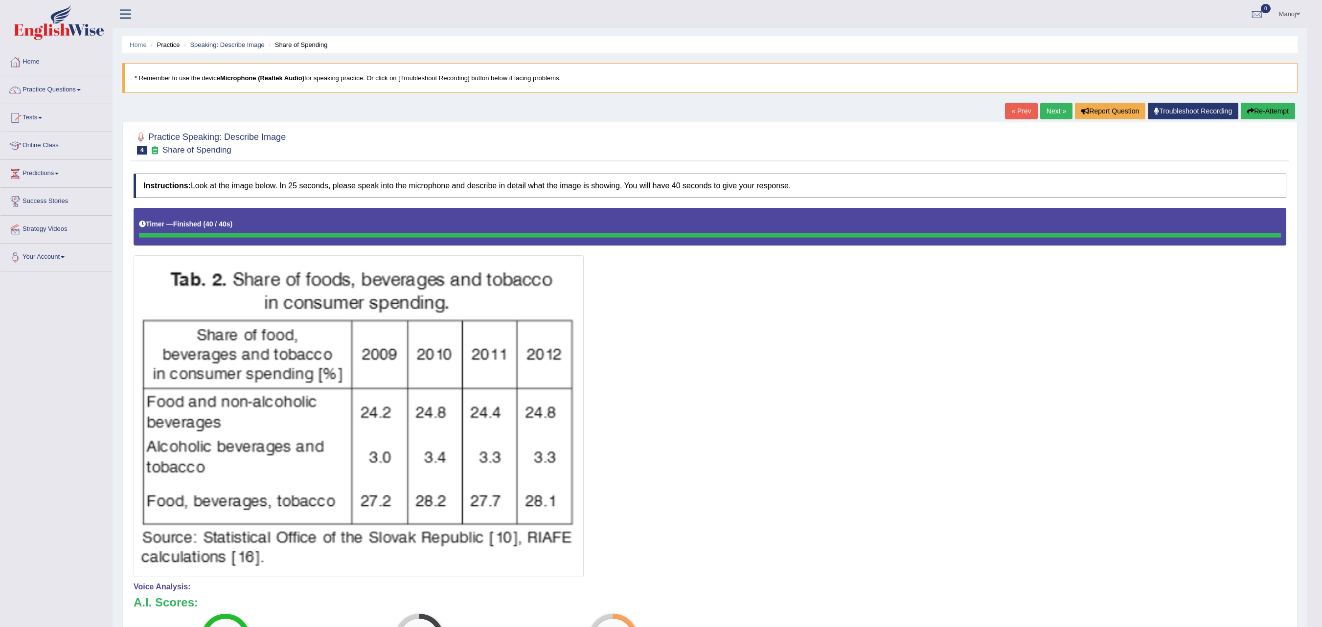
click at [1041, 107] on link "Next »" at bounding box center [1056, 111] width 32 height 17
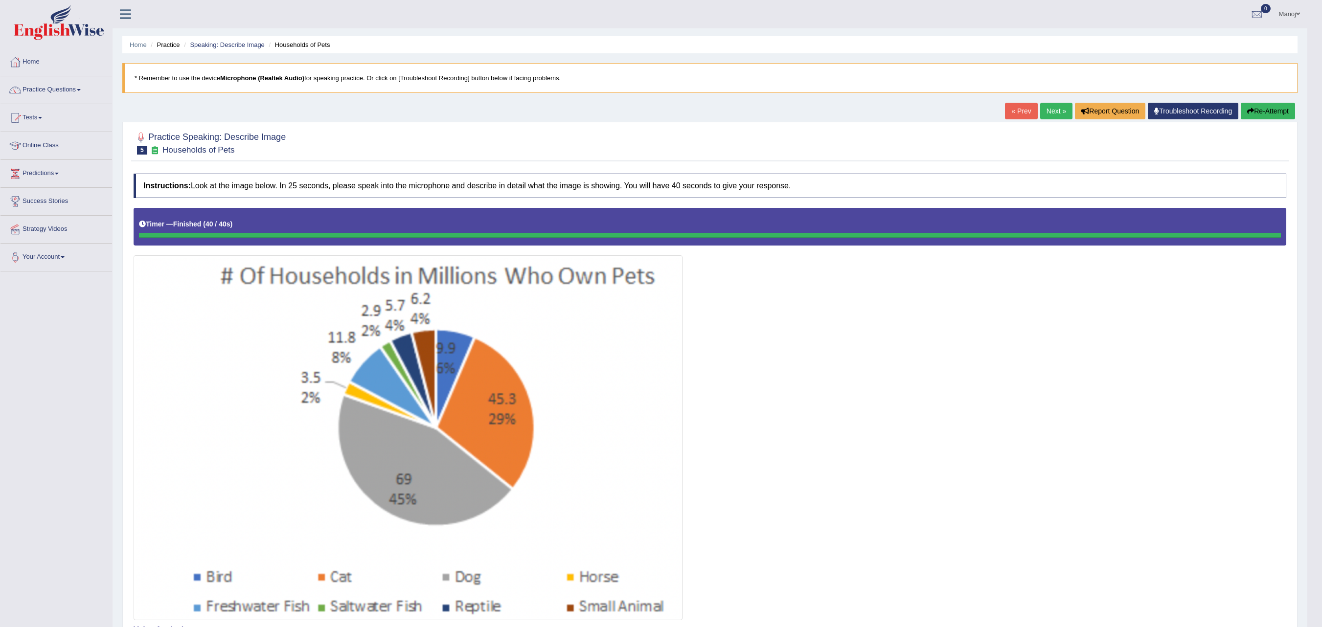
click at [1045, 112] on link "Next »" at bounding box center [1056, 111] width 32 height 17
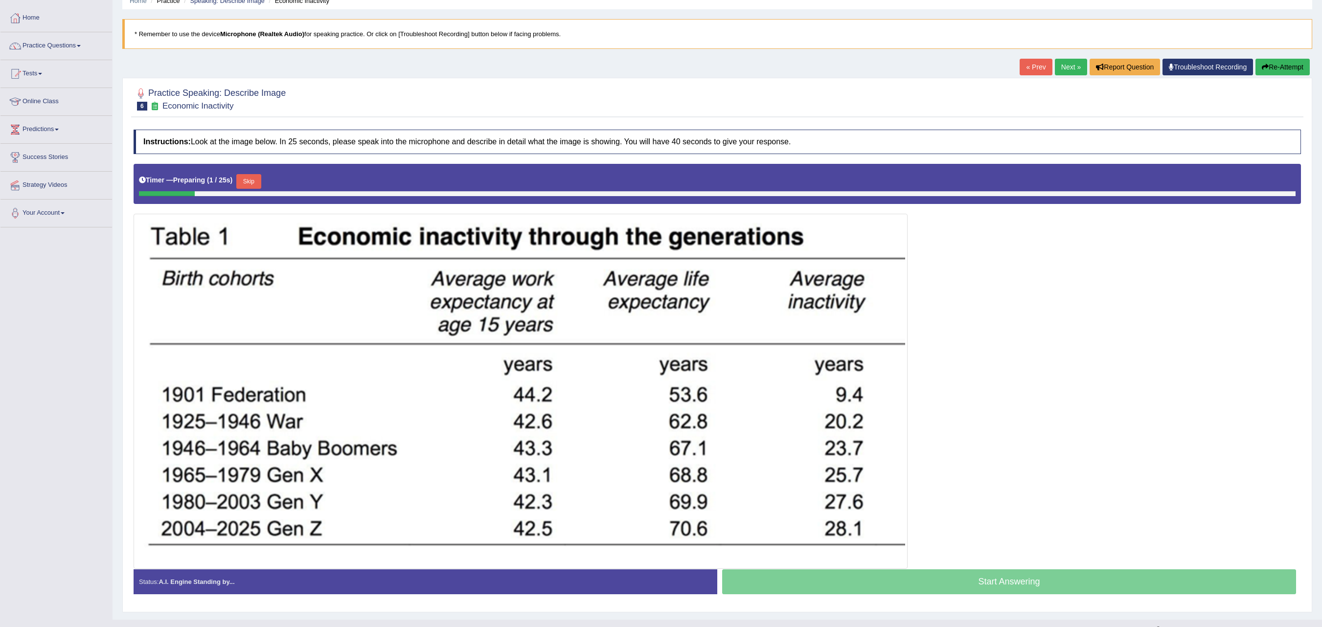
scroll to position [68, 0]
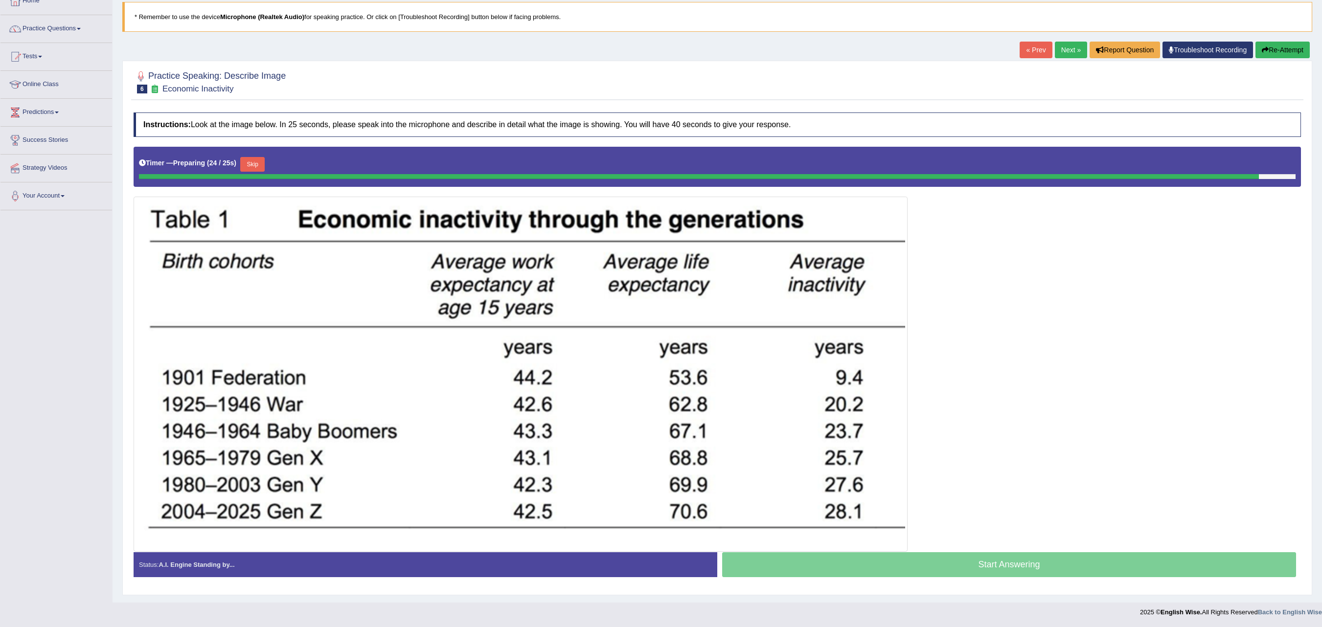
click at [1020, 42] on link "« Prev" at bounding box center [1036, 50] width 32 height 17
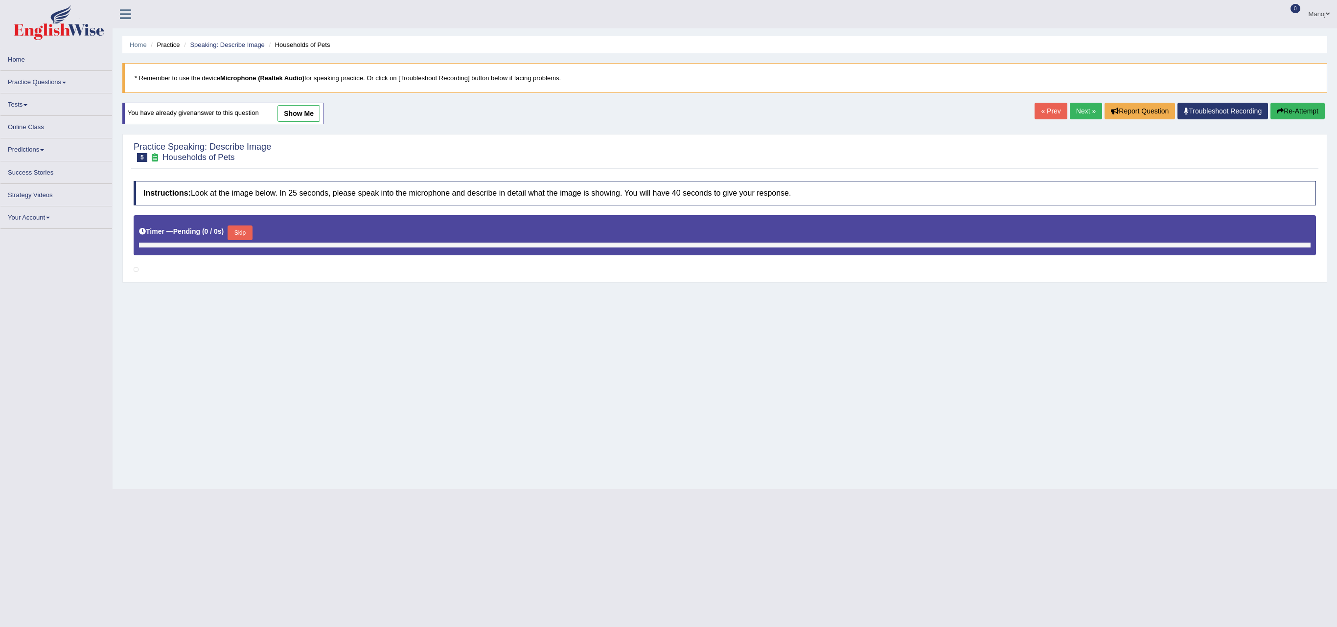
click at [1070, 107] on link "Next »" at bounding box center [1086, 111] width 32 height 17
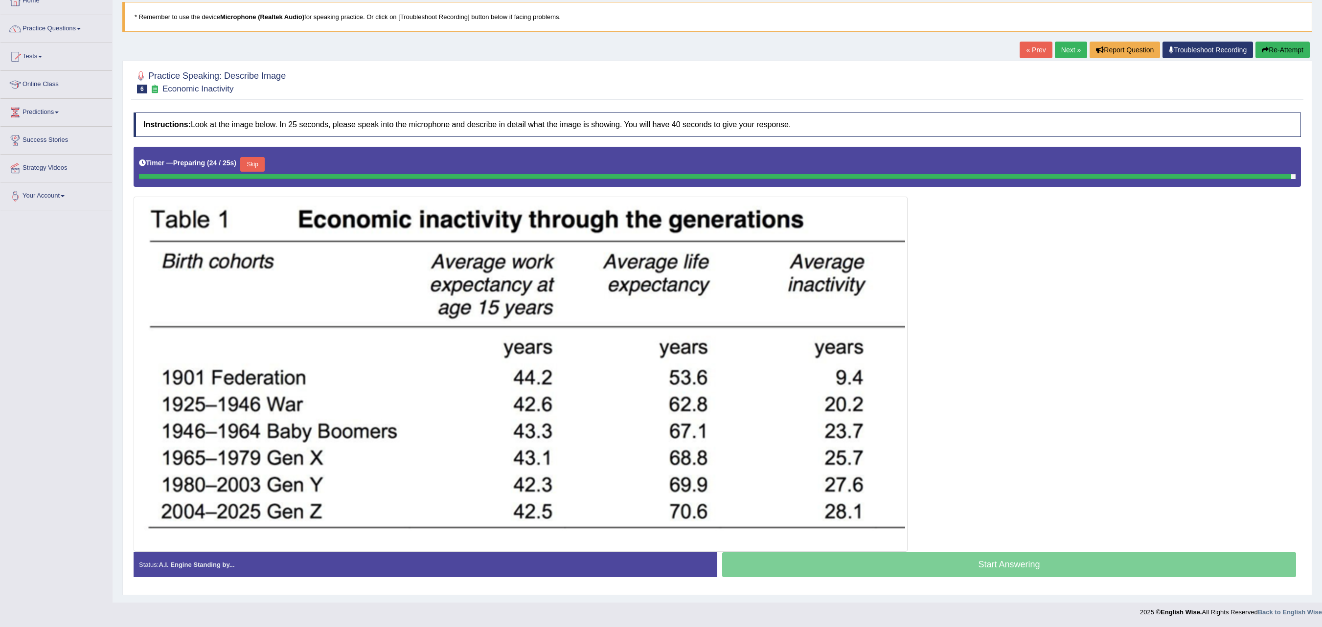
scroll to position [66, 0]
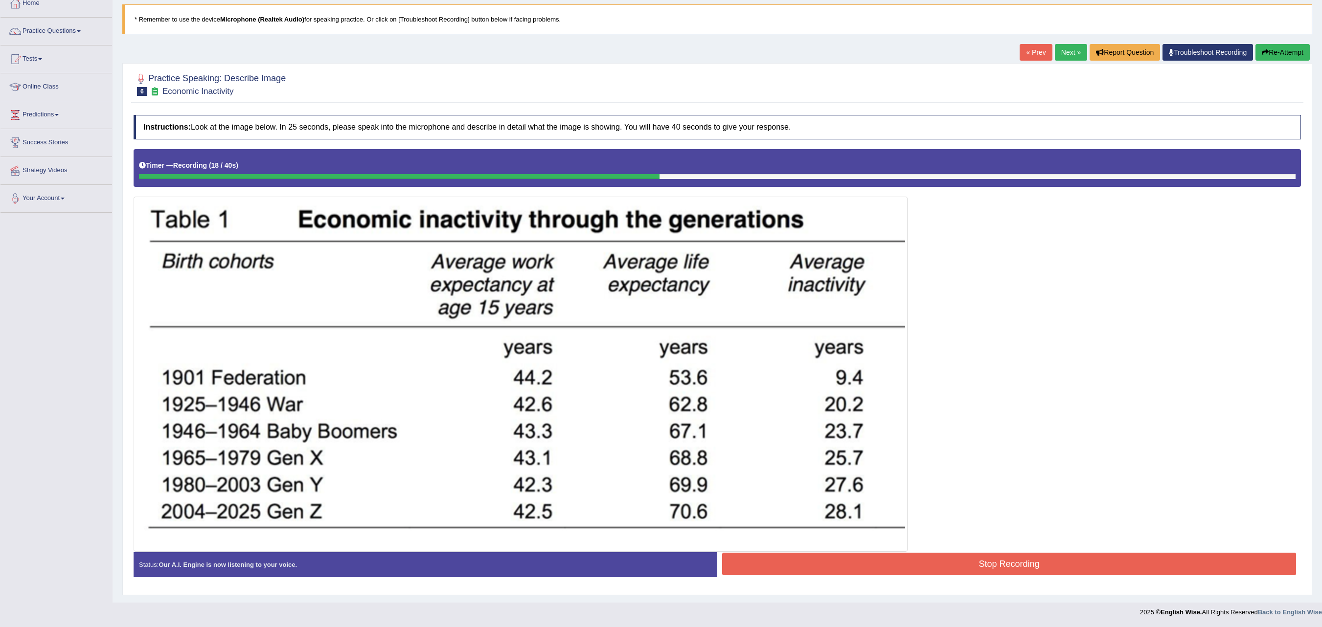
click at [1026, 49] on link "« Prev" at bounding box center [1036, 52] width 32 height 17
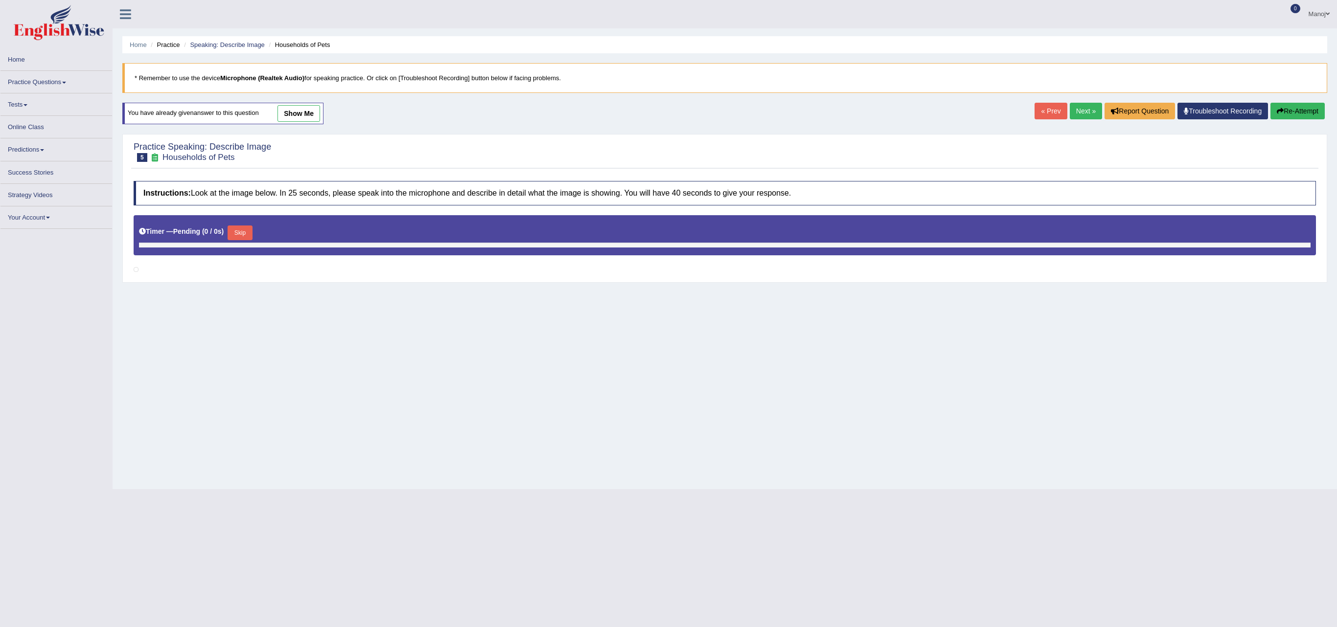
click at [1071, 106] on link "Next »" at bounding box center [1086, 111] width 32 height 17
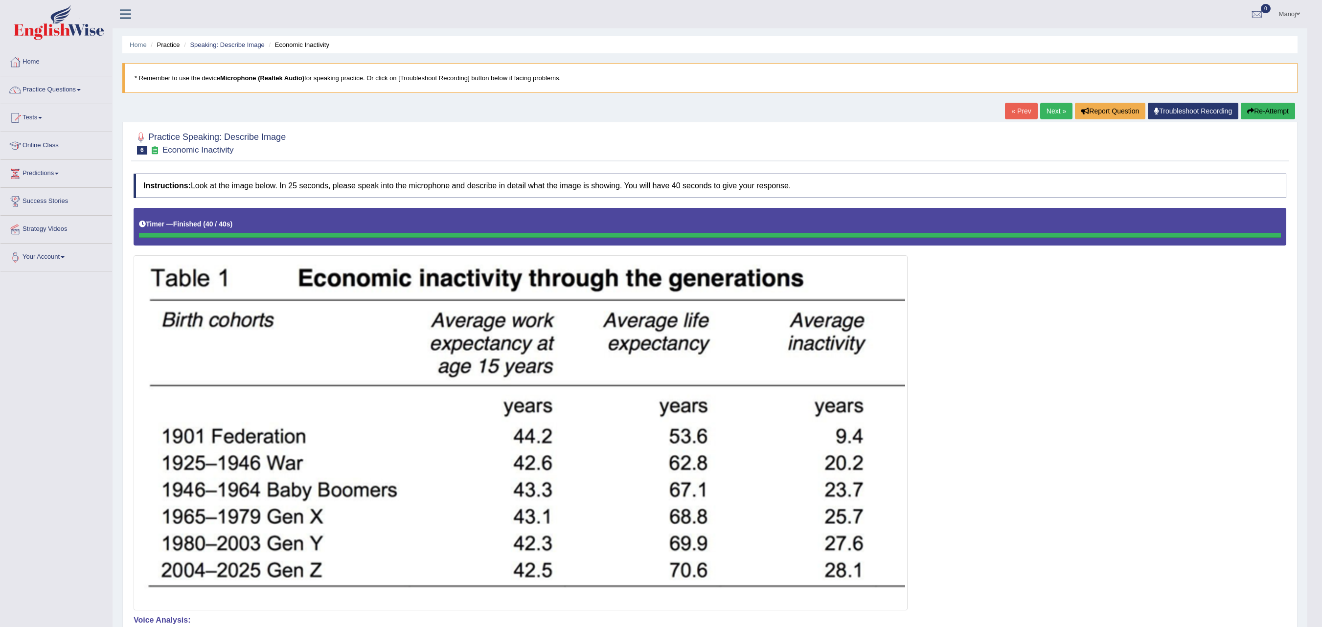
click at [1283, 115] on button "Re-Attempt" at bounding box center [1268, 111] width 54 height 17
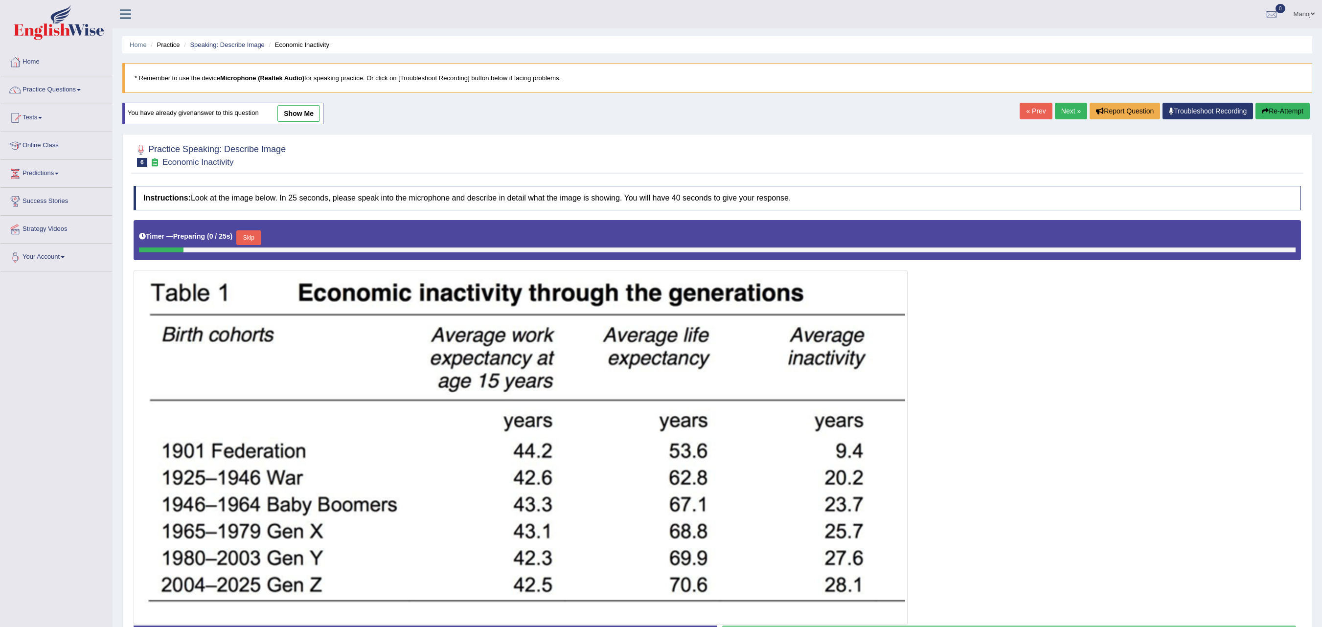
scroll to position [82, 0]
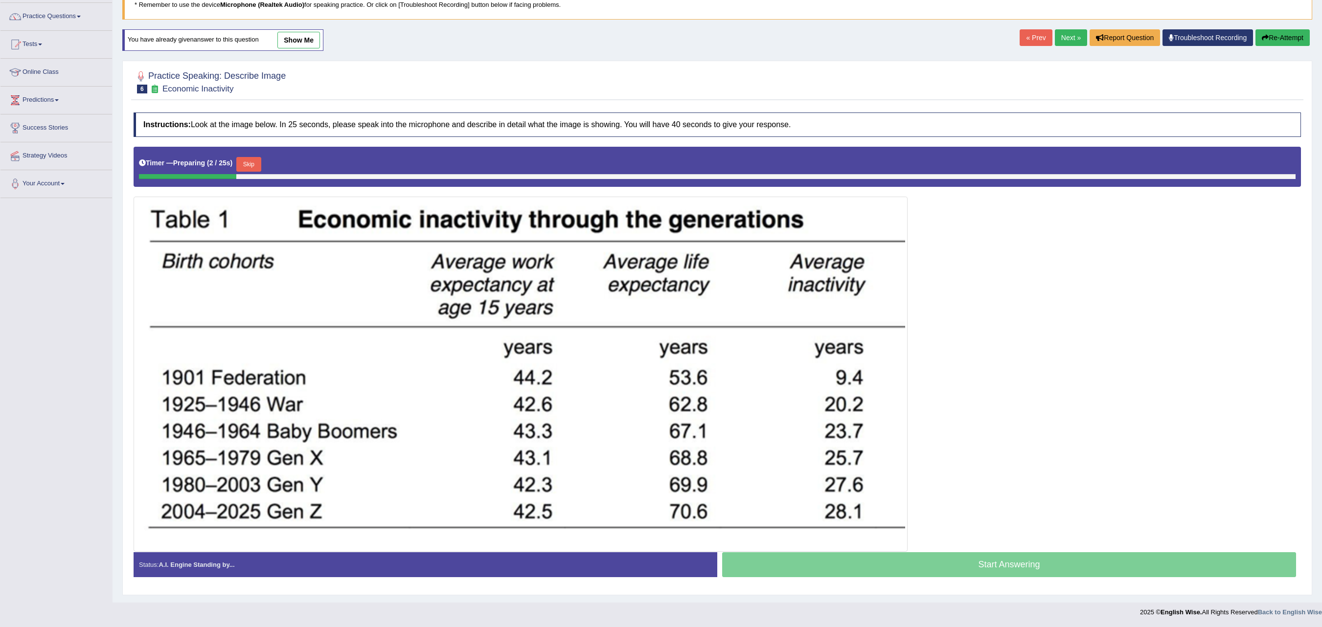
click at [259, 158] on button "Skip" at bounding box center [248, 164] width 24 height 15
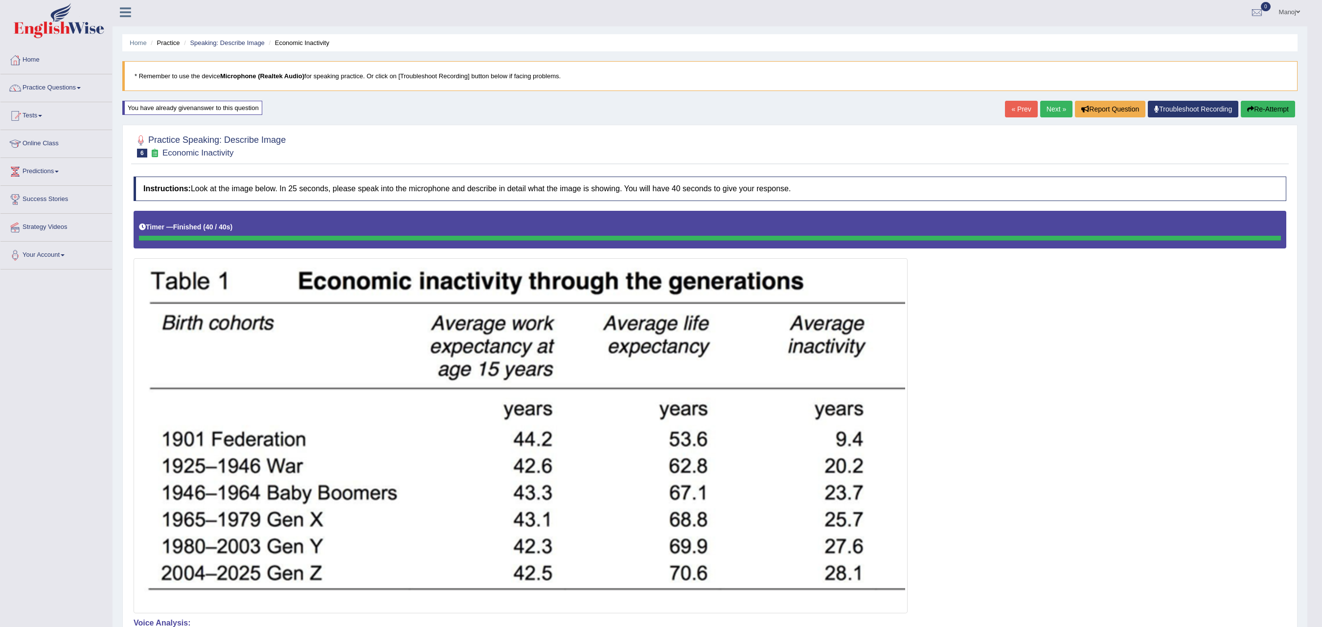
scroll to position [0, 0]
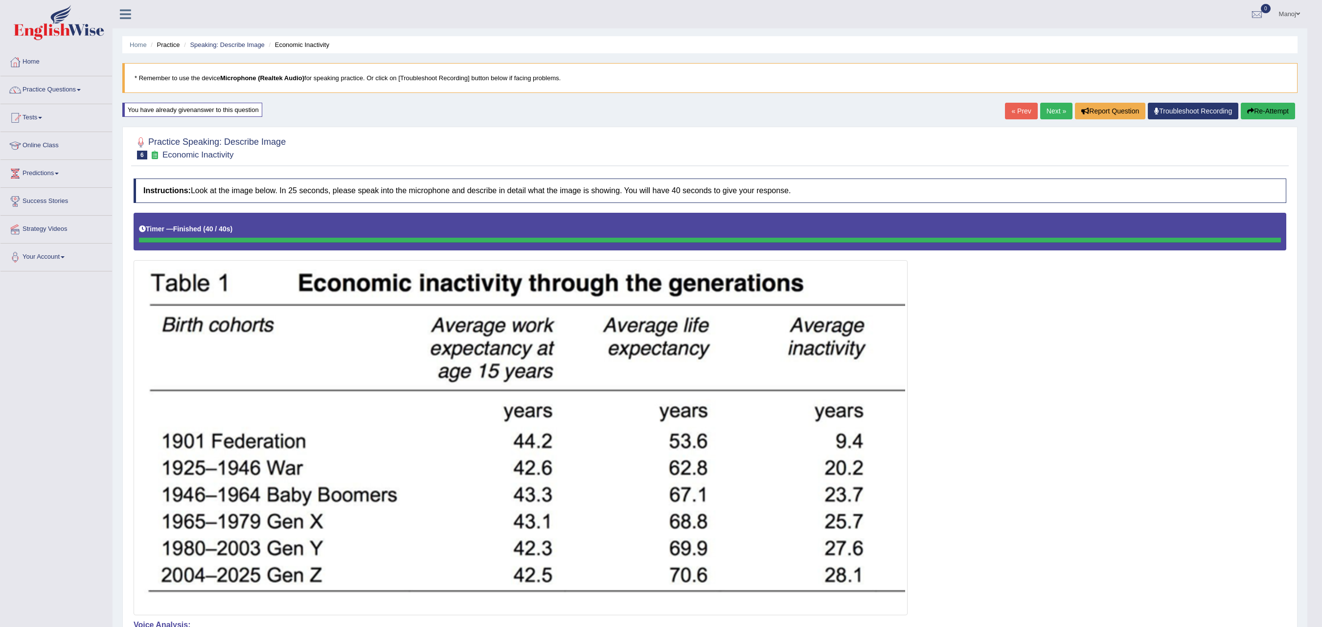
click at [1049, 119] on link "Next »" at bounding box center [1056, 111] width 32 height 17
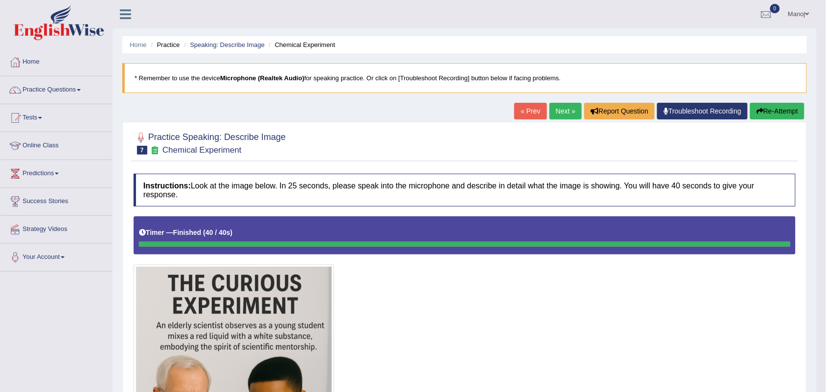
click at [773, 113] on button "Re-Attempt" at bounding box center [777, 111] width 54 height 17
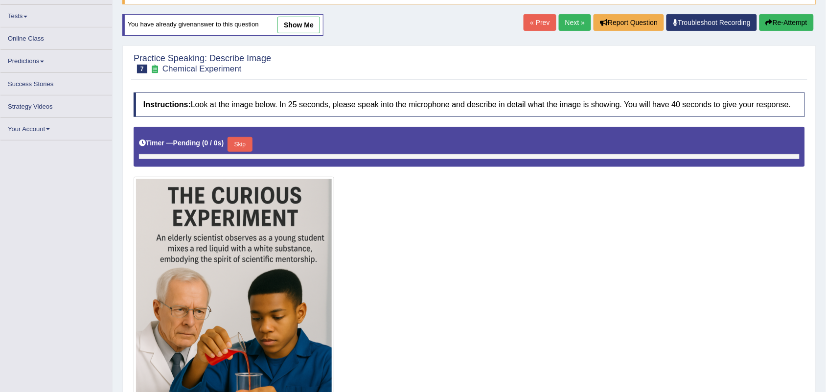
scroll to position [116, 0]
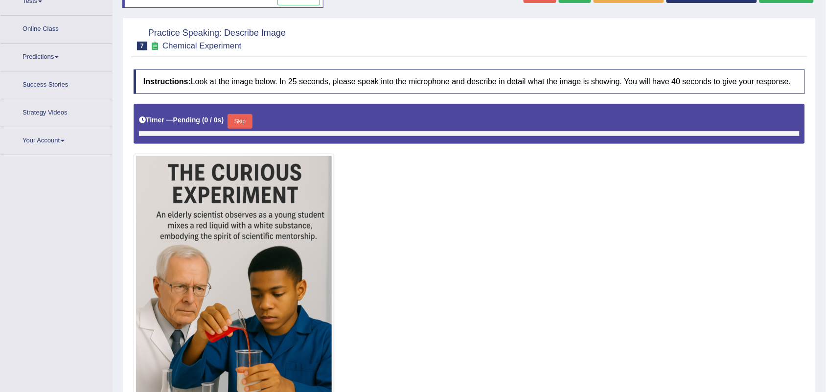
click at [250, 131] on div at bounding box center [469, 133] width 661 height 5
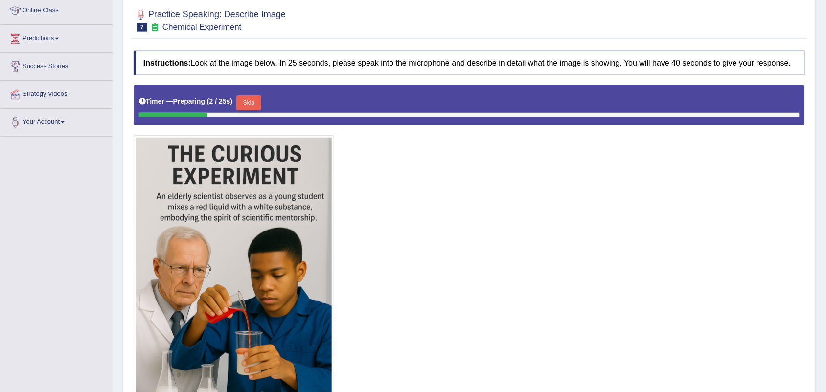
click at [260, 103] on button "Skip" at bounding box center [248, 102] width 24 height 15
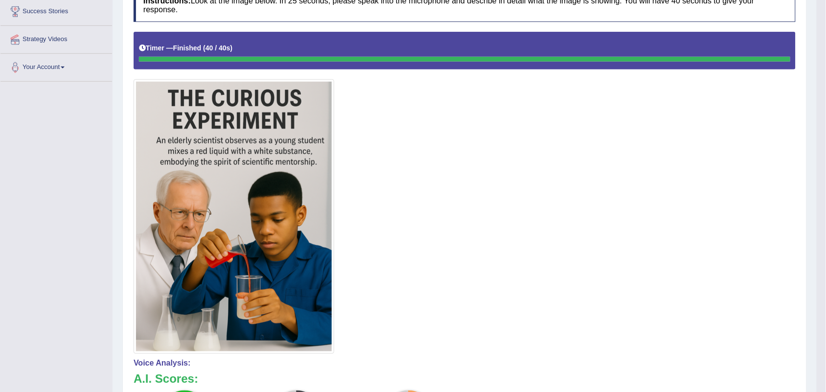
scroll to position [0, 0]
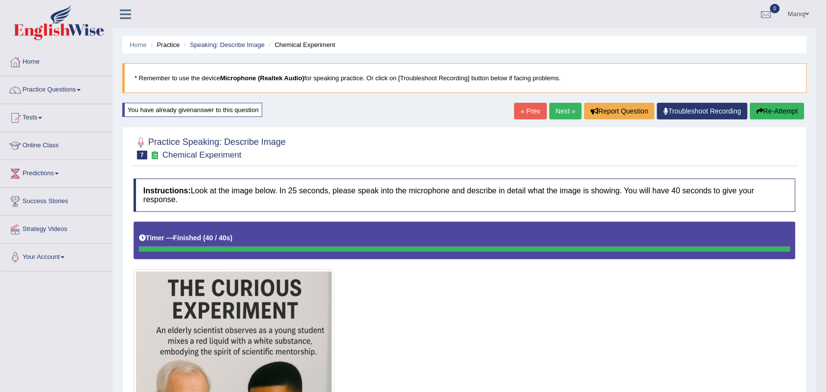
click at [572, 113] on link "Next »" at bounding box center [565, 111] width 32 height 17
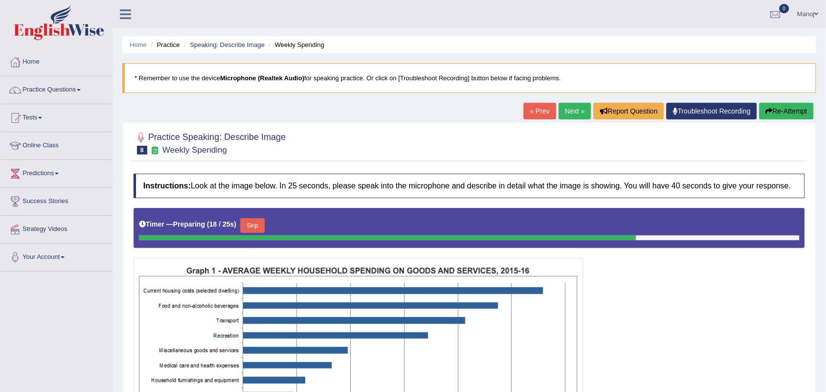
click at [542, 112] on link "« Prev" at bounding box center [540, 111] width 32 height 17
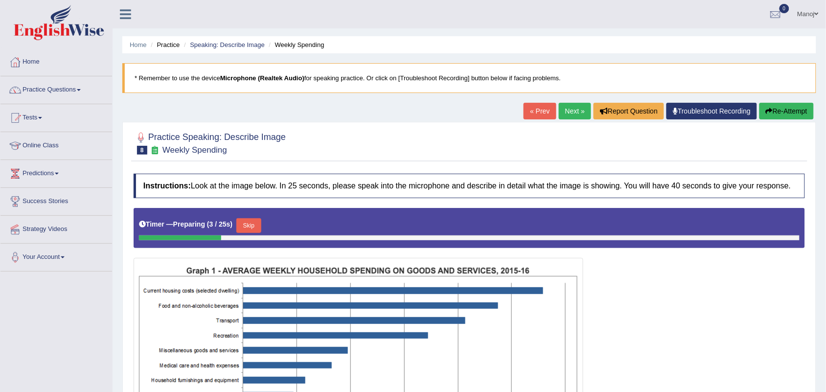
click at [63, 91] on link "Practice Questions" at bounding box center [56, 88] width 112 height 24
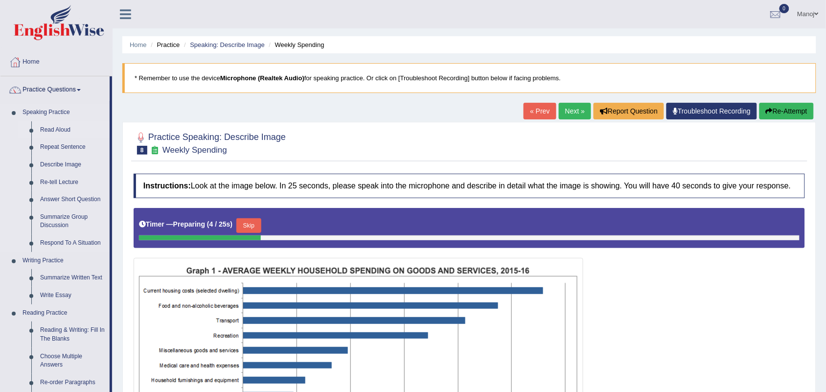
click at [51, 131] on link "Read Aloud" at bounding box center [73, 130] width 74 height 18
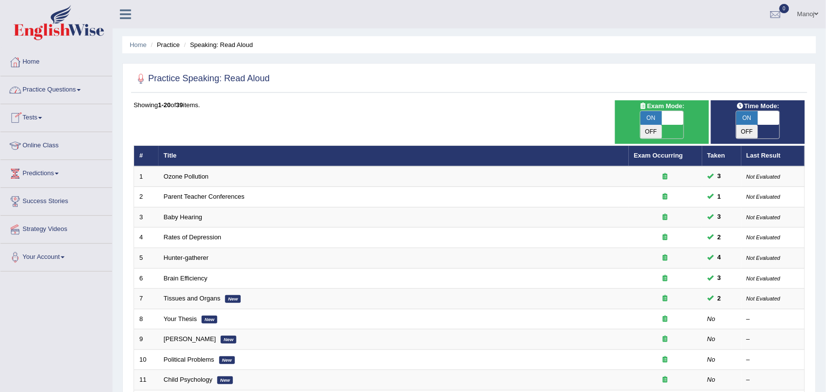
click at [57, 86] on link "Practice Questions" at bounding box center [56, 88] width 112 height 24
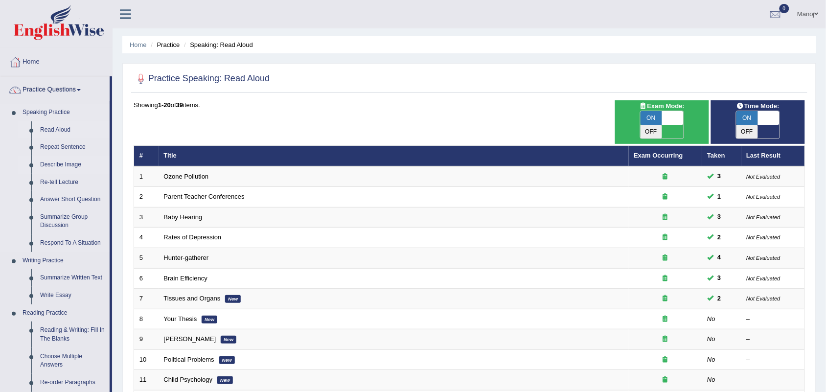
click at [59, 167] on link "Describe Image" at bounding box center [73, 165] width 74 height 18
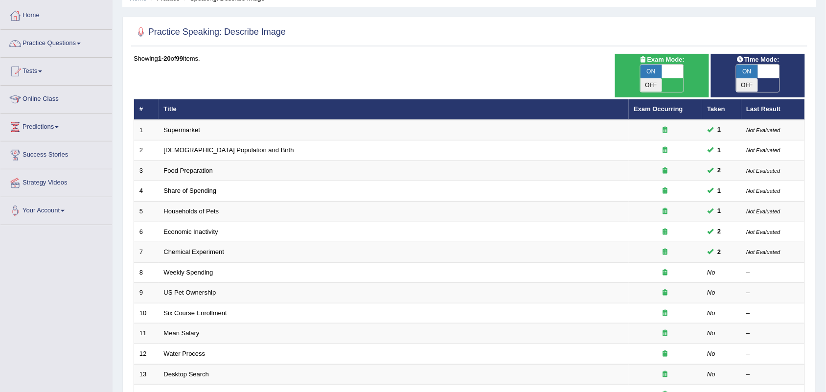
scroll to position [14, 0]
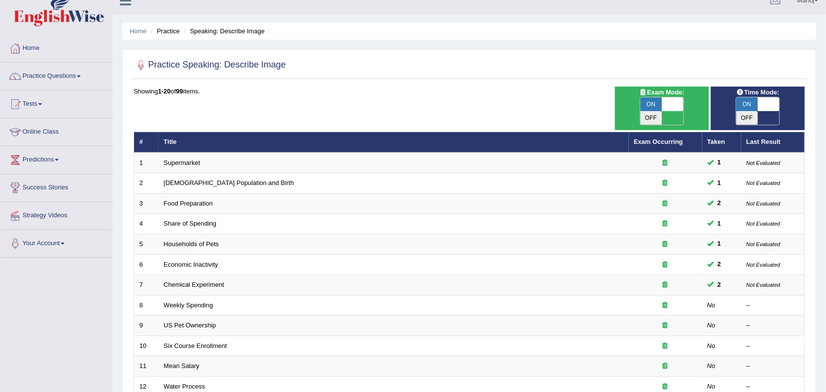
click at [465, 58] on div at bounding box center [469, 65] width 671 height 20
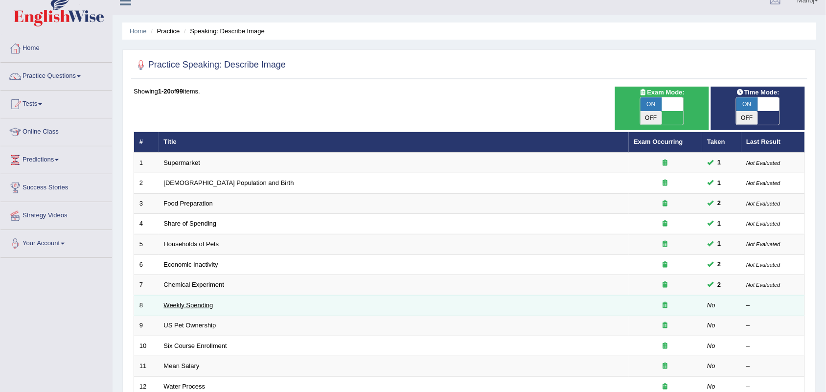
click at [182, 301] on link "Weekly Spending" at bounding box center [188, 304] width 49 height 7
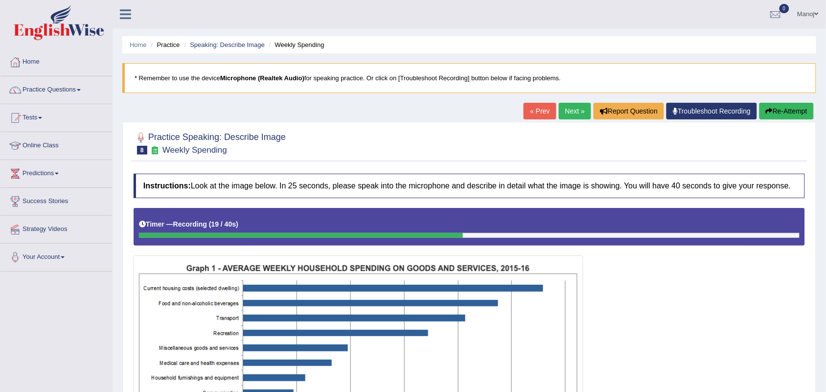
click at [528, 111] on link "« Prev" at bounding box center [540, 111] width 32 height 17
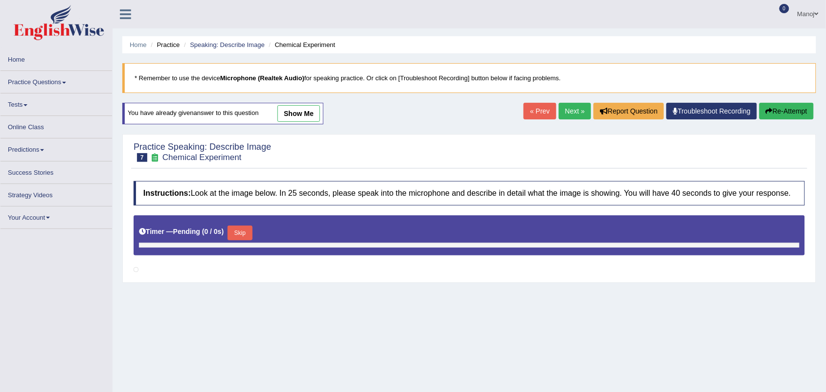
click at [576, 113] on link "Next »" at bounding box center [575, 111] width 32 height 17
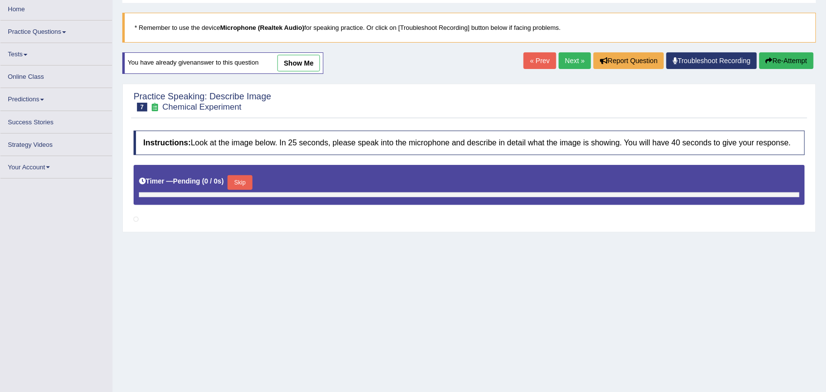
scroll to position [116, 0]
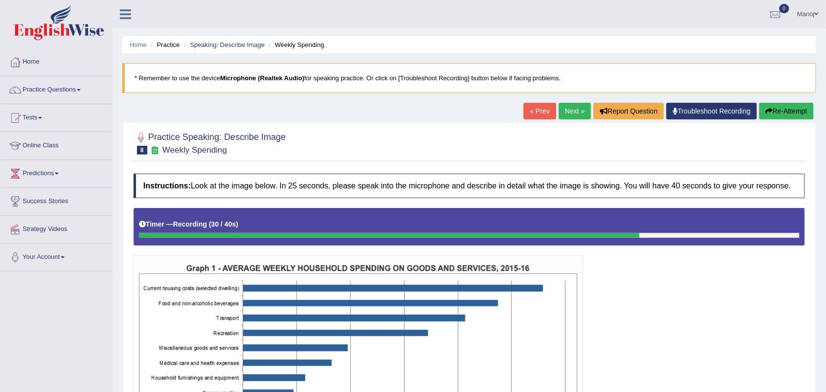
click at [544, 106] on link "« Prev" at bounding box center [540, 111] width 32 height 17
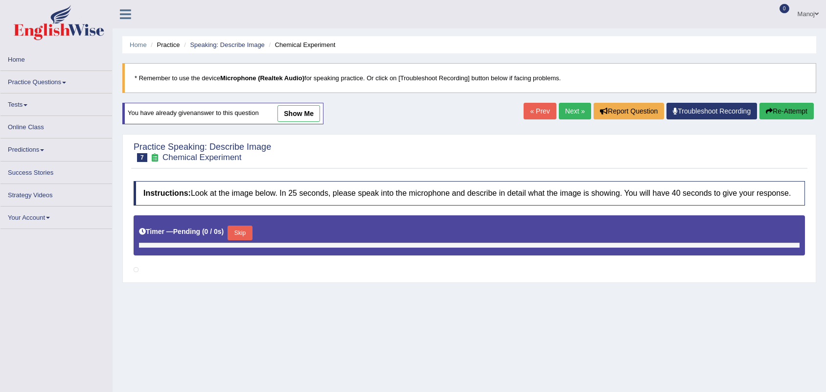
click at [569, 113] on link "Next »" at bounding box center [575, 111] width 32 height 17
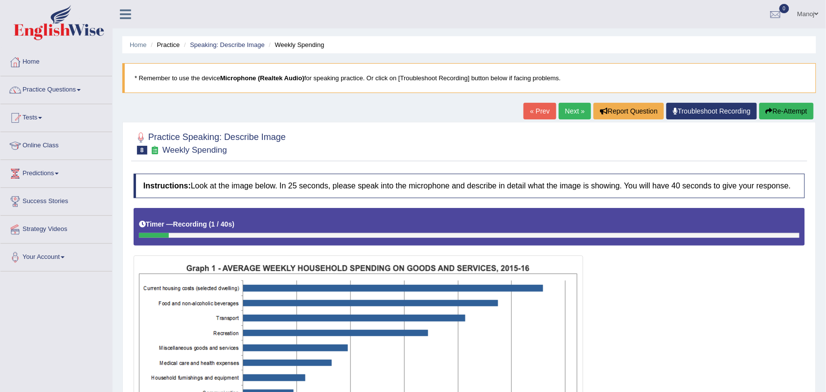
click at [524, 116] on link "« Prev" at bounding box center [540, 111] width 32 height 17
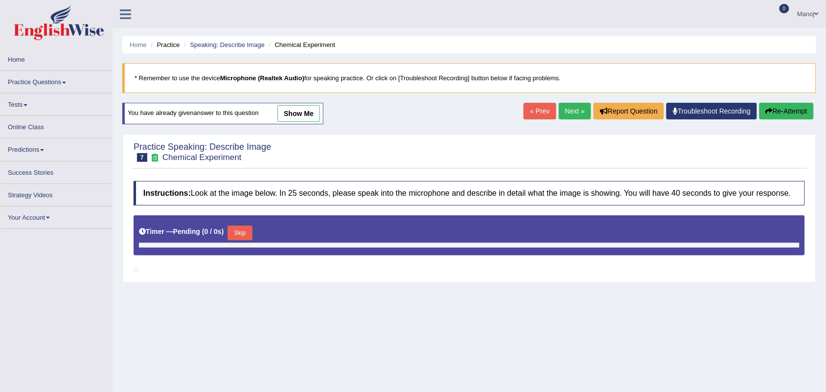
click at [561, 107] on link "Next »" at bounding box center [575, 111] width 32 height 17
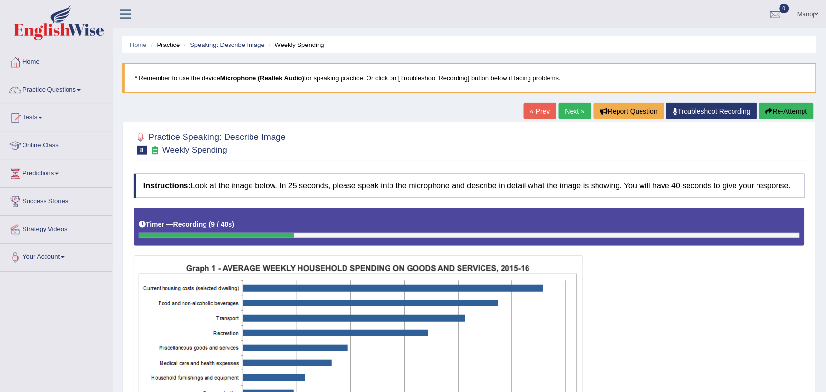
click at [534, 109] on link "« Prev" at bounding box center [540, 111] width 32 height 17
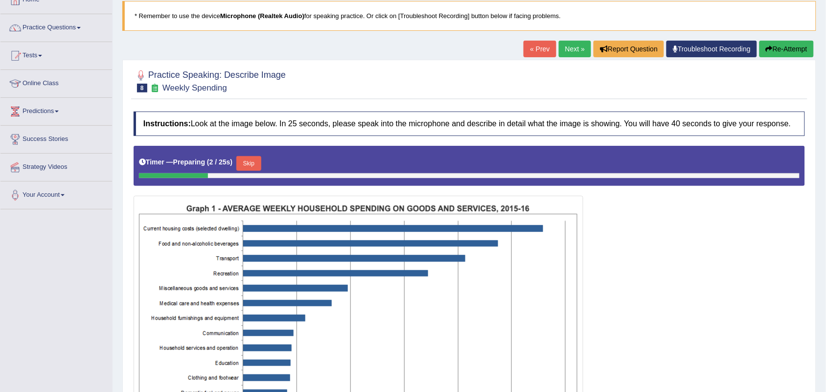
scroll to position [122, 0]
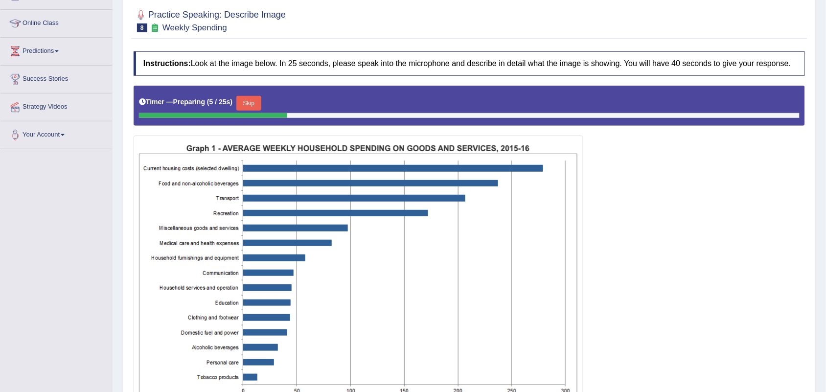
click at [255, 99] on button "Skip" at bounding box center [248, 103] width 24 height 15
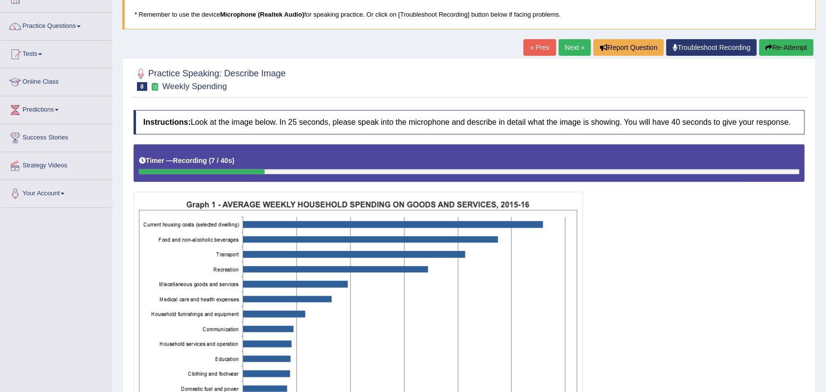
scroll to position [0, 0]
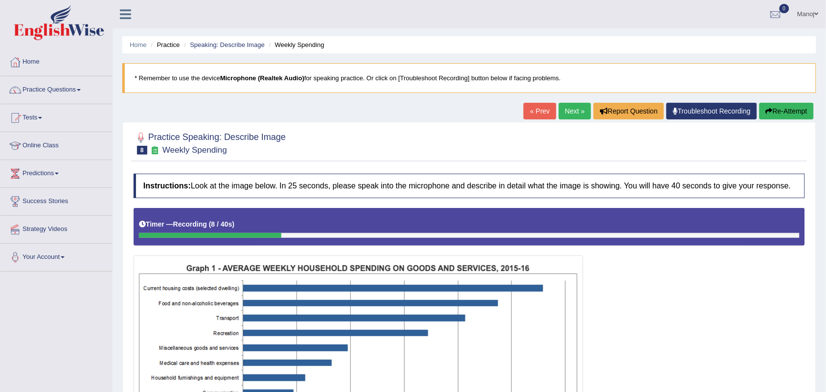
click at [524, 103] on link "« Prev" at bounding box center [540, 111] width 32 height 17
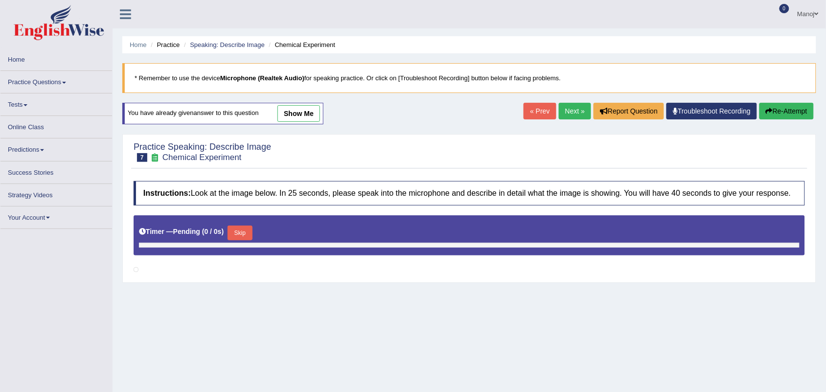
click at [569, 103] on link "Next »" at bounding box center [575, 111] width 32 height 17
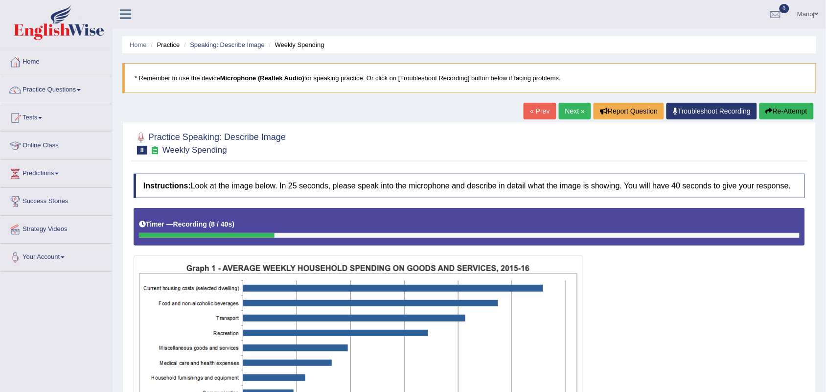
click at [532, 110] on link "« Prev" at bounding box center [540, 111] width 32 height 17
click at [530, 107] on link "« Prev" at bounding box center [540, 111] width 32 height 17
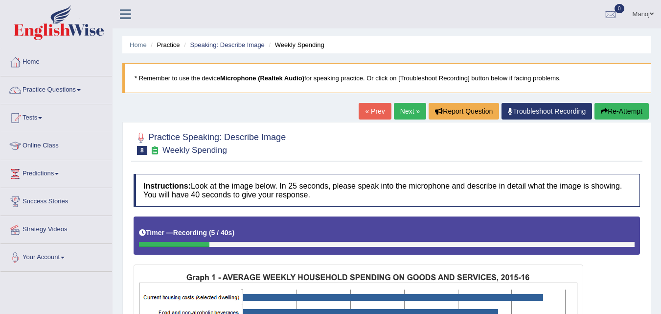
click at [366, 110] on link "« Prev" at bounding box center [375, 111] width 32 height 17
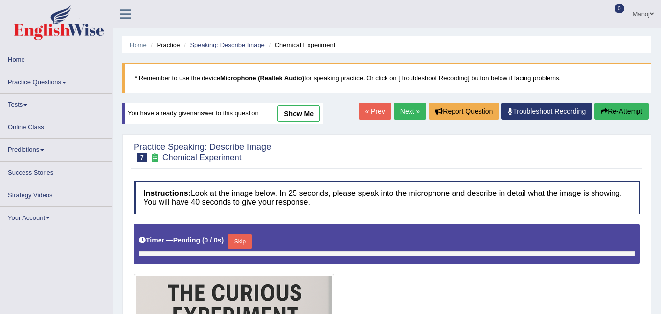
click at [406, 115] on link "Next »" at bounding box center [410, 111] width 32 height 17
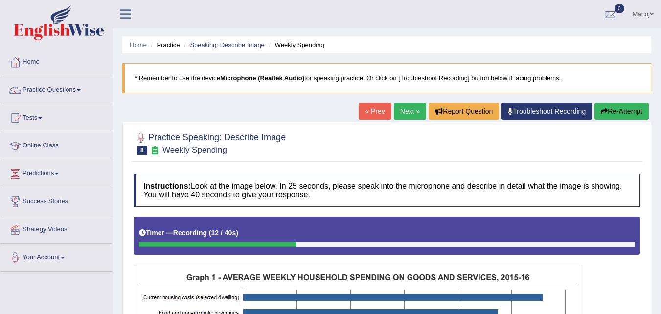
click at [386, 109] on div "« Prev Next » Report Question Troubleshoot Recording Re-Attempt" at bounding box center [505, 112] width 293 height 19
click at [382, 108] on link "« Prev" at bounding box center [375, 111] width 32 height 17
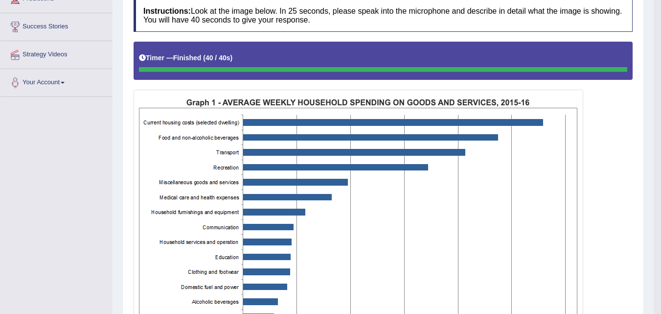
scroll to position [78, 0]
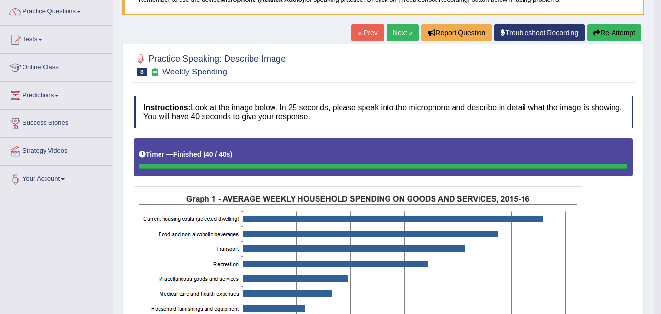
click at [625, 36] on button "Re-Attempt" at bounding box center [614, 32] width 54 height 17
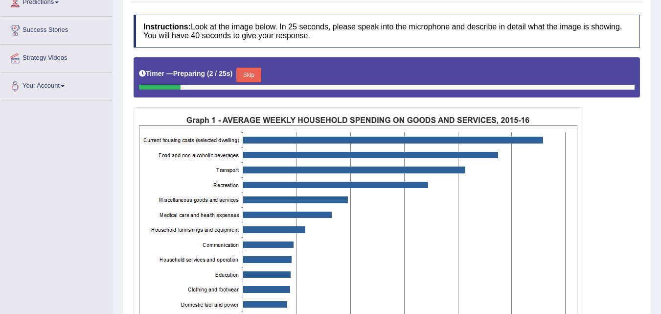
scroll to position [228, 0]
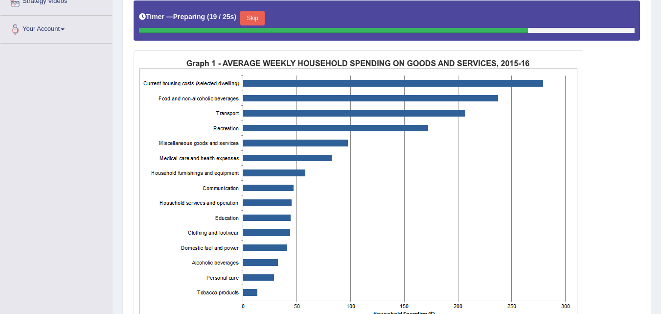
click at [260, 16] on button "Skip" at bounding box center [252, 18] width 24 height 15
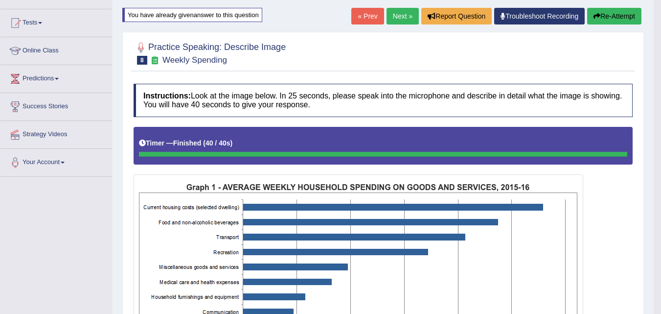
scroll to position [94, 0]
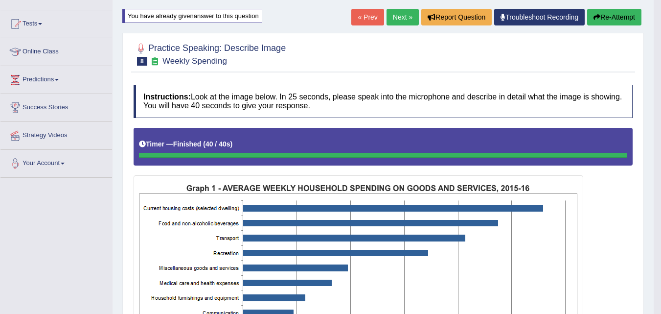
click at [615, 21] on button "Re-Attempt" at bounding box center [614, 17] width 54 height 17
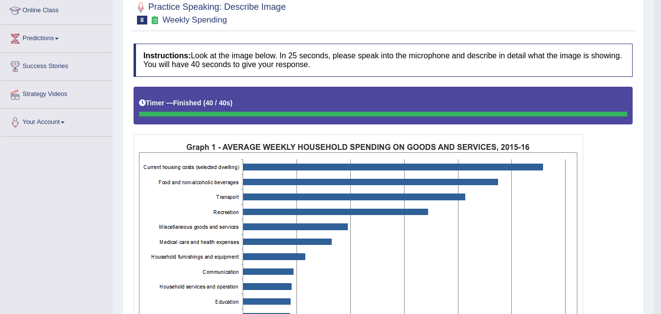
scroll to position [45, 0]
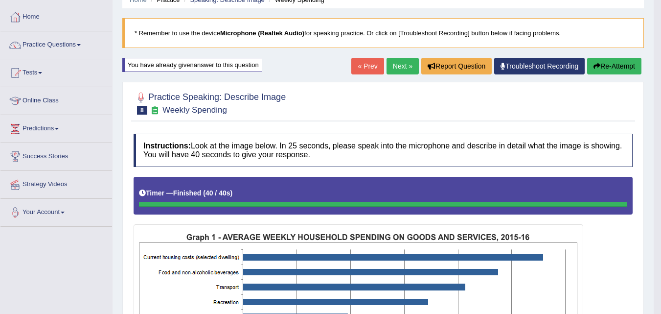
click at [406, 69] on link "Next »" at bounding box center [403, 66] width 32 height 17
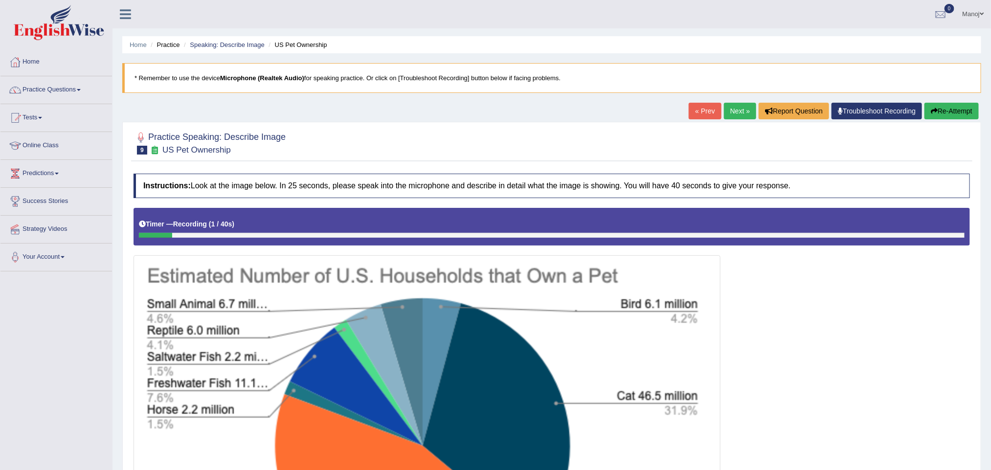
click at [661, 112] on link "Next »" at bounding box center [740, 111] width 32 height 17
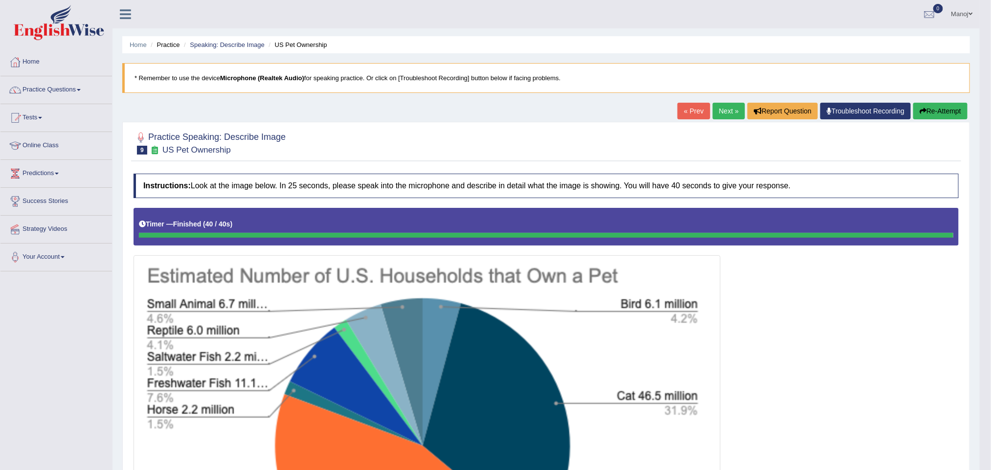
click at [966, 106] on button "Re-Attempt" at bounding box center [940, 111] width 54 height 17
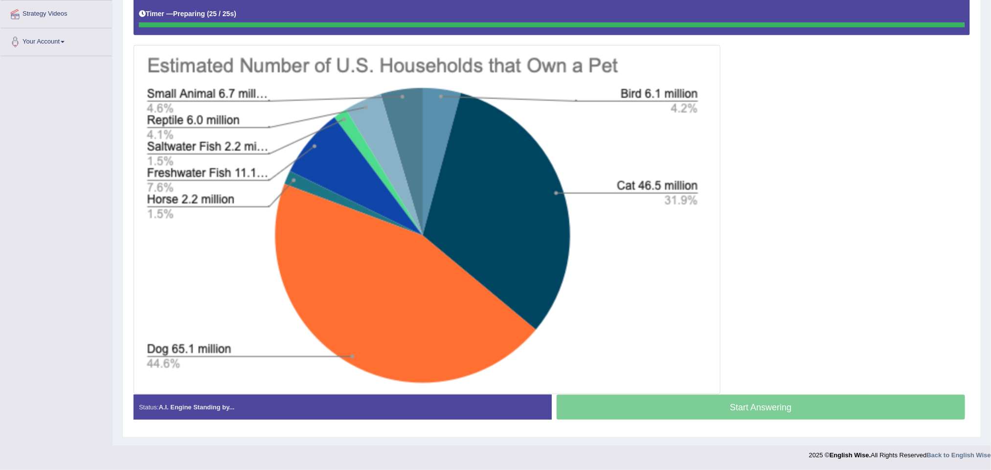
scroll to position [219, 0]
click at [247, 9] on div "Timer — Preparing ( 25 / 25s )" at bounding box center [552, 13] width 826 height 17
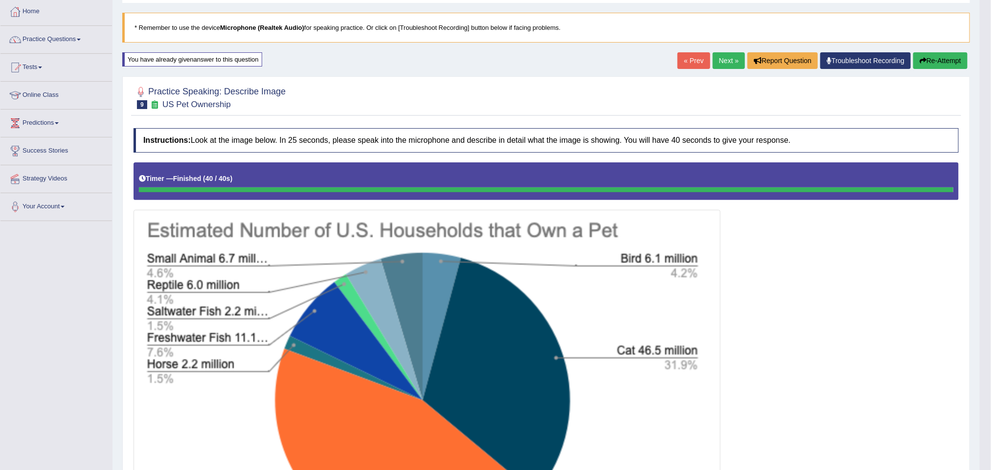
scroll to position [0, 0]
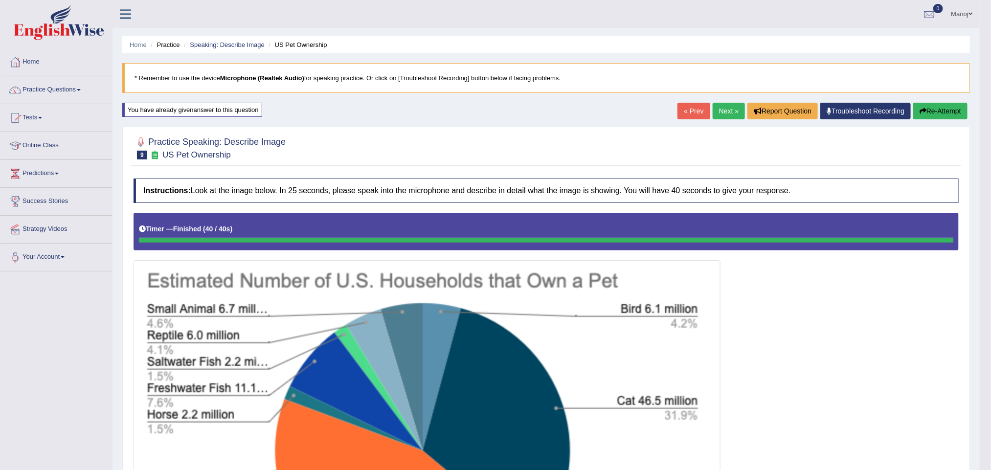
click at [935, 114] on button "Re-Attempt" at bounding box center [940, 111] width 54 height 17
click at [953, 108] on button "Re-Attempt" at bounding box center [940, 111] width 54 height 17
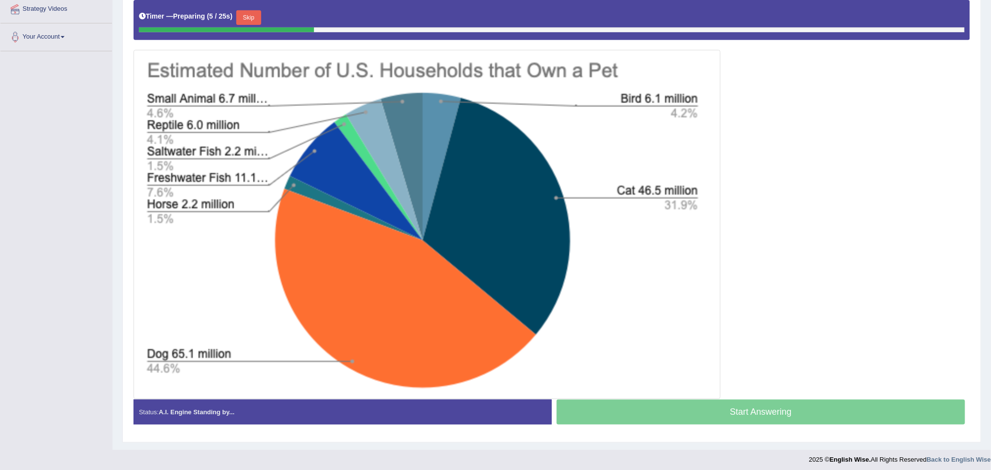
click at [250, 18] on button "Skip" at bounding box center [248, 17] width 24 height 15
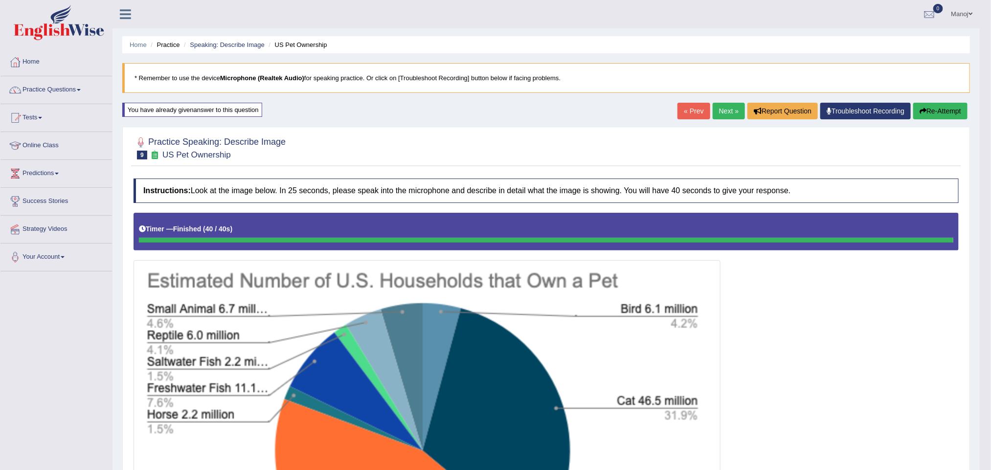
click at [713, 109] on link "Next »" at bounding box center [729, 111] width 32 height 17
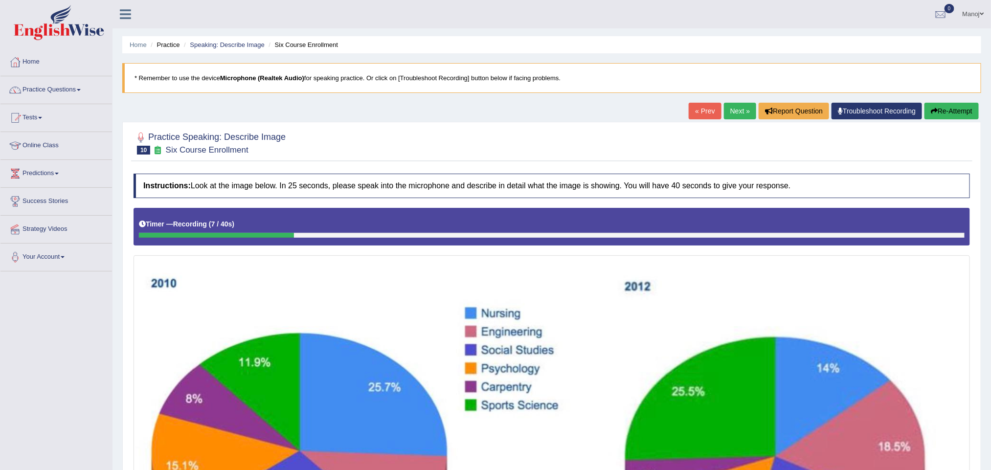
click at [710, 112] on link "« Prev" at bounding box center [705, 111] width 32 height 17
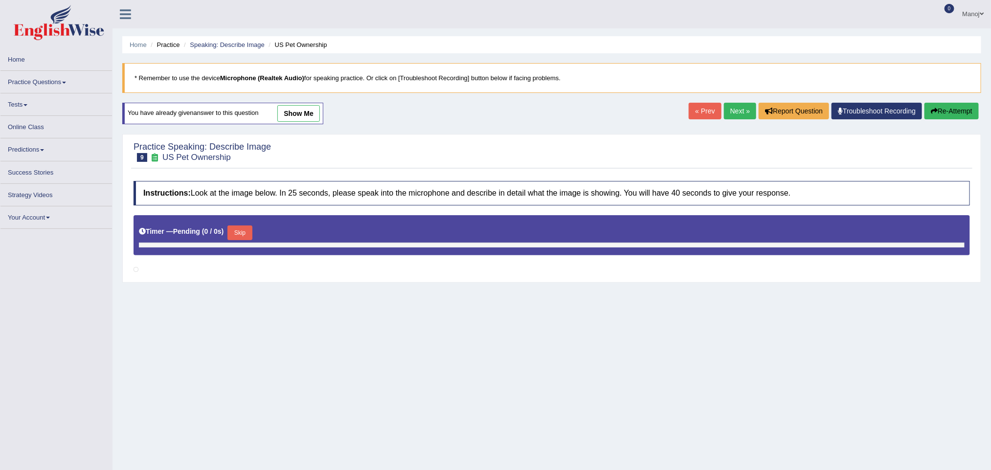
click at [731, 108] on link "Next »" at bounding box center [740, 111] width 32 height 17
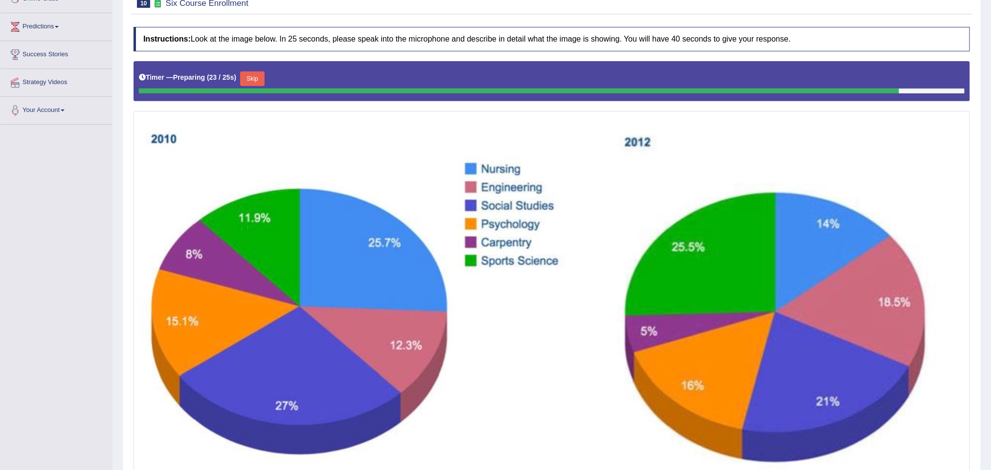
click at [252, 76] on button "Skip" at bounding box center [252, 78] width 24 height 15
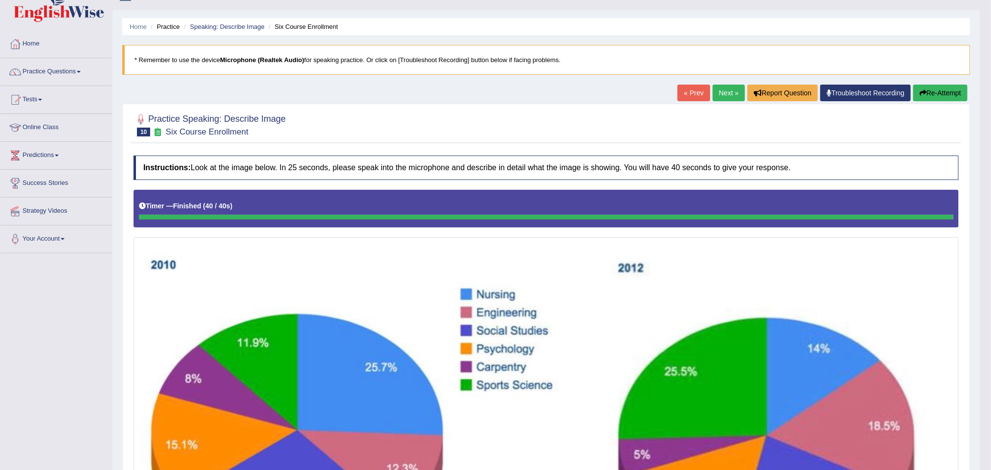
scroll to position [9, 0]
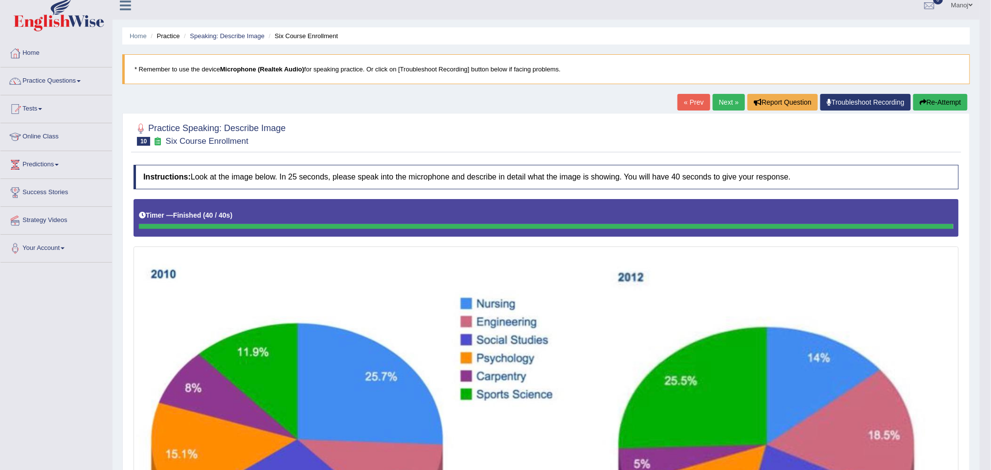
click at [934, 106] on button "Re-Attempt" at bounding box center [940, 102] width 54 height 17
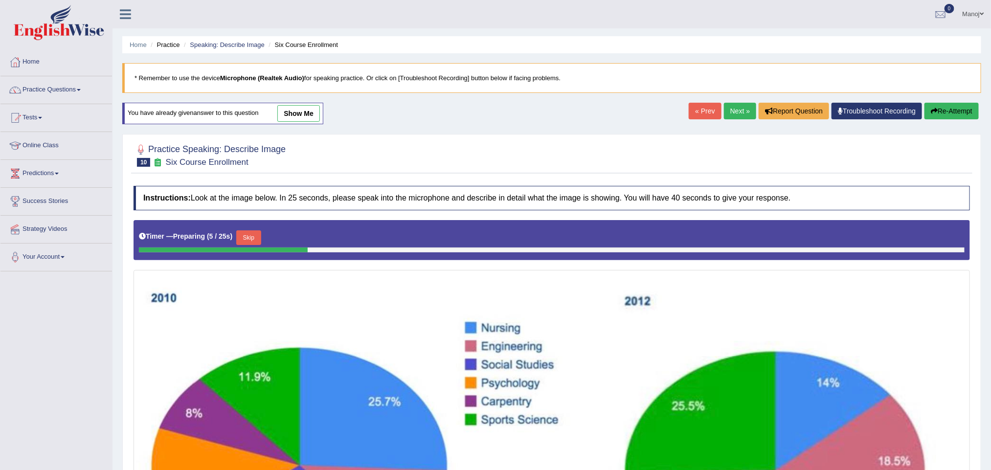
click at [949, 110] on button "Re-Attempt" at bounding box center [952, 111] width 54 height 17
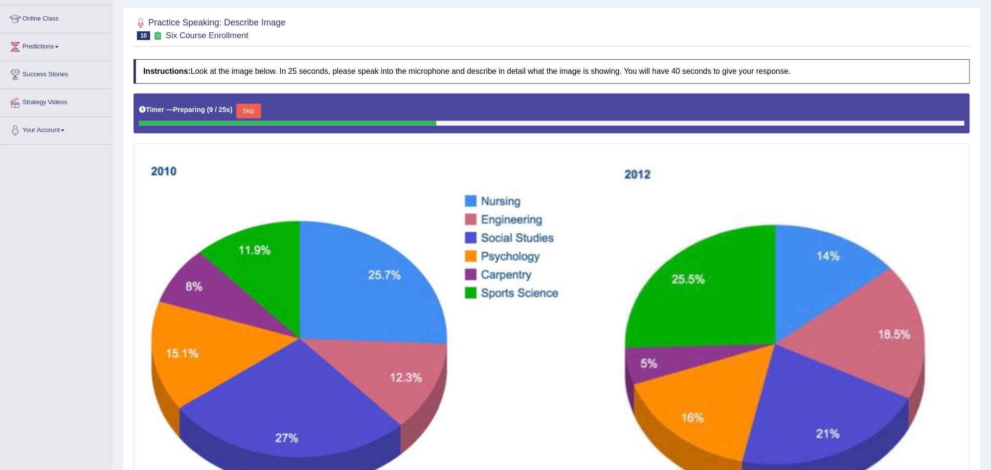
scroll to position [220, 0]
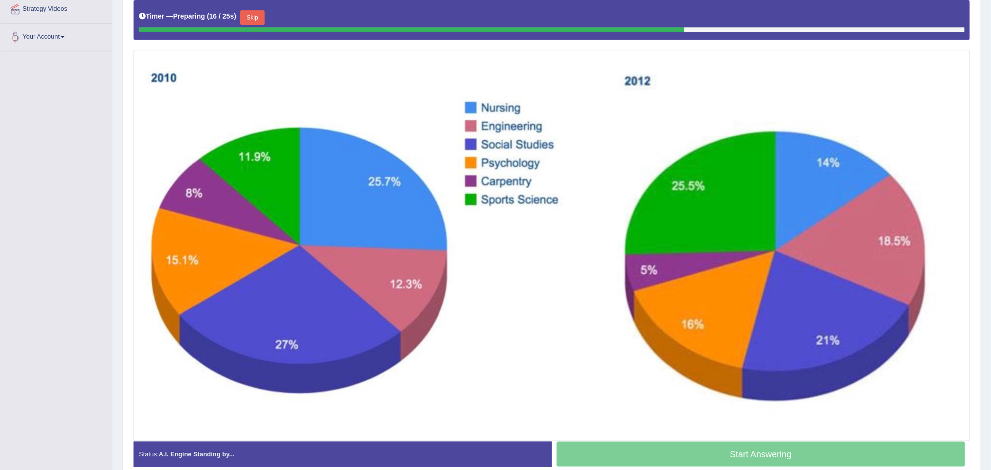
click at [255, 18] on button "Skip" at bounding box center [252, 17] width 24 height 15
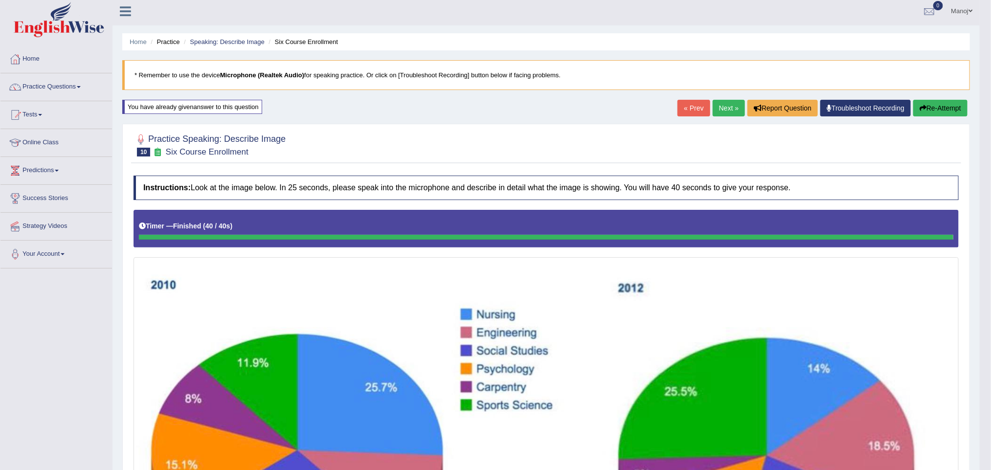
scroll to position [0, 0]
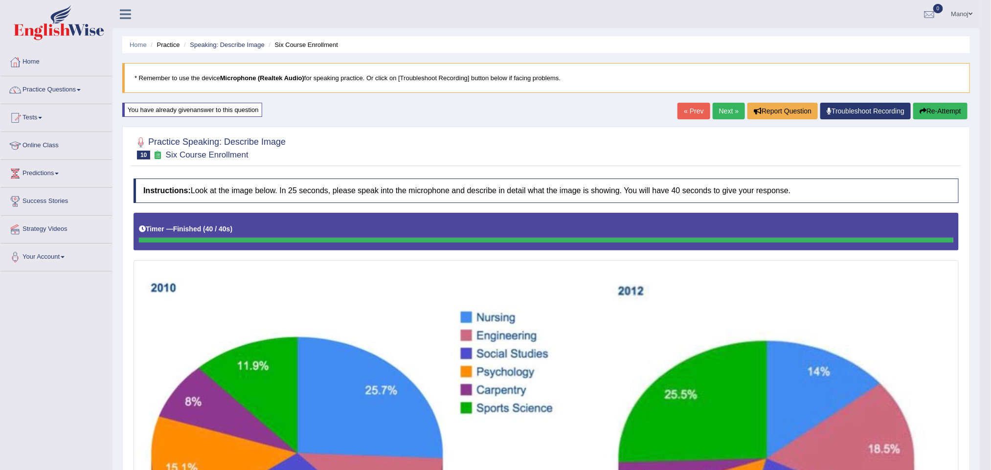
click at [727, 113] on link "Next »" at bounding box center [729, 111] width 32 height 17
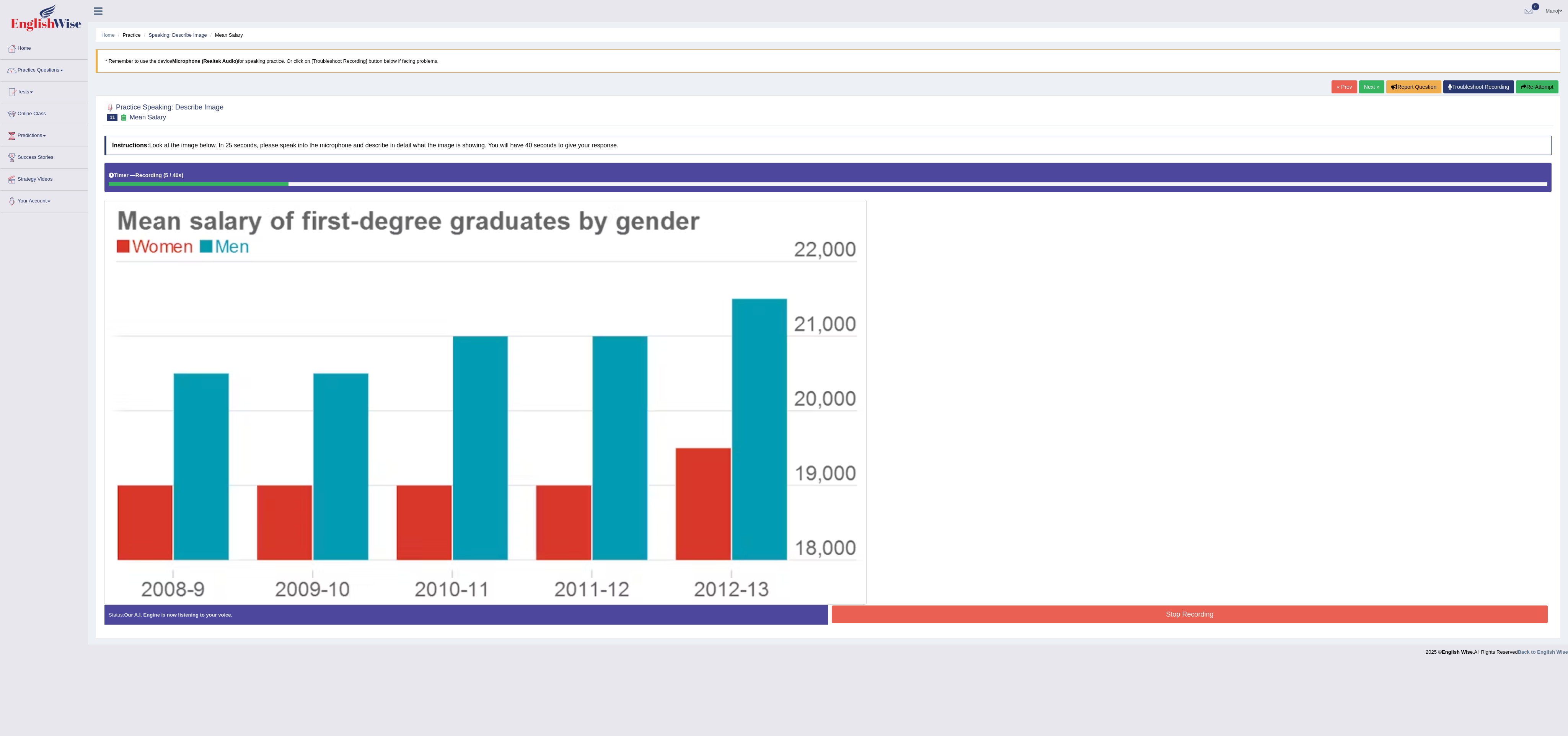
click at [775, 91] on link "« Prev" at bounding box center [1344, 87] width 25 height 13
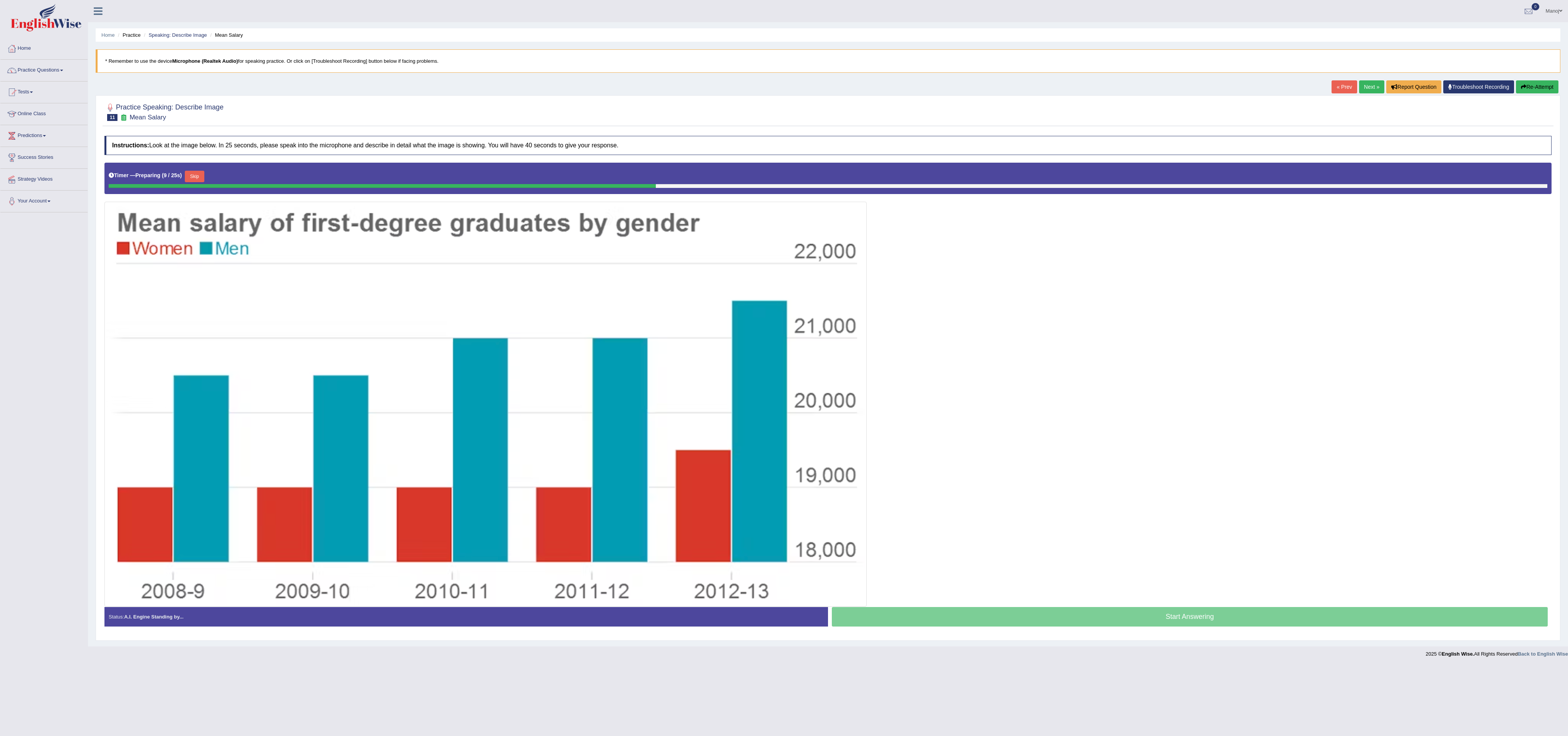
click at [204, 180] on button "Skip" at bounding box center [194, 176] width 19 height 12
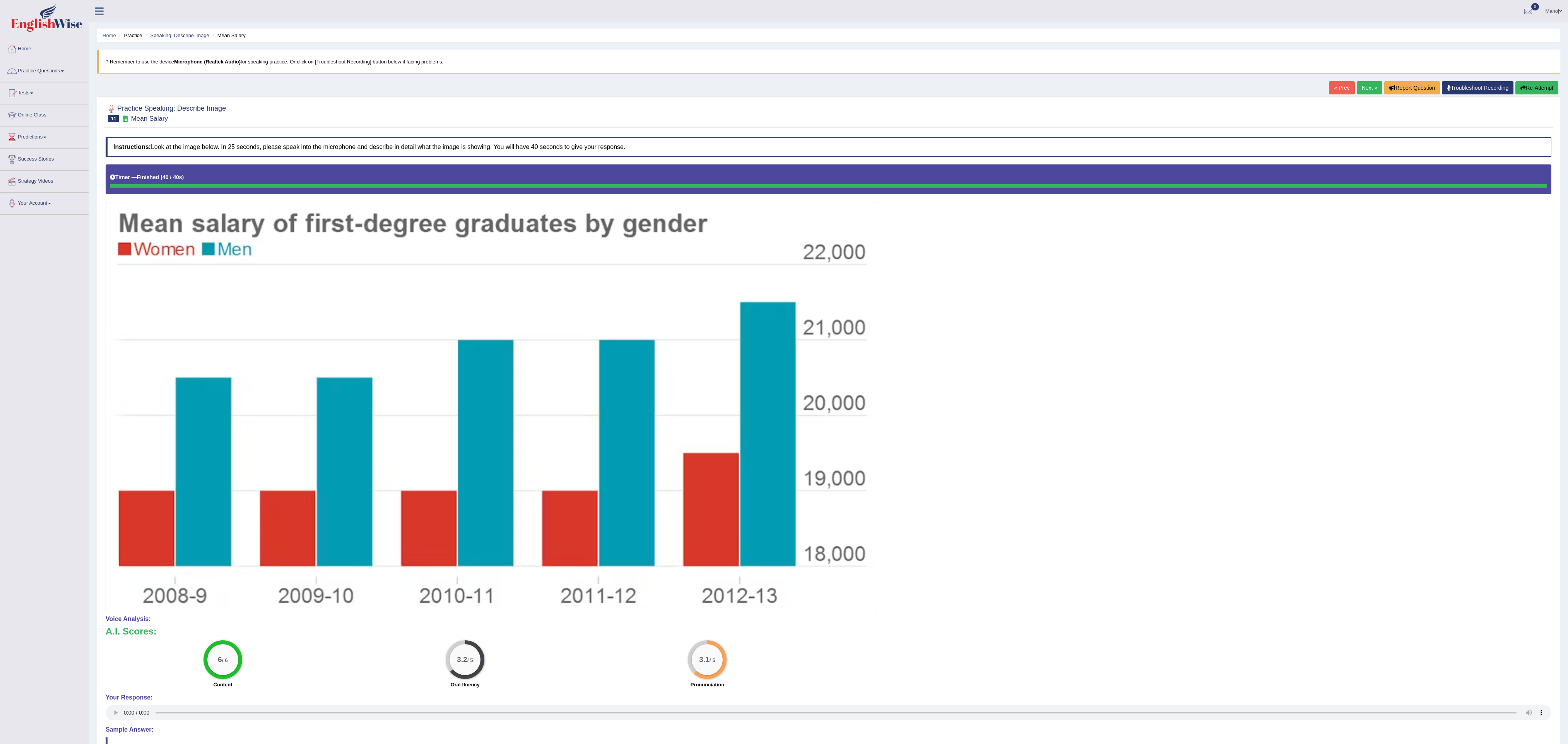
click at [1540, 85] on button "Re-Attempt" at bounding box center [1536, 88] width 43 height 13
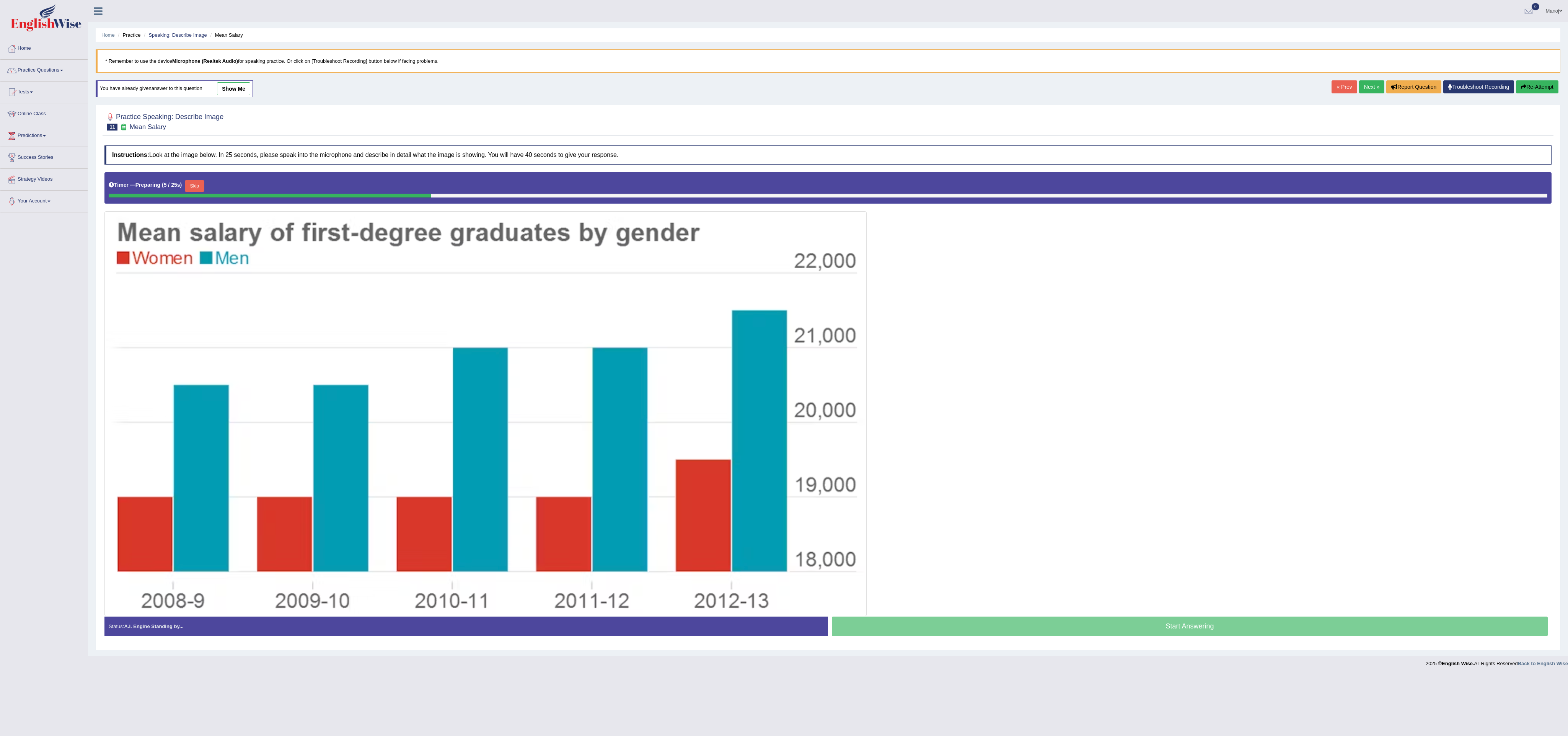
click at [197, 192] on button "Skip" at bounding box center [194, 185] width 19 height 12
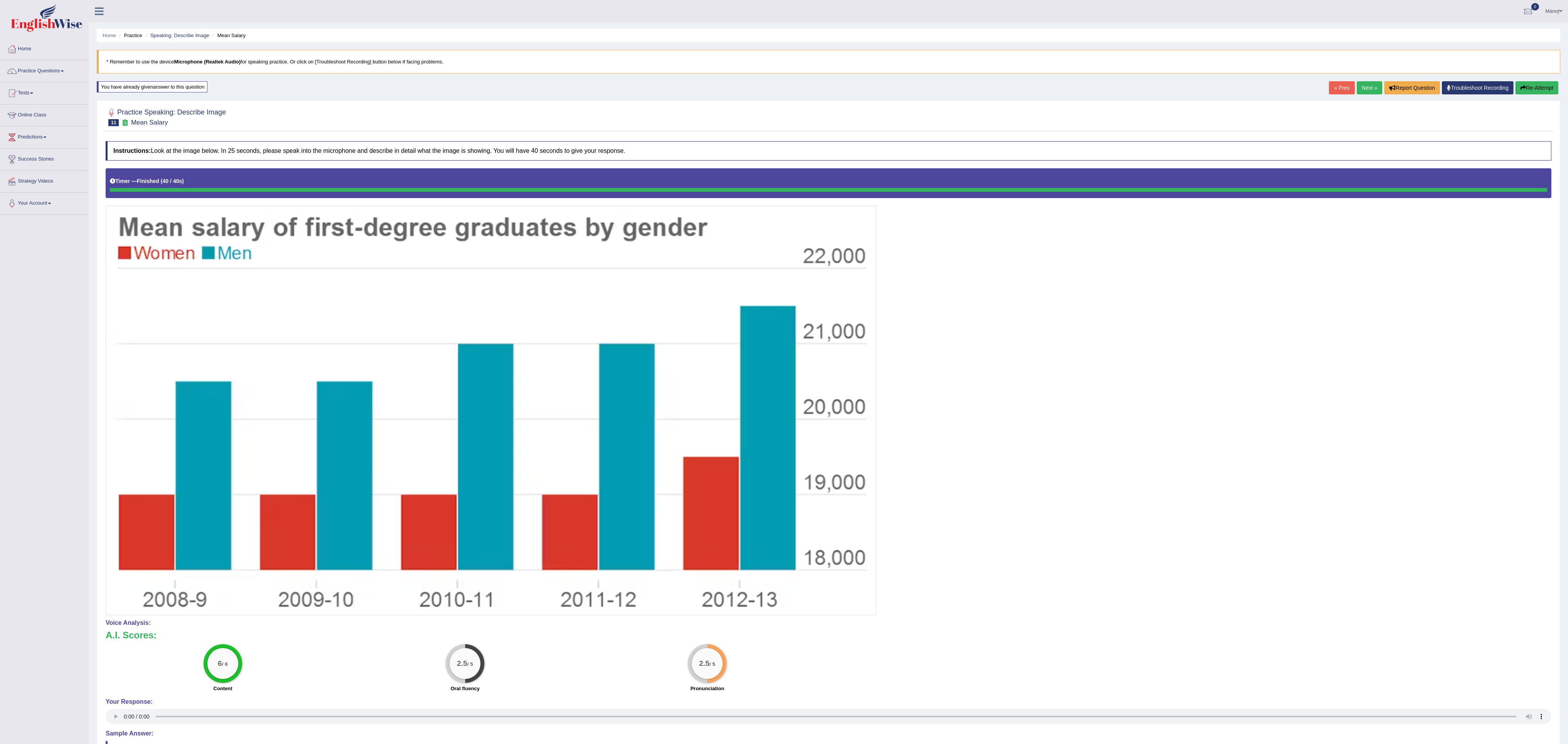
click at [1536, 92] on button "Re-Attempt" at bounding box center [1536, 88] width 43 height 13
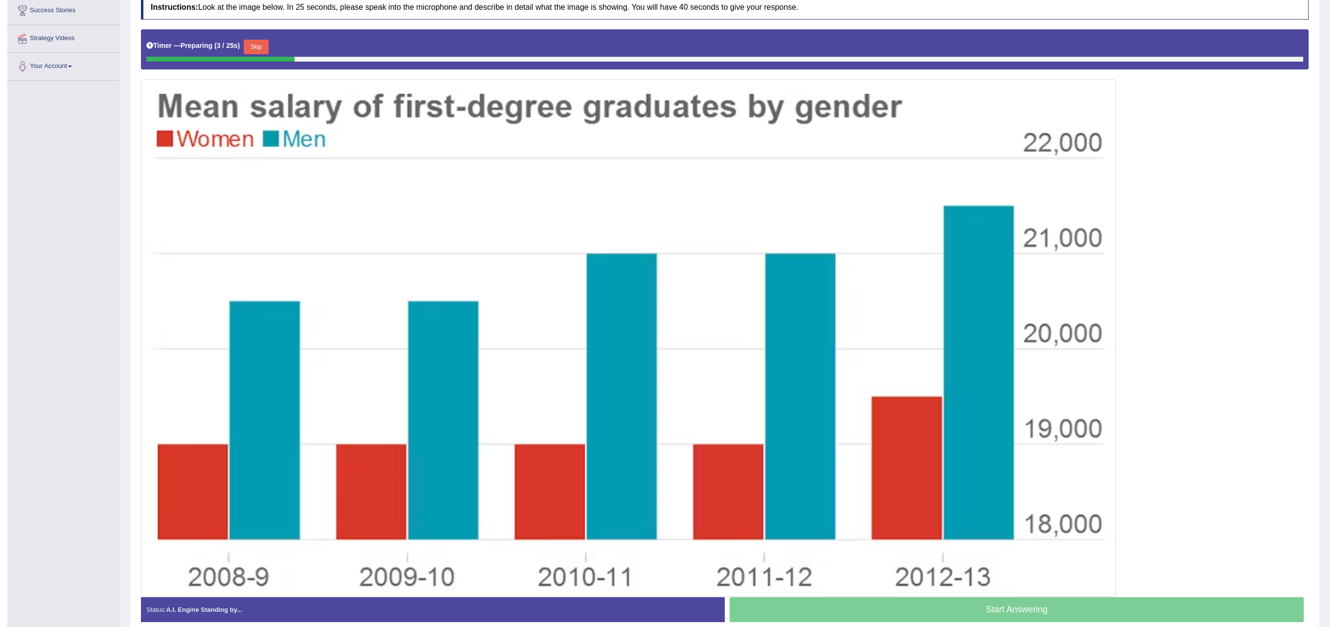
scroll to position [196, 0]
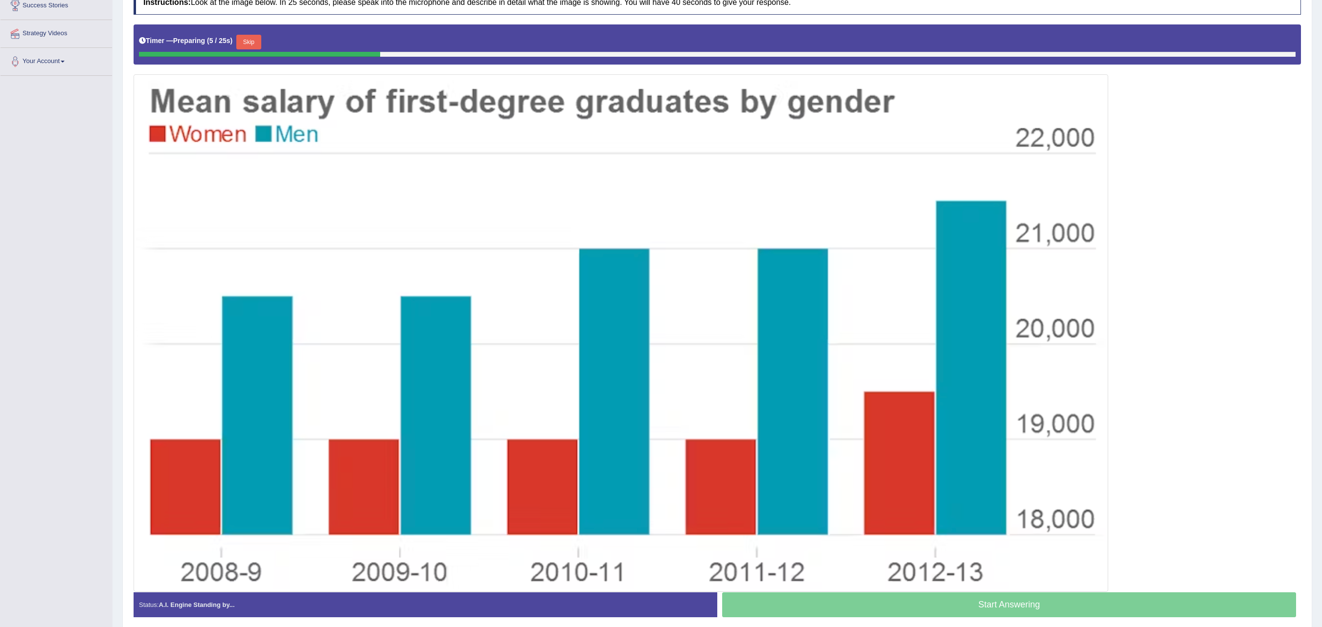
click at [256, 49] on button "Skip" at bounding box center [248, 42] width 24 height 15
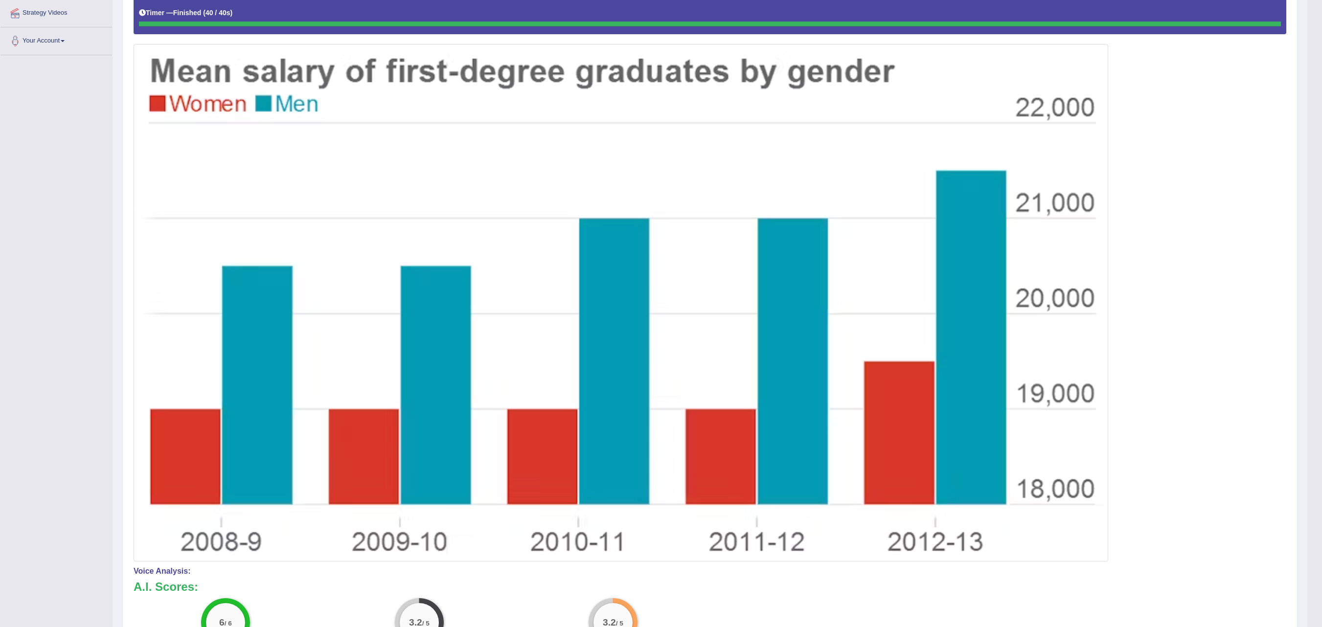
scroll to position [0, 0]
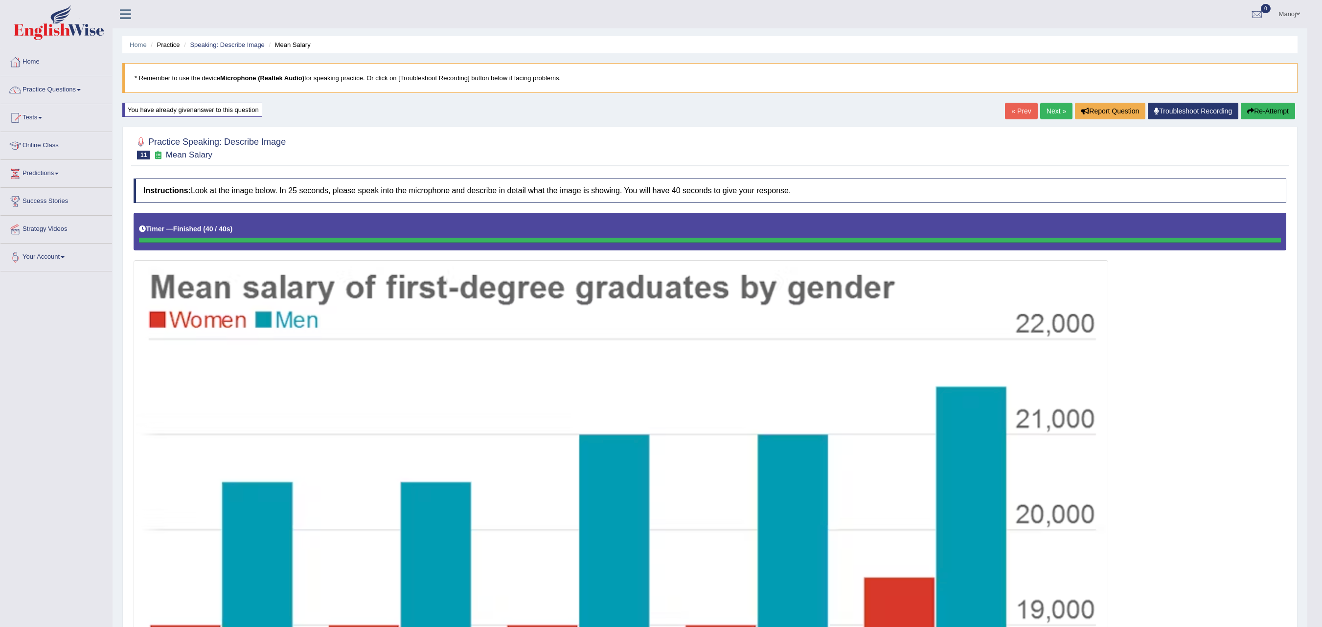
click at [1042, 103] on div "Home Practice Speaking: Describe Image Mean Salary * Remember to use the device…" at bounding box center [710, 513] width 1195 height 1027
click at [1044, 111] on link "Next »" at bounding box center [1056, 111] width 32 height 17
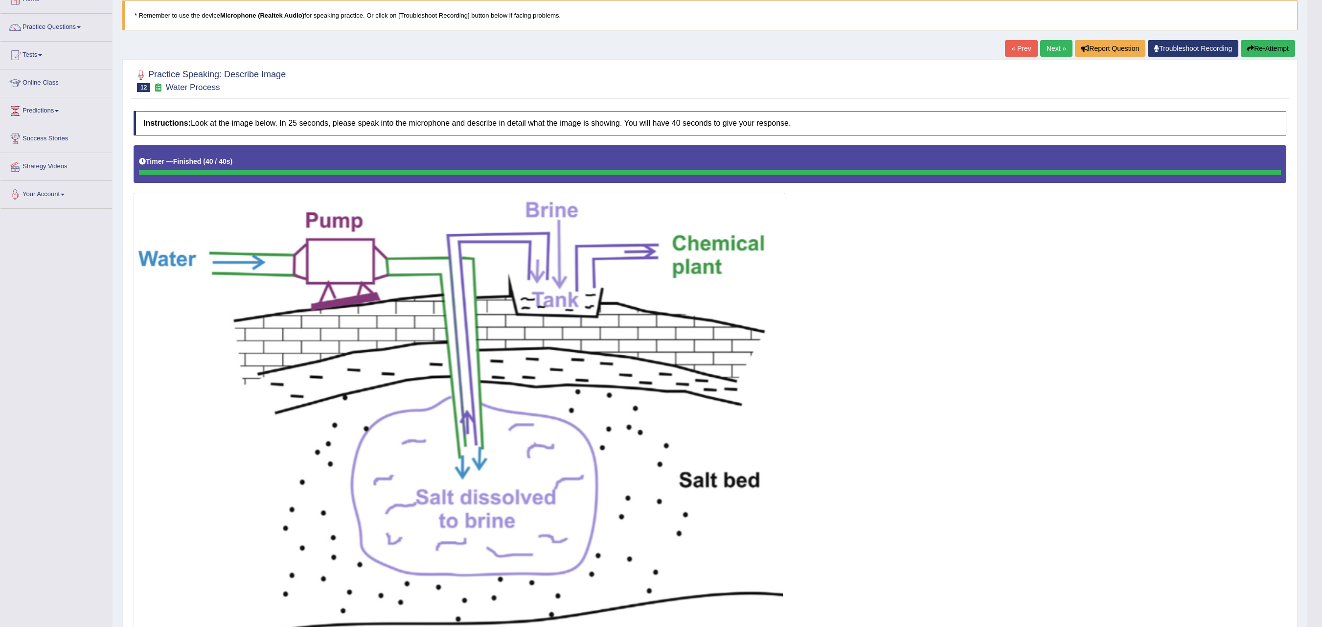
scroll to position [57, 0]
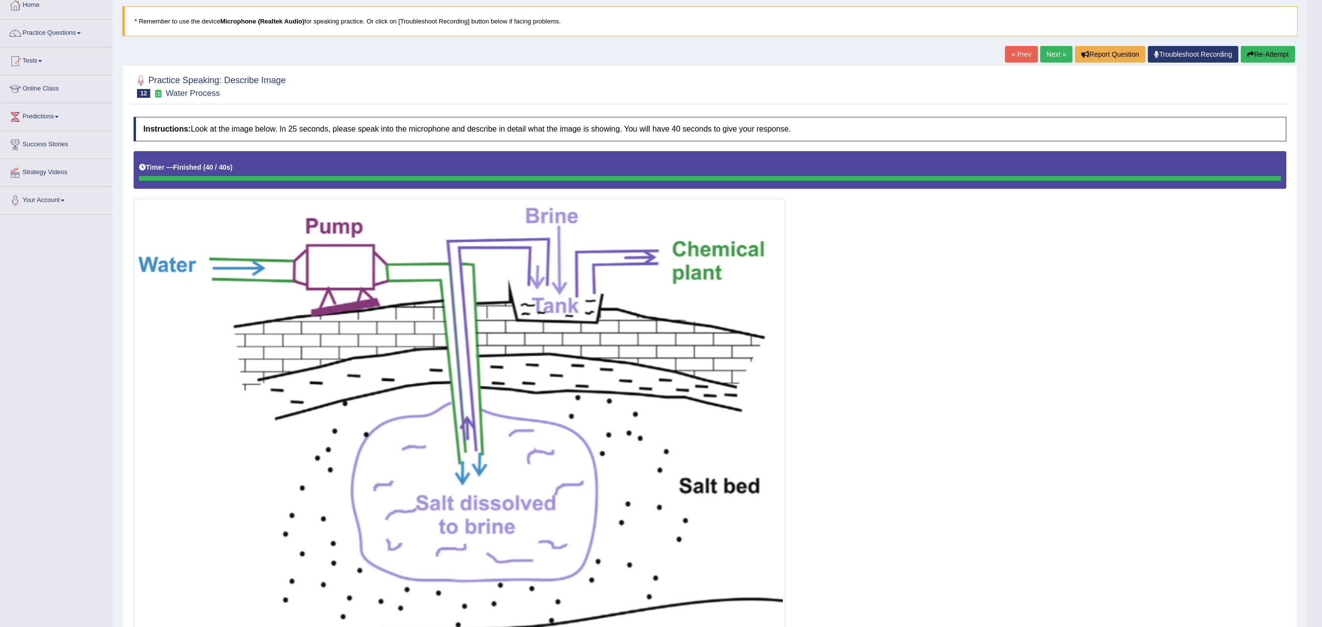
click at [1272, 51] on button "Re-Attempt" at bounding box center [1268, 54] width 54 height 17
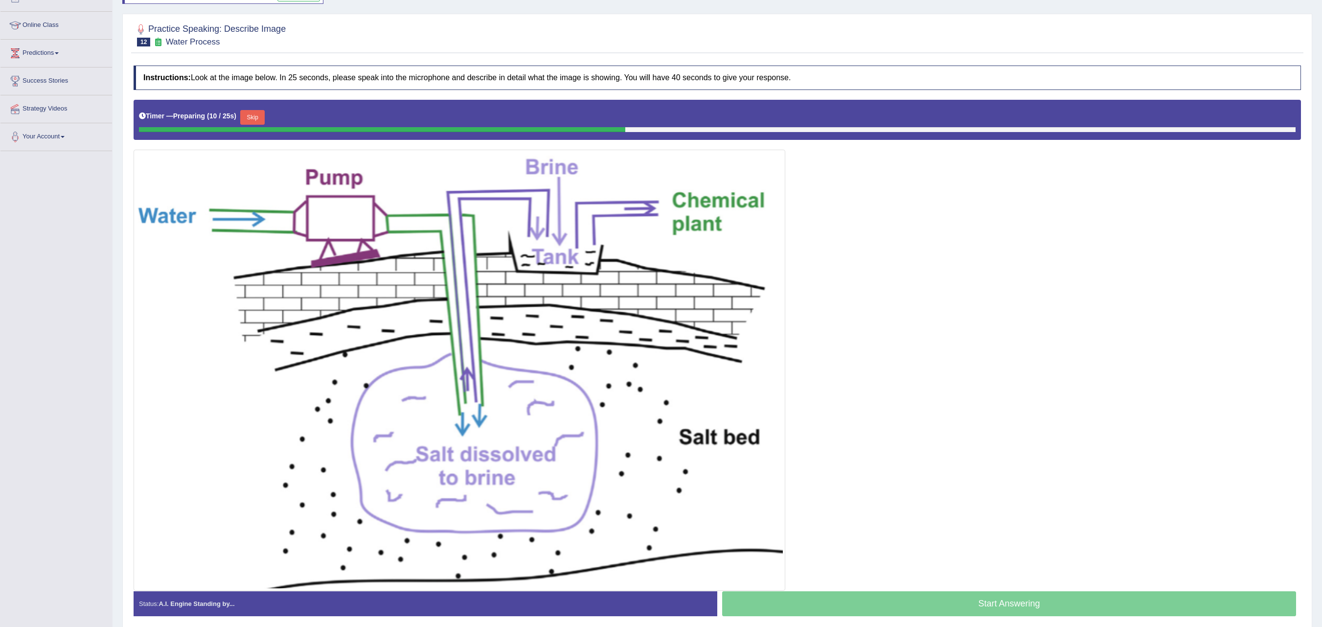
scroll to position [155, 0]
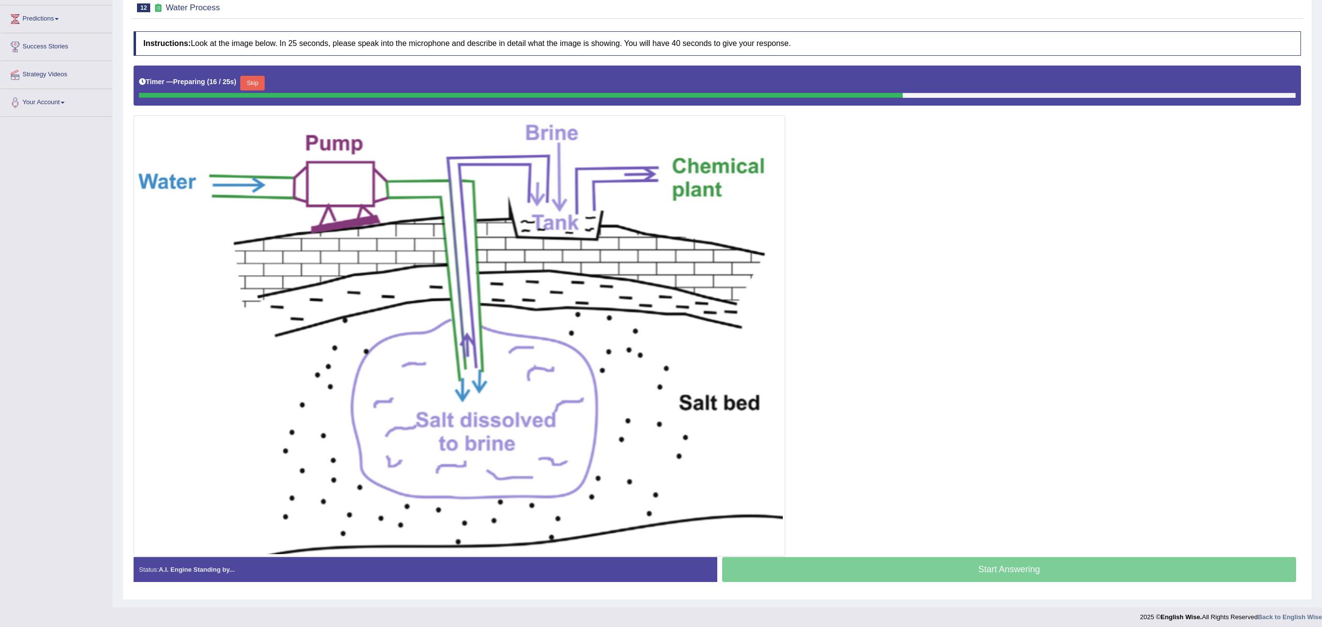
click at [265, 85] on button "Skip" at bounding box center [252, 83] width 24 height 15
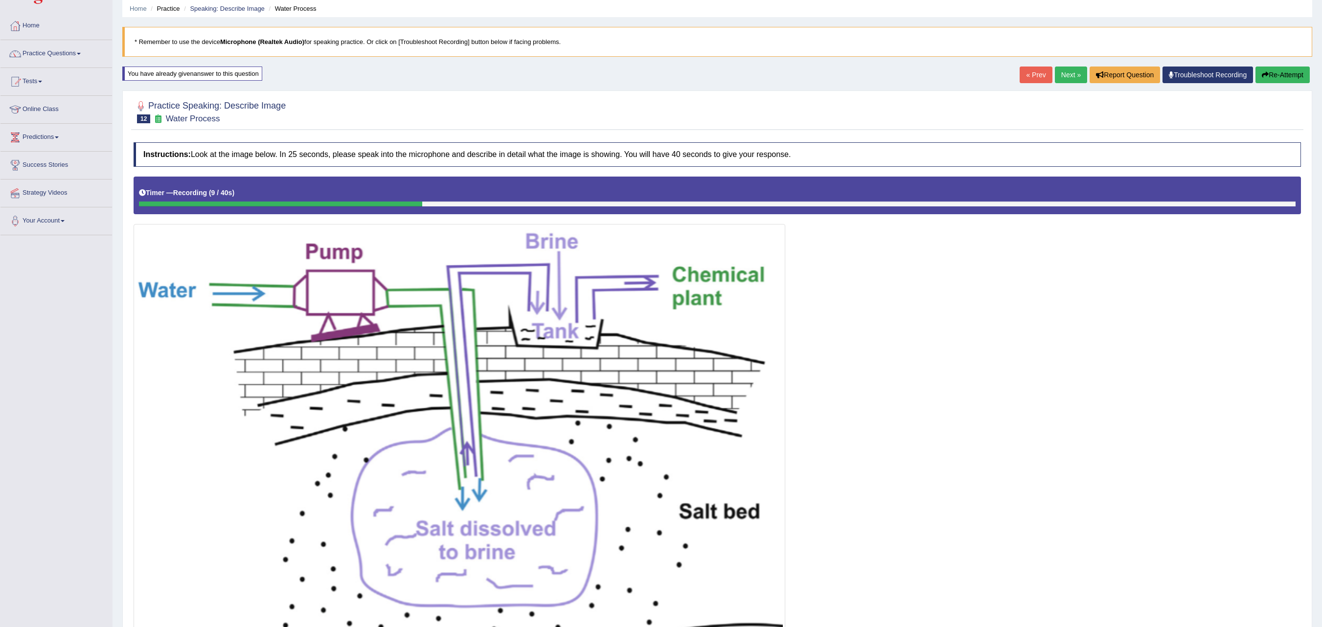
scroll to position [98, 0]
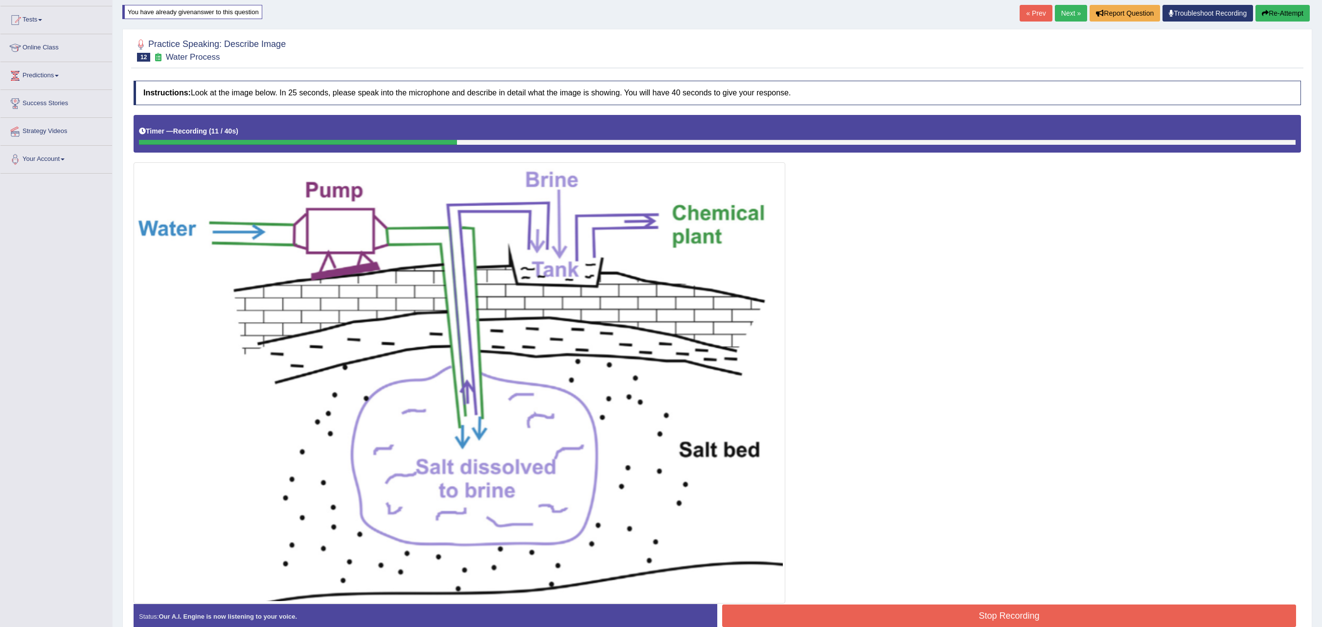
click at [1034, 20] on link "« Prev" at bounding box center [1036, 13] width 32 height 17
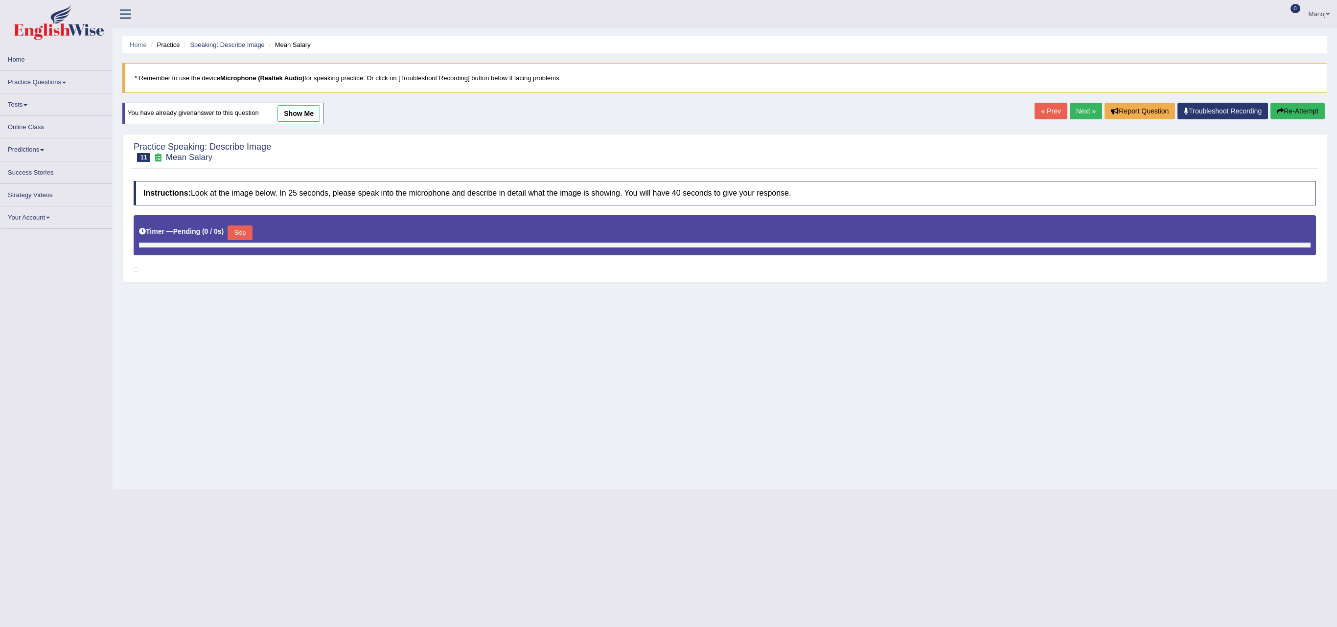
click at [1078, 114] on link "Next »" at bounding box center [1086, 111] width 32 height 17
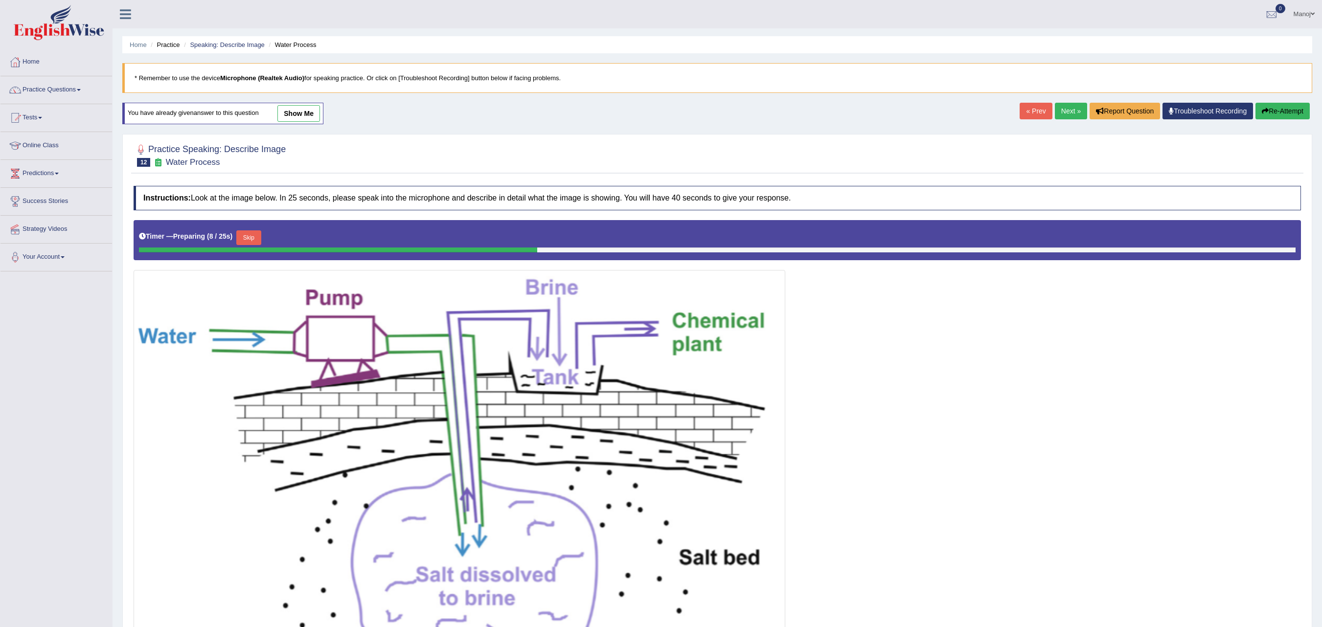
click at [258, 241] on button "Skip" at bounding box center [248, 237] width 24 height 15
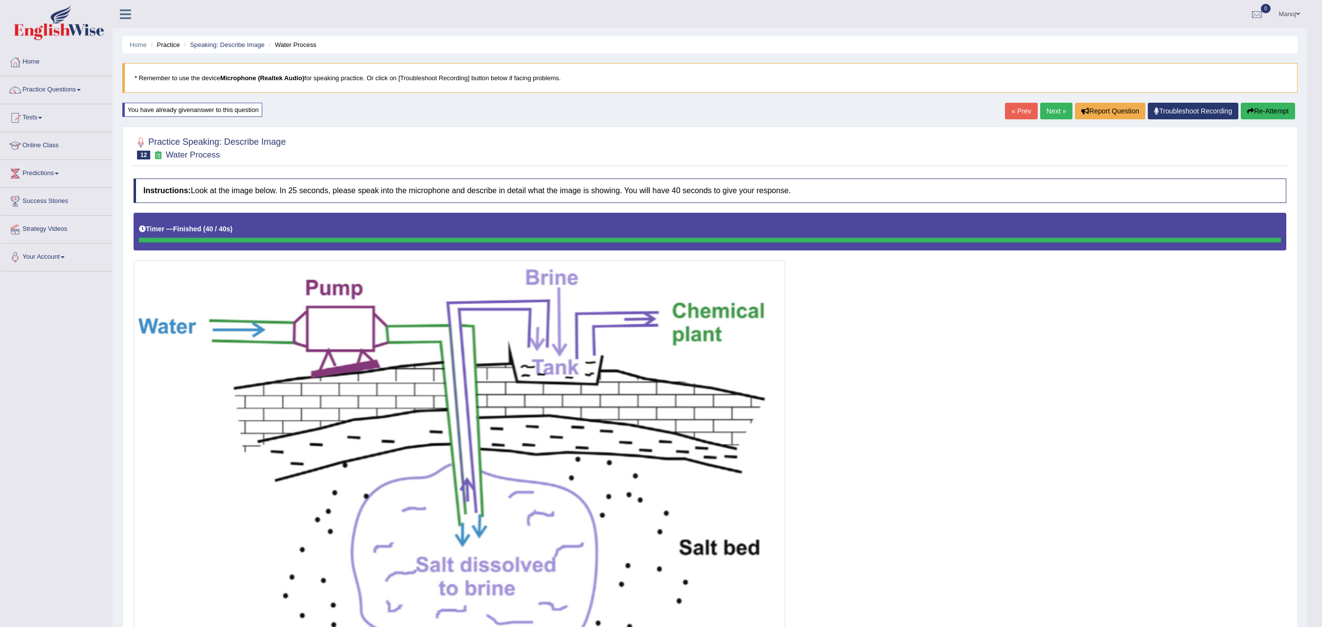
click at [1258, 105] on button "Re-Attempt" at bounding box center [1268, 111] width 54 height 17
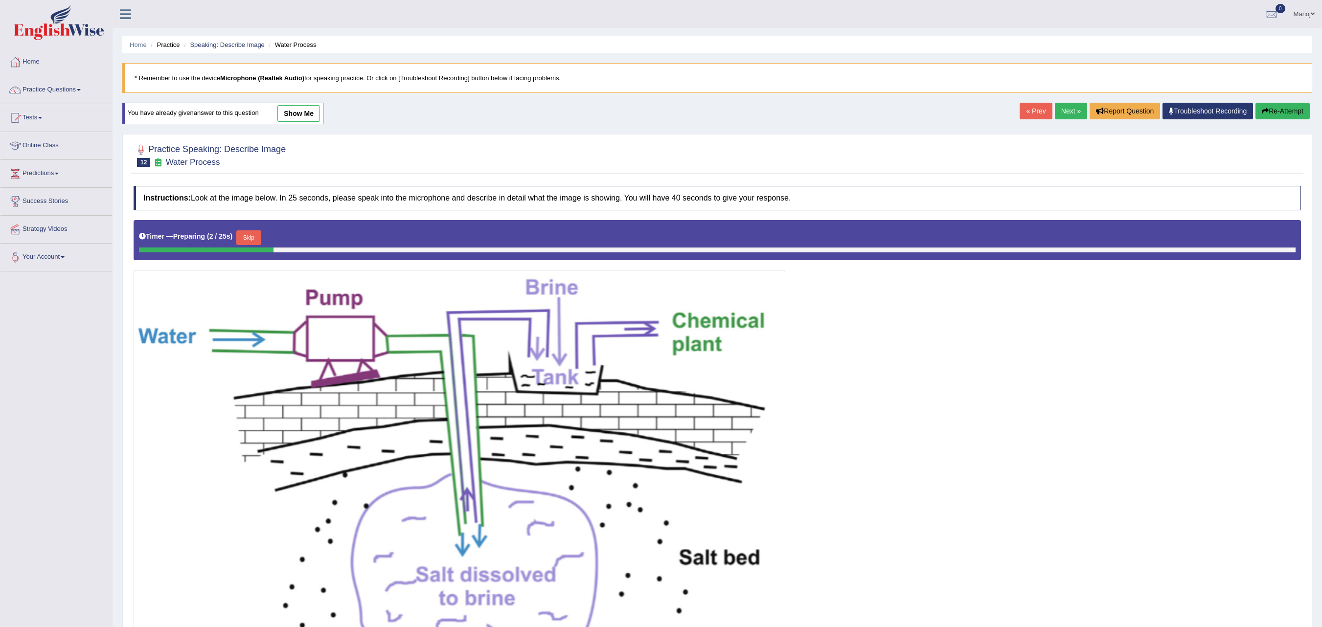
click at [248, 242] on button "Skip" at bounding box center [248, 237] width 24 height 15
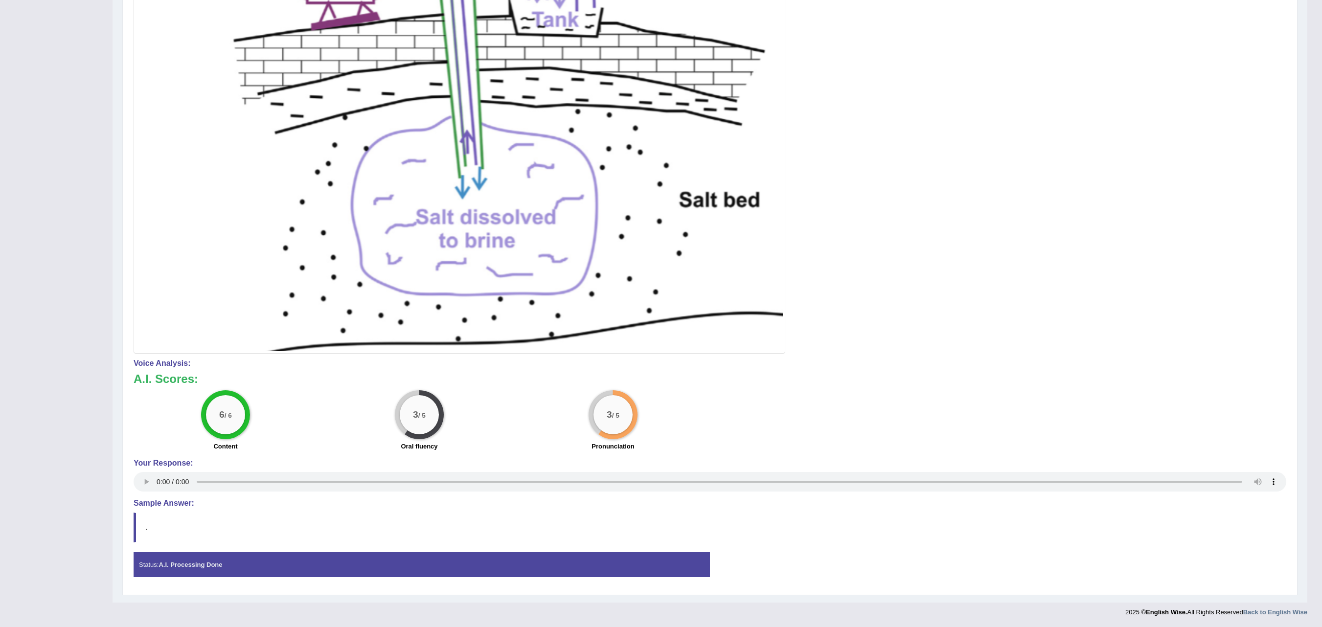
scroll to position [62, 0]
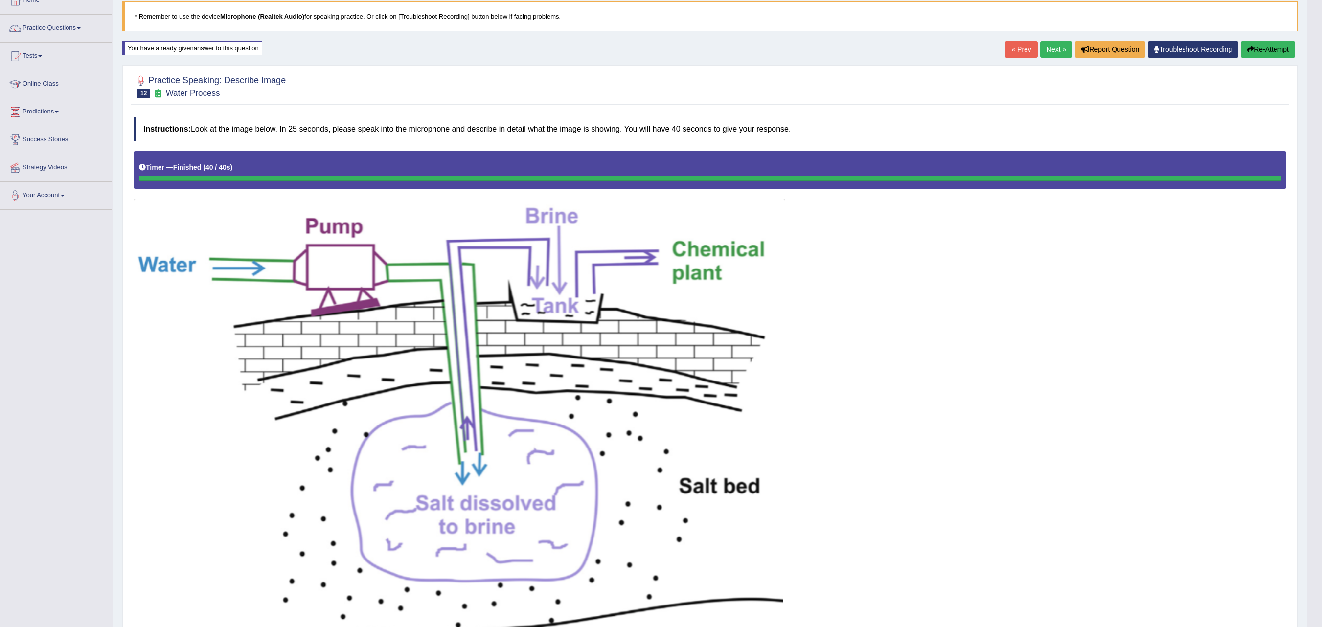
click at [1055, 57] on link "Next »" at bounding box center [1056, 49] width 32 height 17
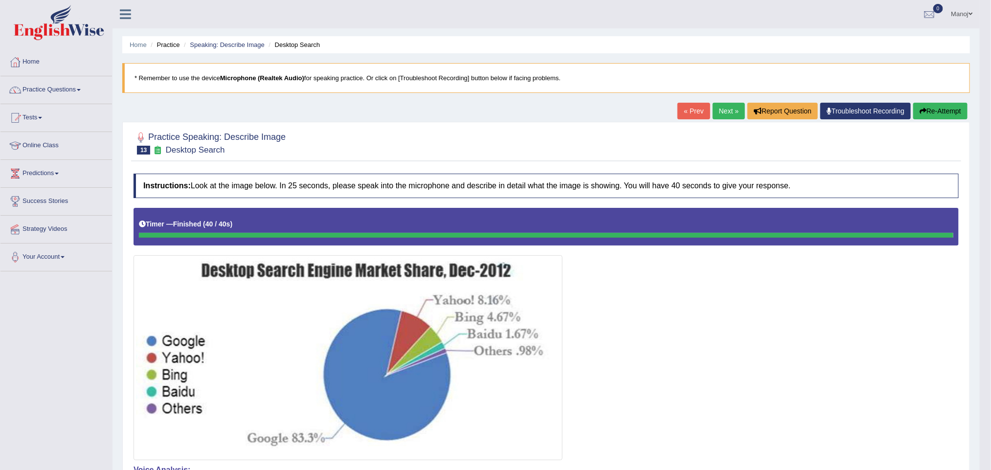
click at [957, 107] on button "Re-Attempt" at bounding box center [940, 111] width 54 height 17
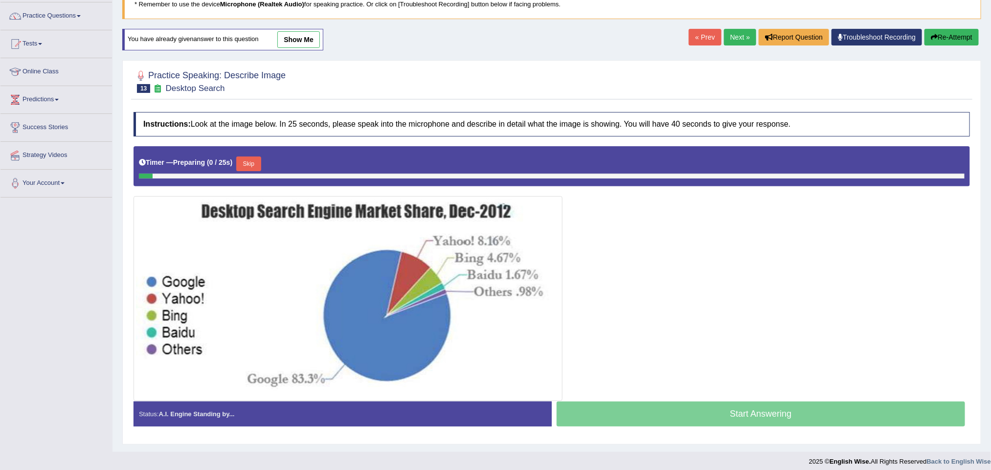
scroll to position [84, 0]
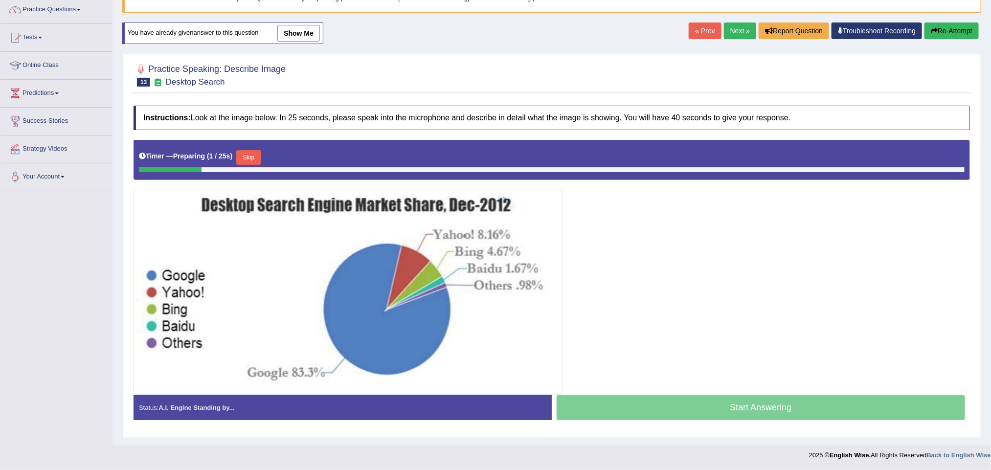
click at [252, 152] on button "Skip" at bounding box center [248, 157] width 24 height 15
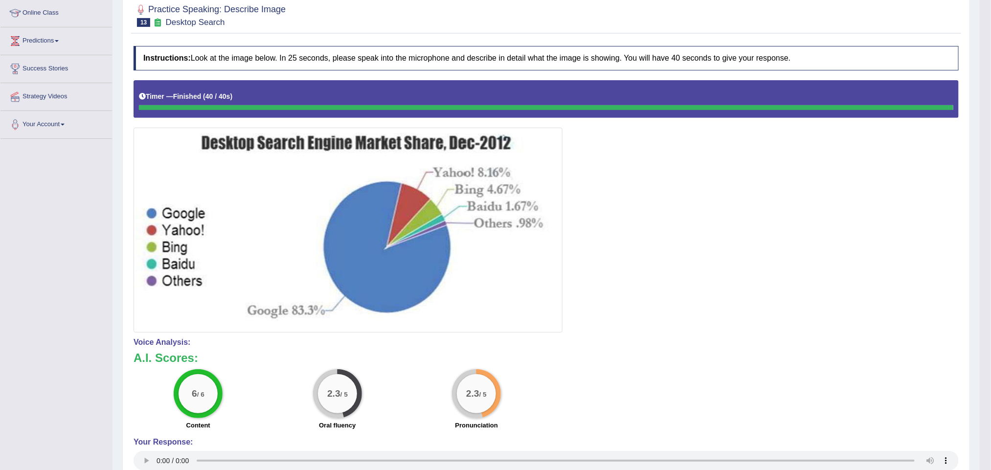
scroll to position [0, 0]
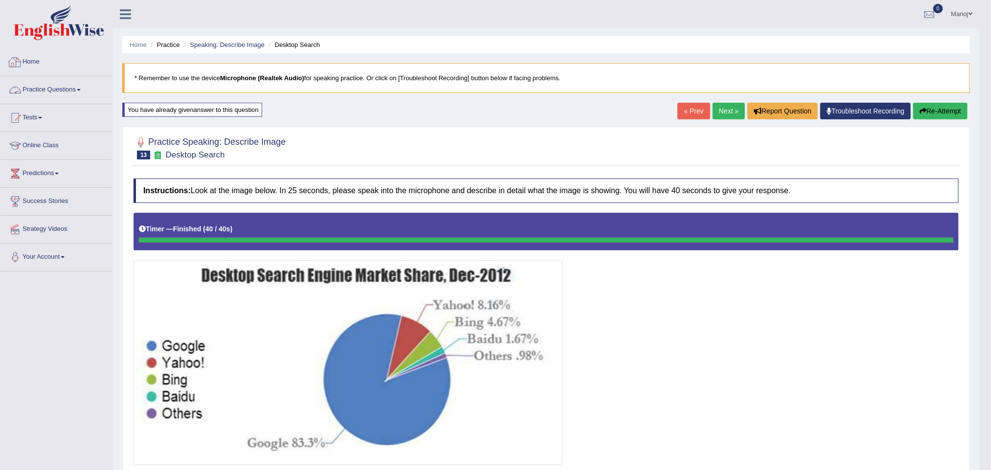
click at [33, 90] on link "Practice Questions" at bounding box center [56, 88] width 112 height 24
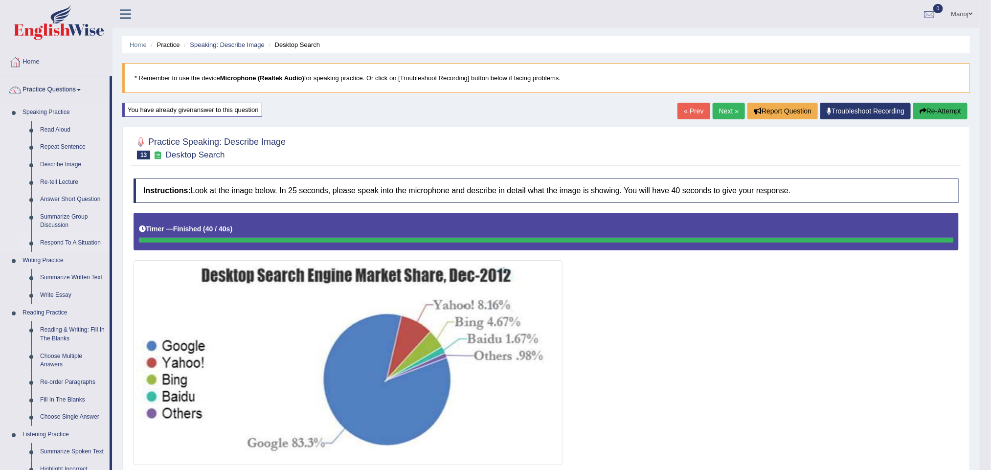
click at [84, 239] on link "Respond To A Situation" at bounding box center [73, 243] width 74 height 18
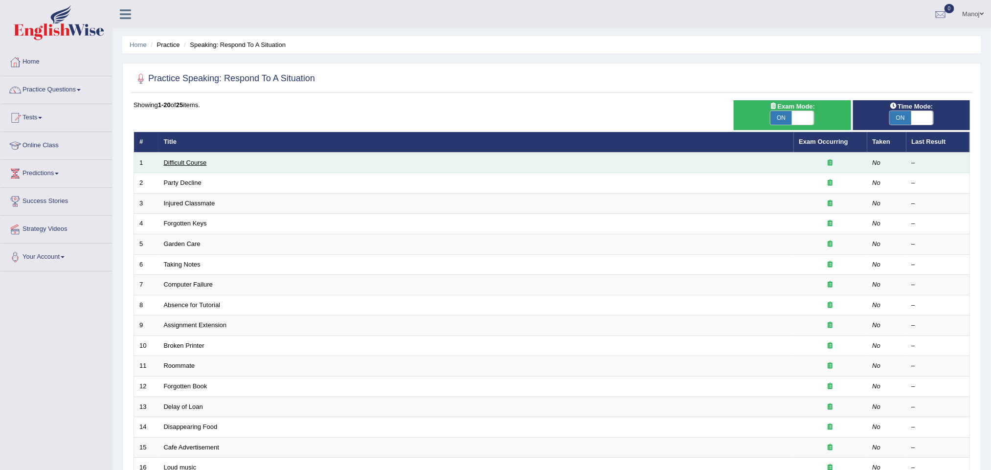
click at [190, 159] on link "Difficult Course" at bounding box center [185, 162] width 43 height 7
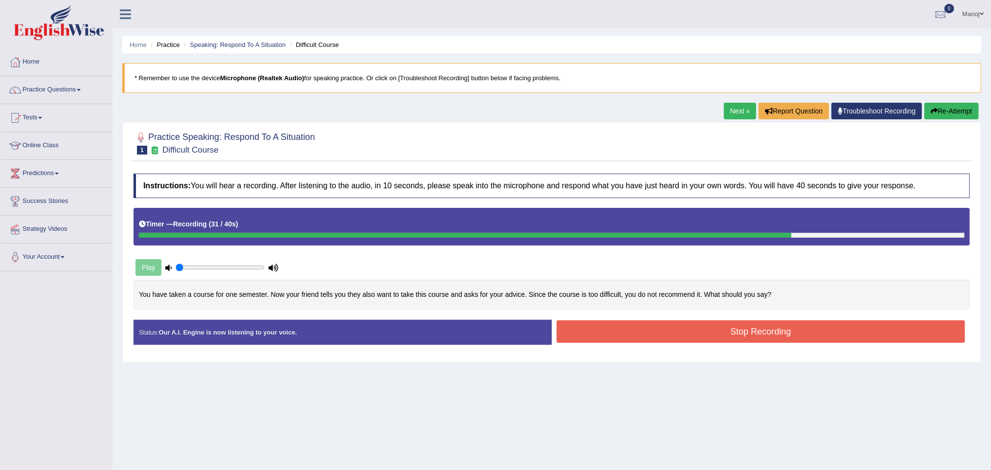
click at [935, 106] on button "Re-Attempt" at bounding box center [952, 111] width 54 height 17
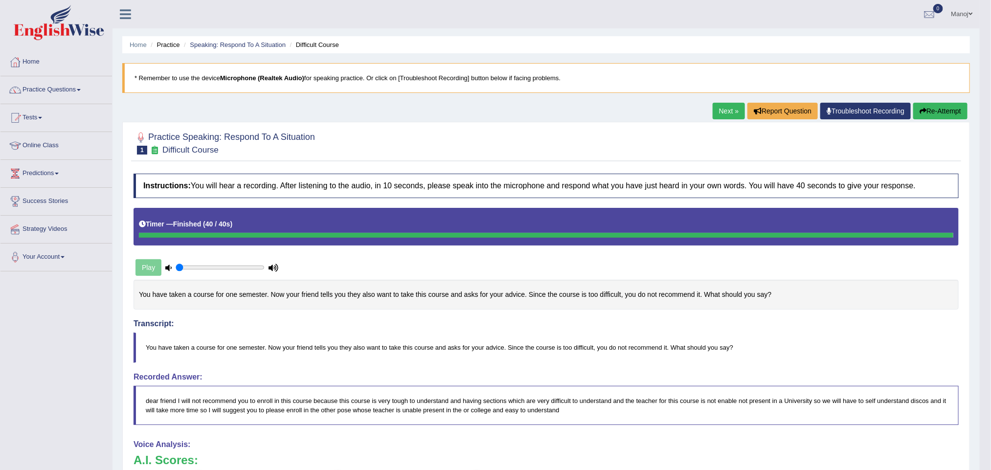
click at [939, 114] on button "Re-Attempt" at bounding box center [940, 111] width 54 height 17
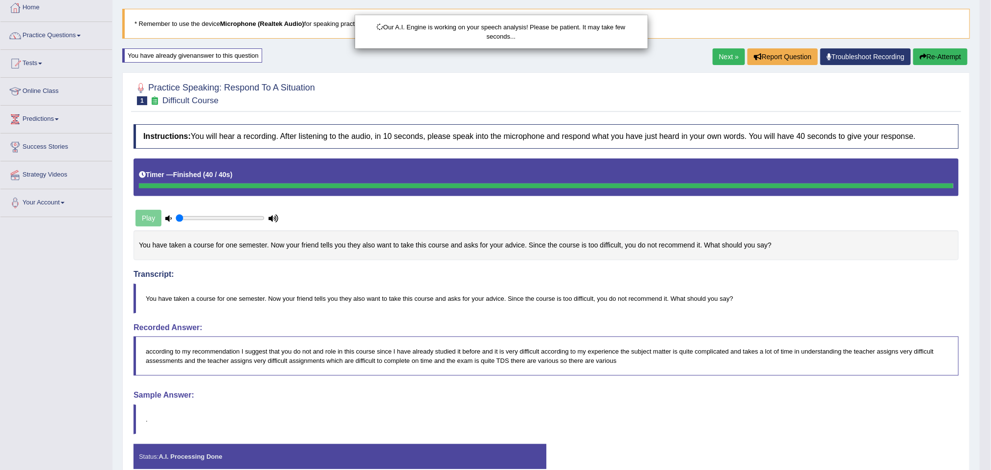
scroll to position [109, 0]
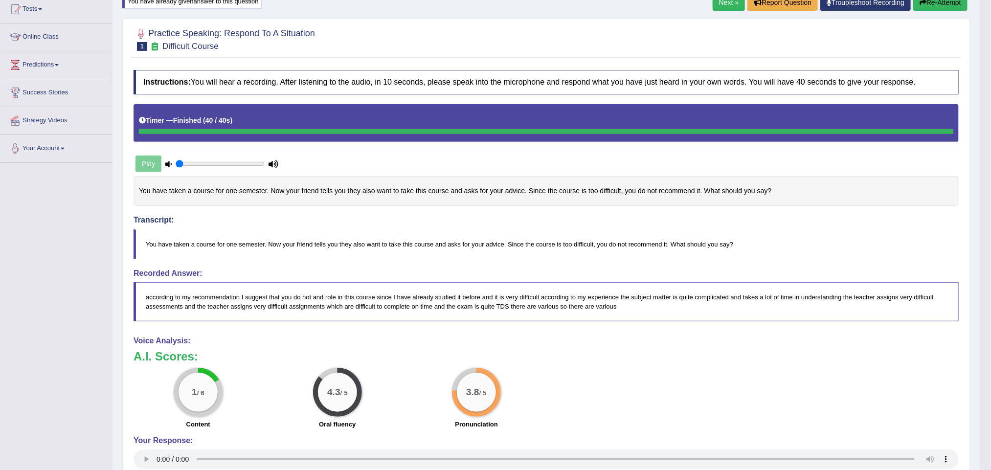
click at [957, 9] on button "Re-Attempt" at bounding box center [940, 2] width 54 height 17
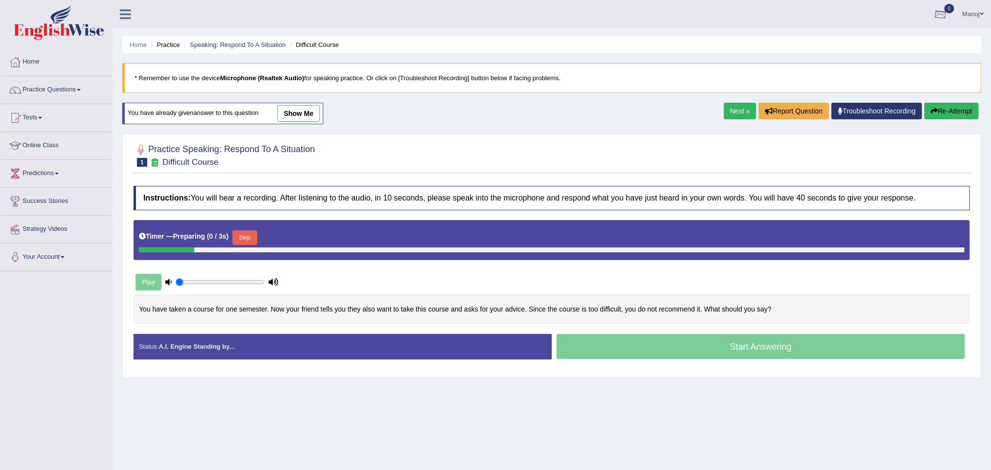
scroll to position [43, 0]
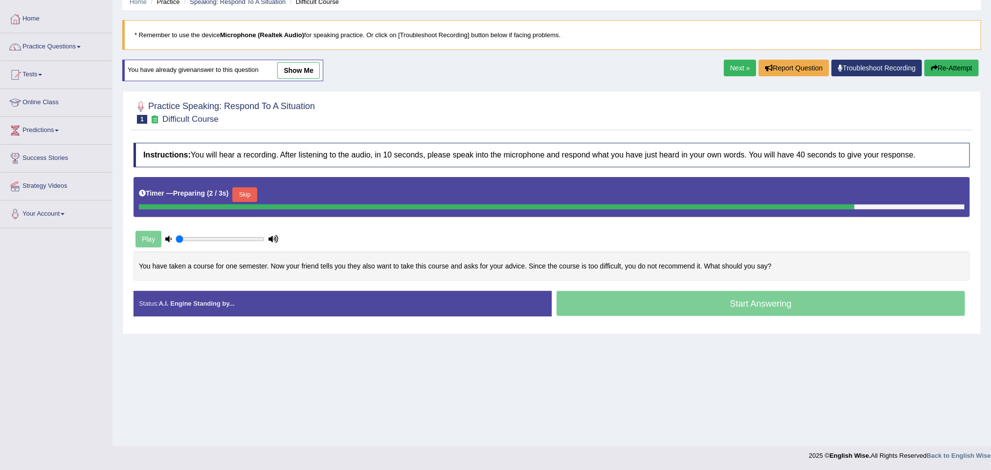
click at [252, 194] on button "Skip" at bounding box center [244, 194] width 24 height 15
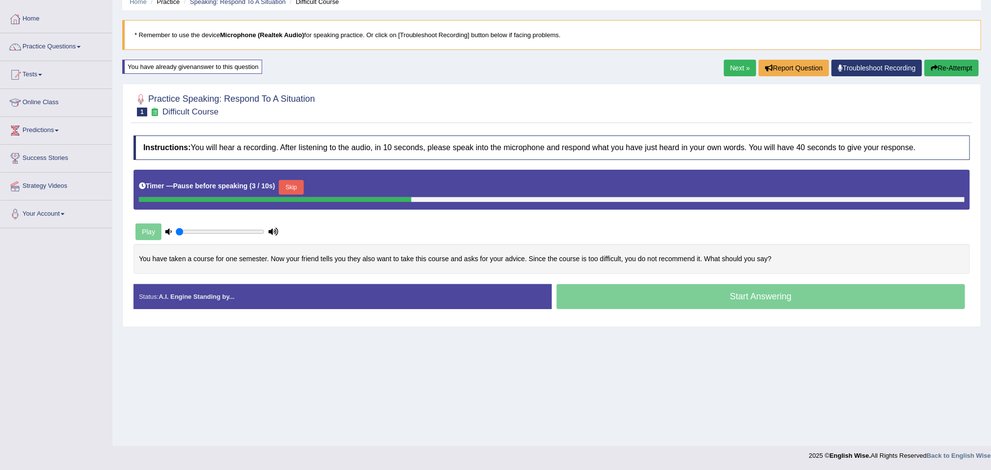
click at [293, 190] on button "Skip" at bounding box center [291, 187] width 24 height 15
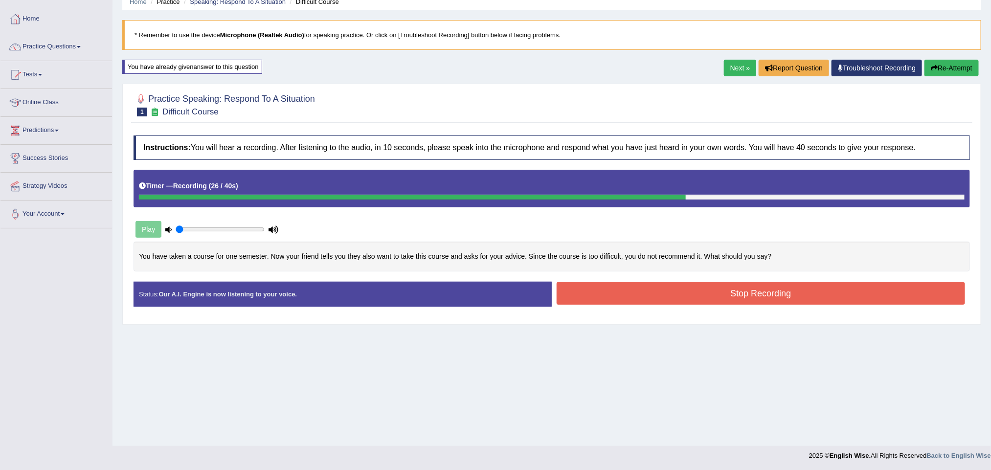
click at [706, 290] on button "Stop Recording" at bounding box center [761, 293] width 409 height 23
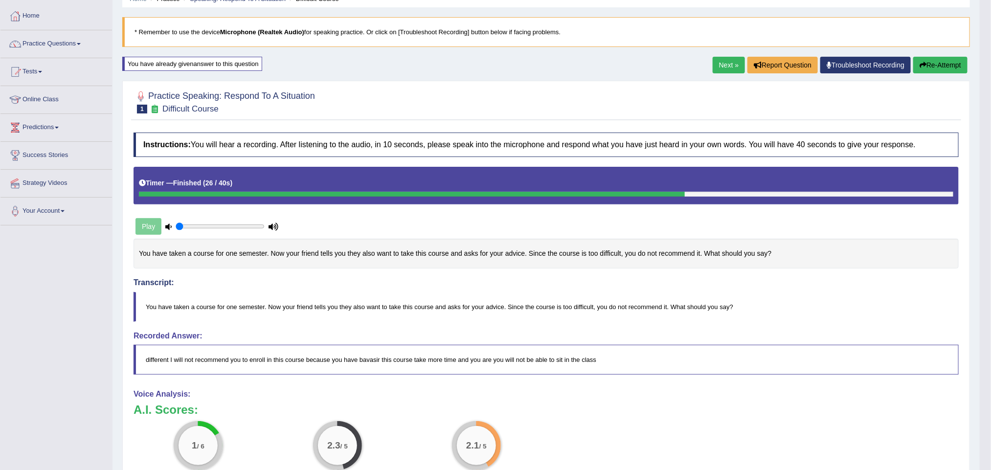
scroll to position [0, 0]
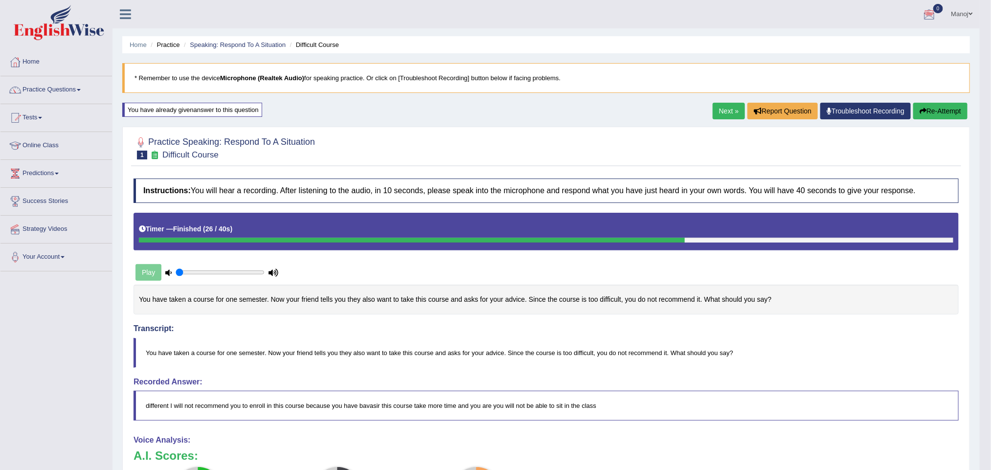
click at [727, 113] on link "Next »" at bounding box center [729, 111] width 32 height 17
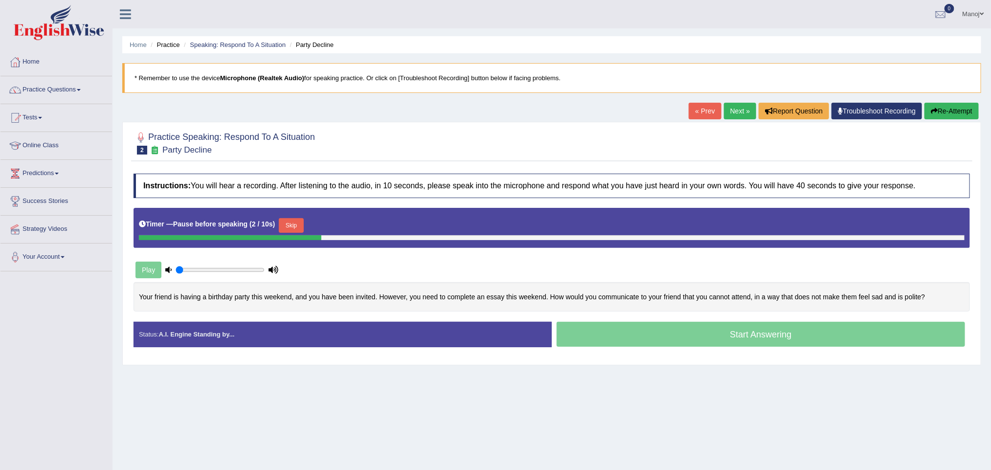
click at [292, 222] on button "Skip" at bounding box center [291, 225] width 24 height 15
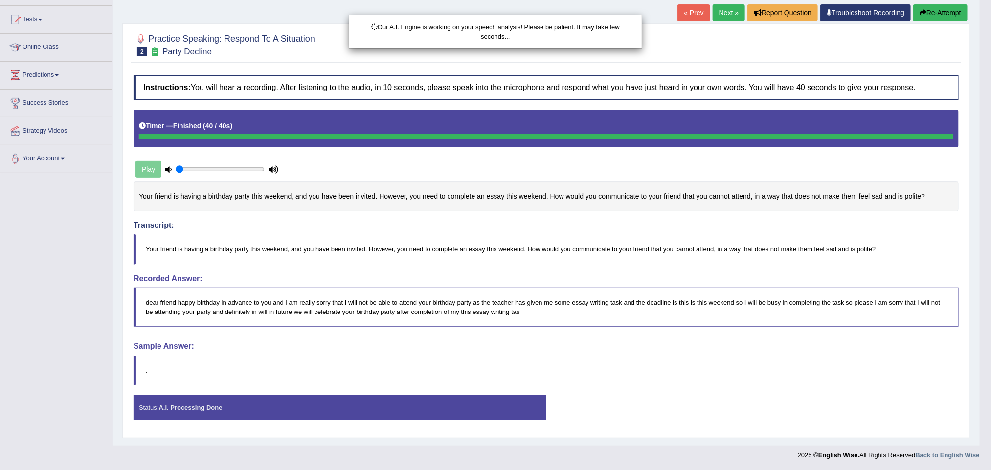
scroll to position [103, 0]
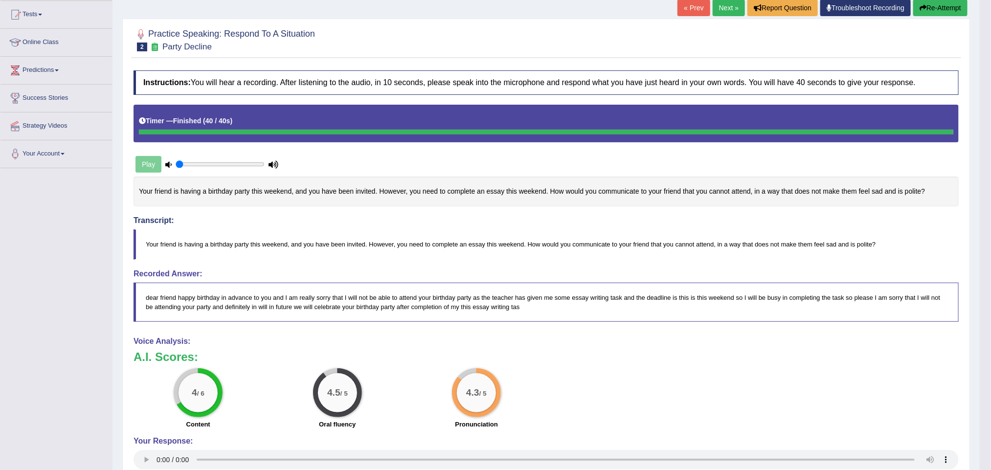
click at [719, 11] on link "Next »" at bounding box center [729, 8] width 32 height 17
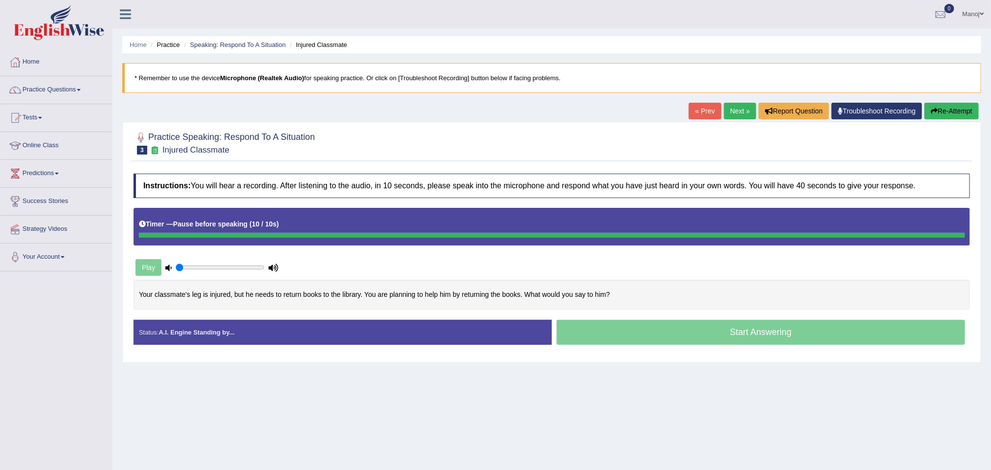
click at [294, 225] on div "Timer — Pause before speaking ( 10 / 10s )" at bounding box center [552, 224] width 826 height 17
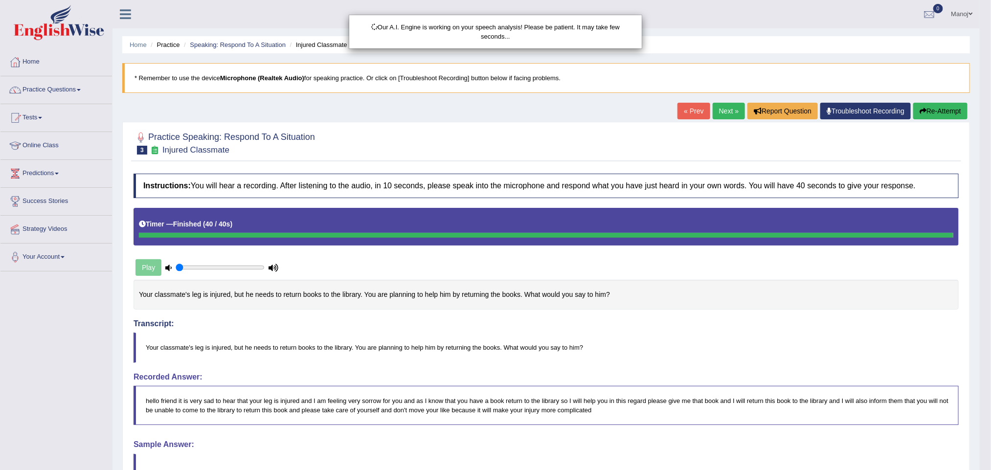
scroll to position [103, 0]
